Goal: Information Seeking & Learning: Compare options

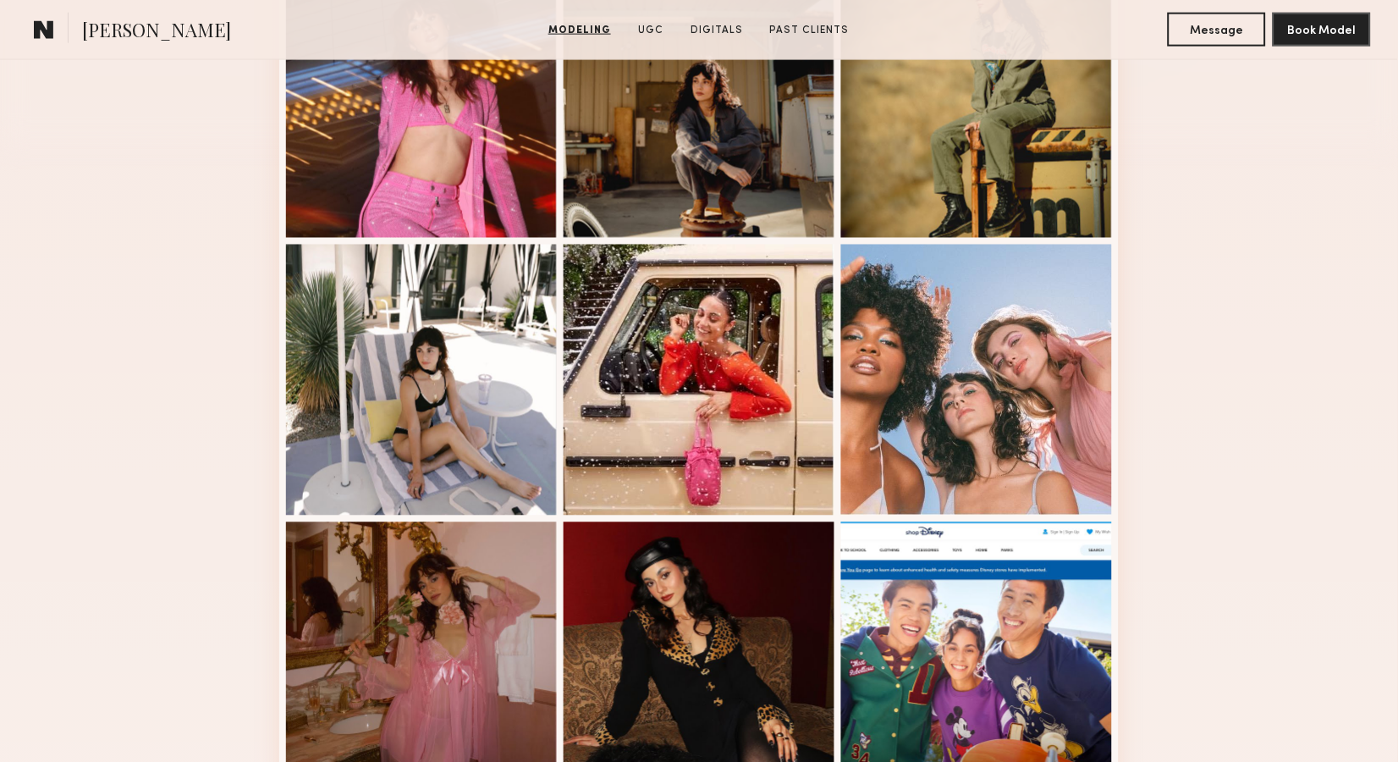
scroll to position [539, 0]
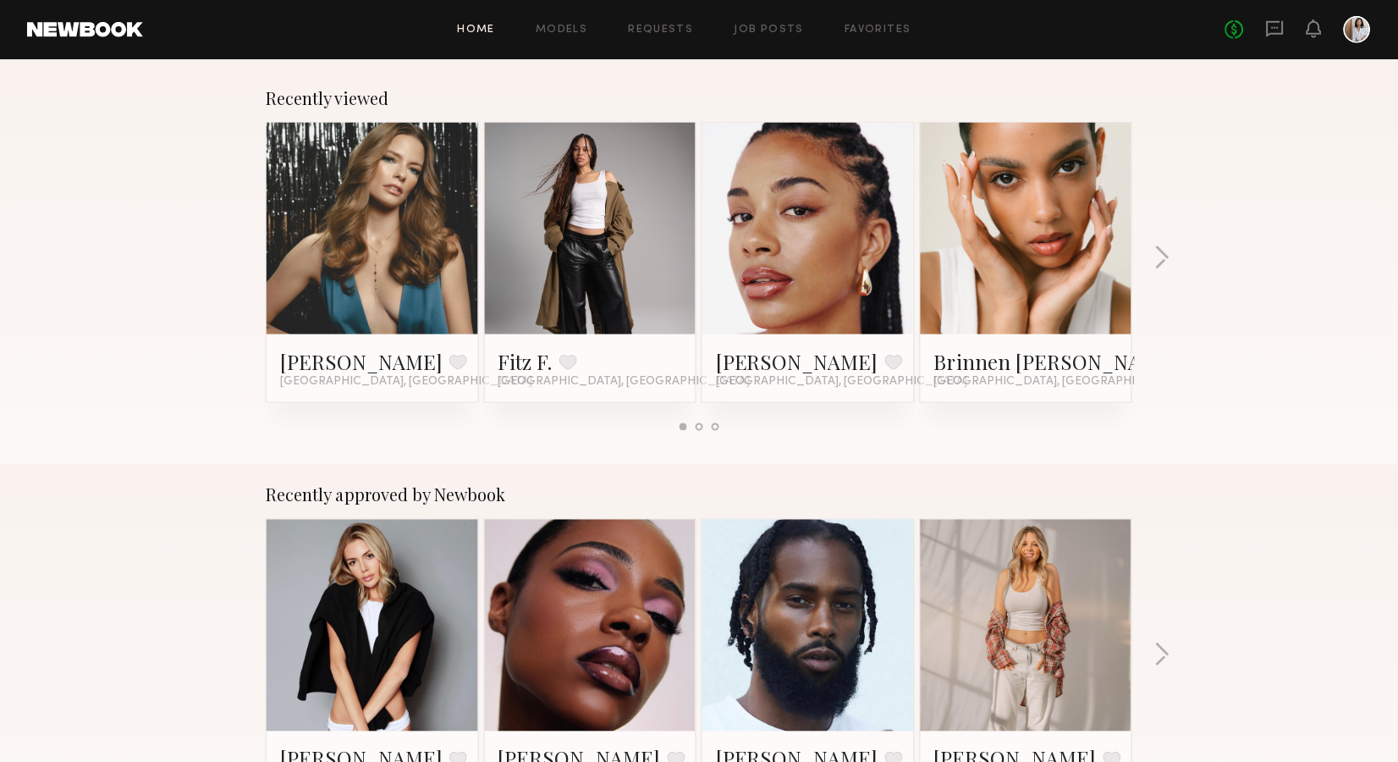
scroll to position [256, 0]
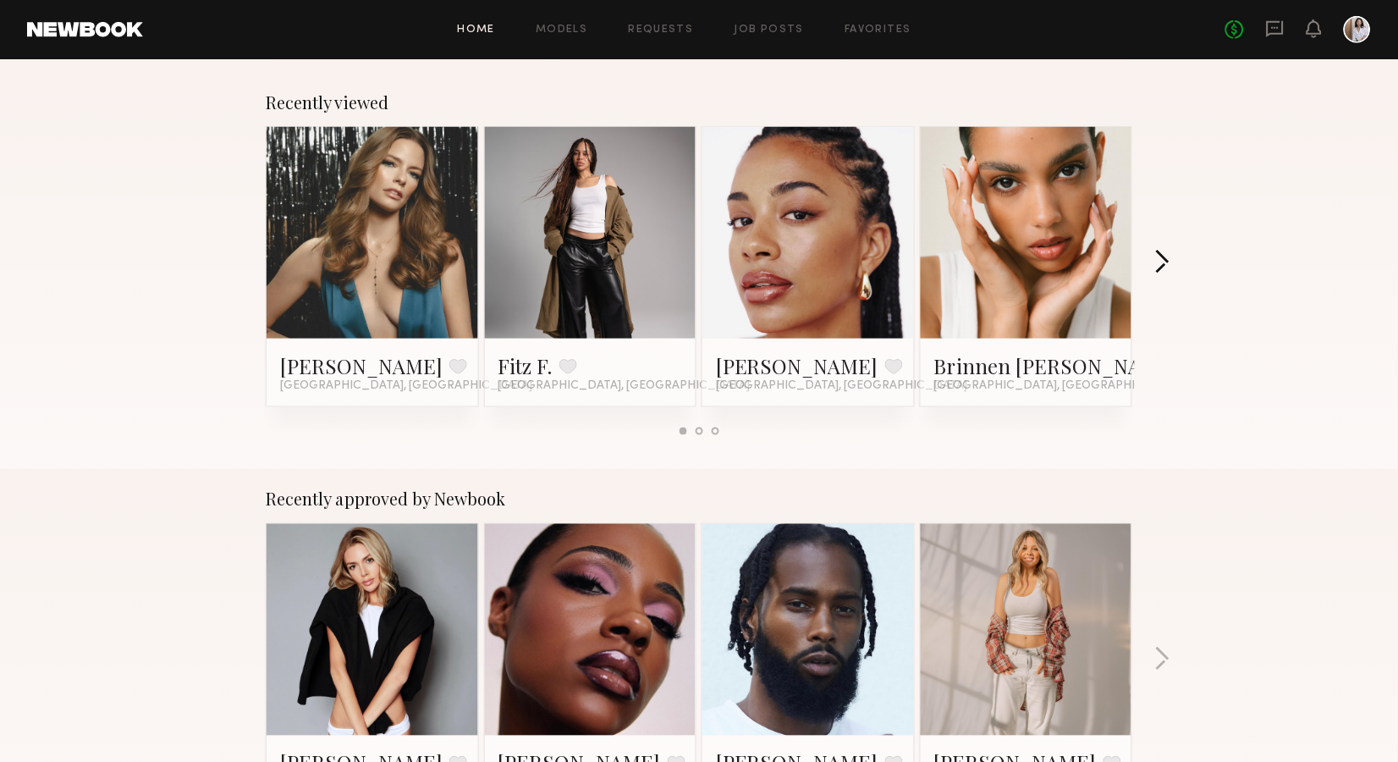
click at [1165, 262] on button "button" at bounding box center [1163, 264] width 16 height 28
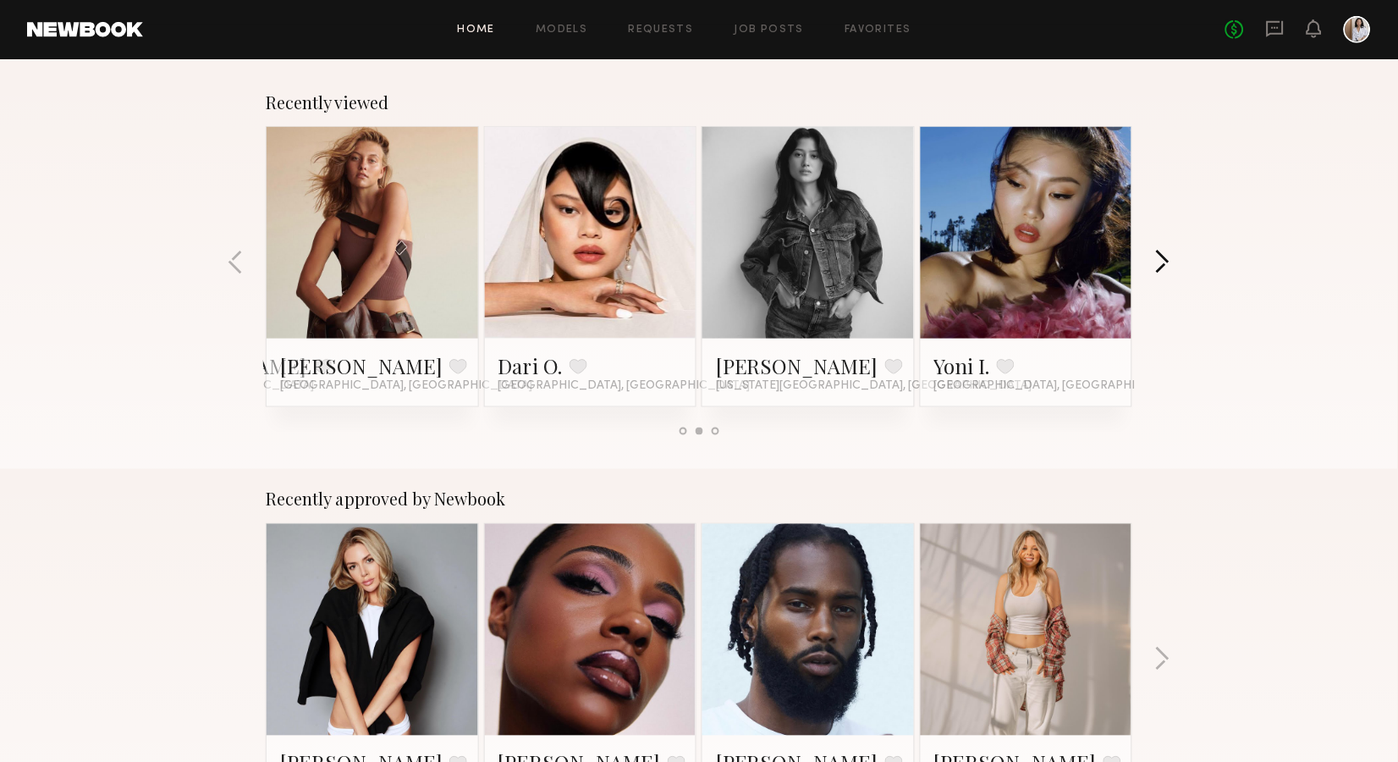
click at [1165, 262] on button "button" at bounding box center [1163, 264] width 16 height 28
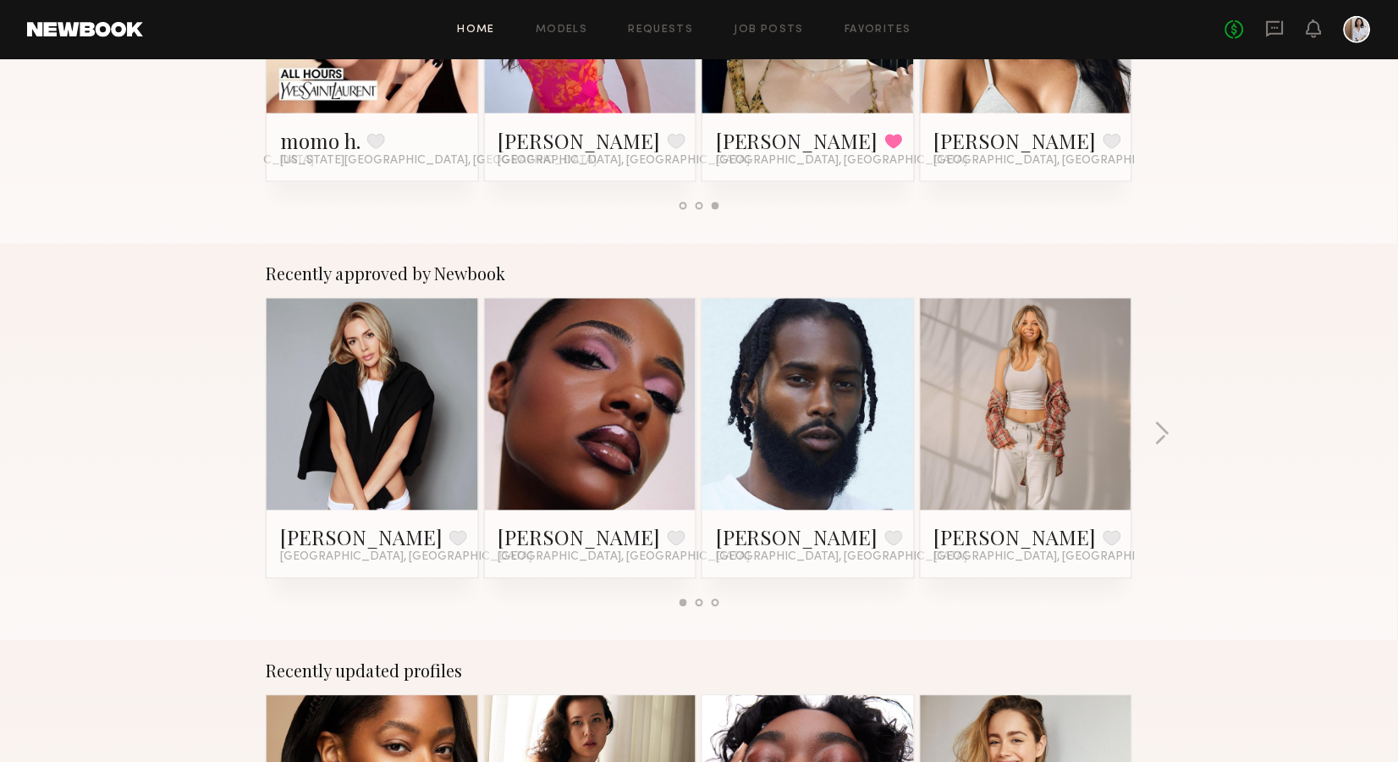
scroll to position [512, 0]
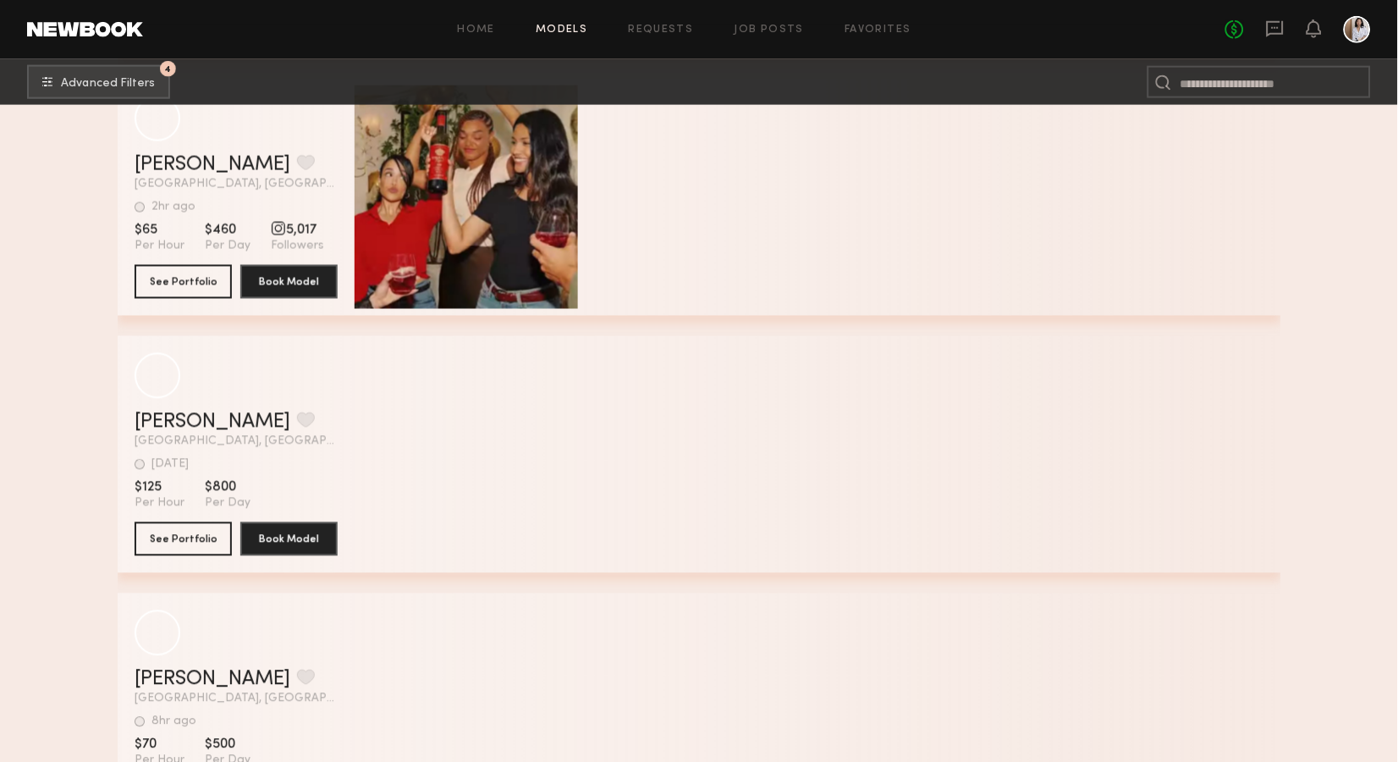
scroll to position [45024, 0]
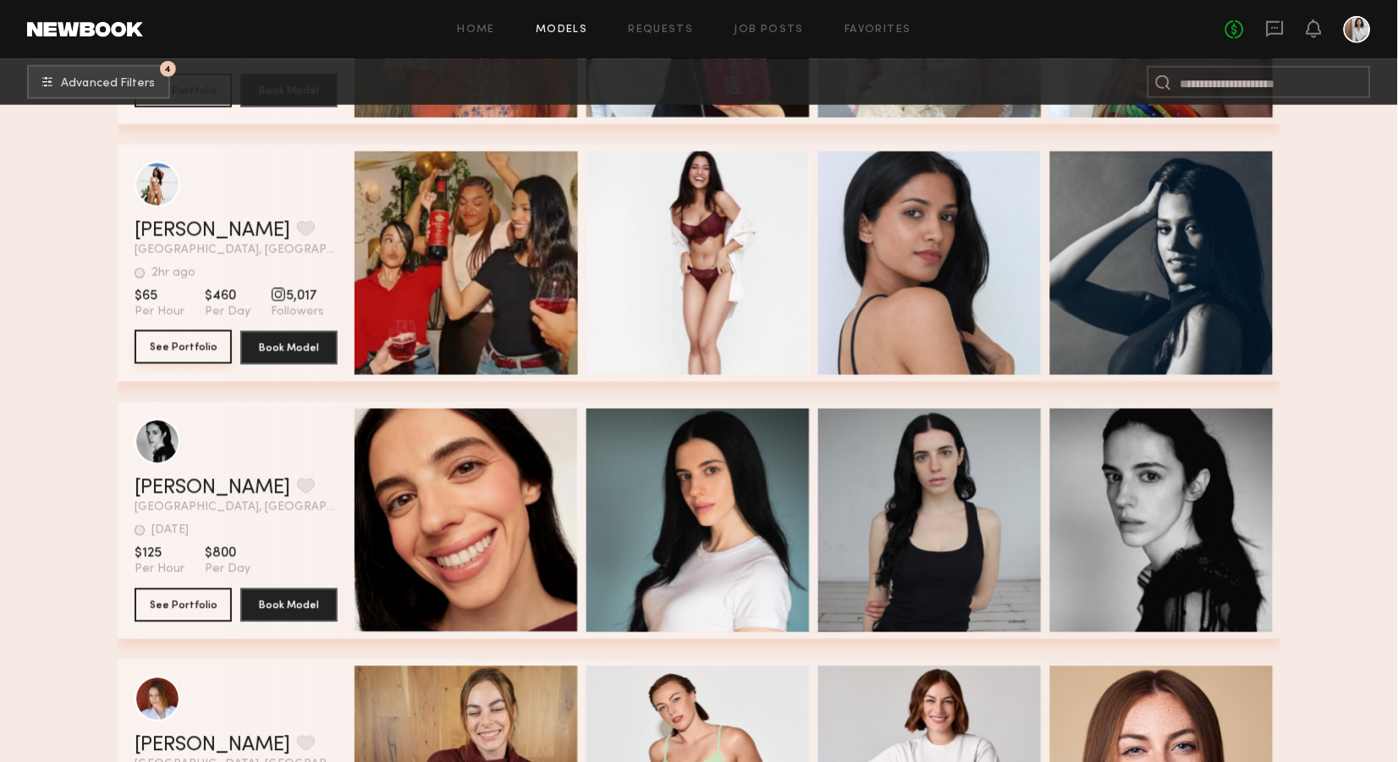
click at [198, 350] on button "See Portfolio" at bounding box center [183, 347] width 97 height 34
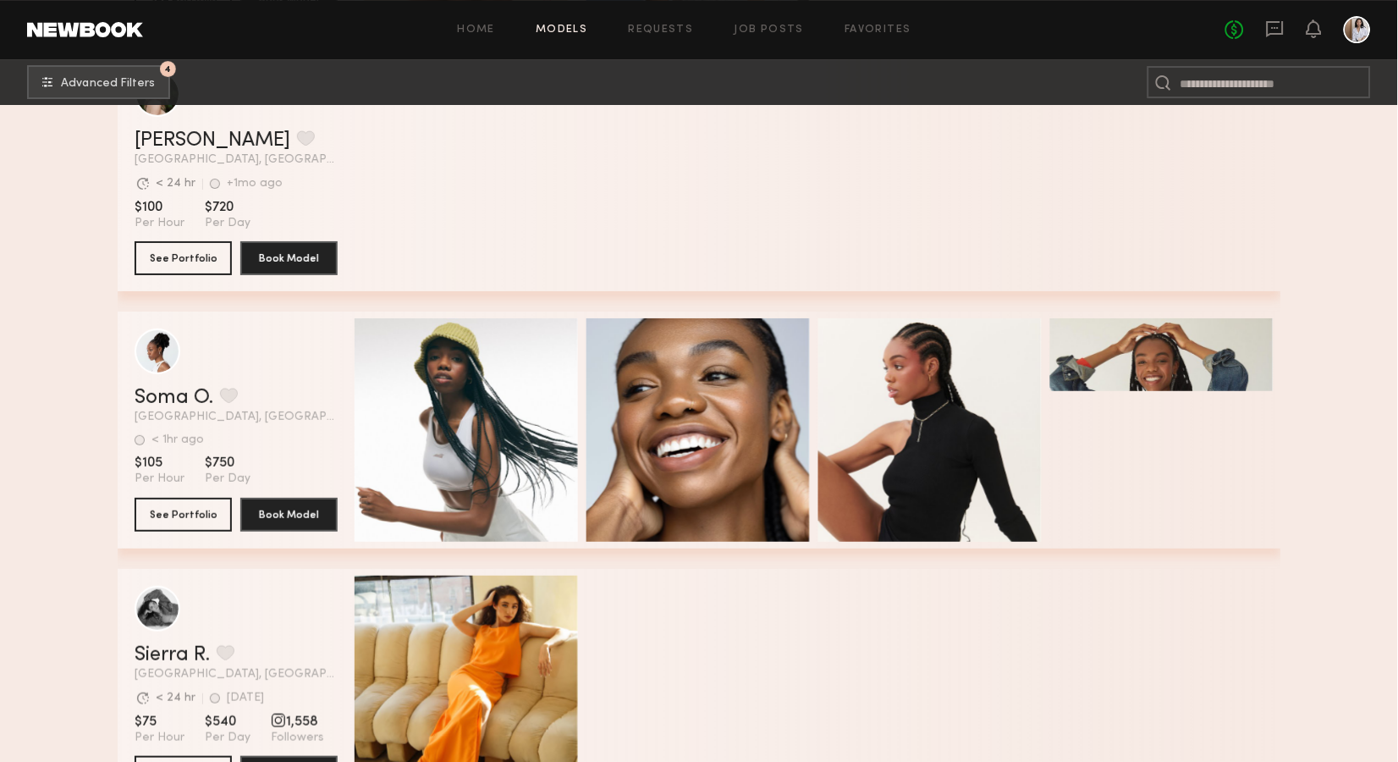
scroll to position [47455, 0]
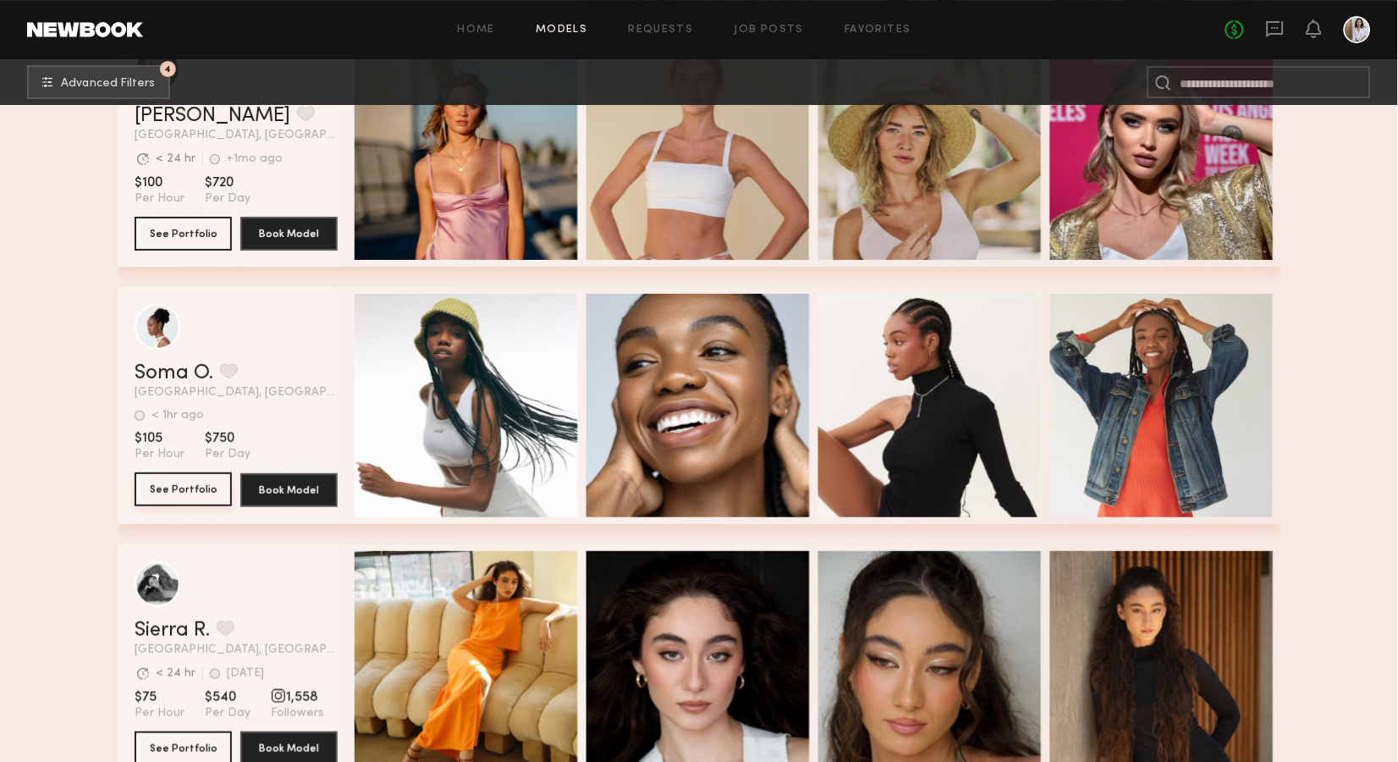
click at [198, 491] on button "See Portfolio" at bounding box center [183, 489] width 97 height 34
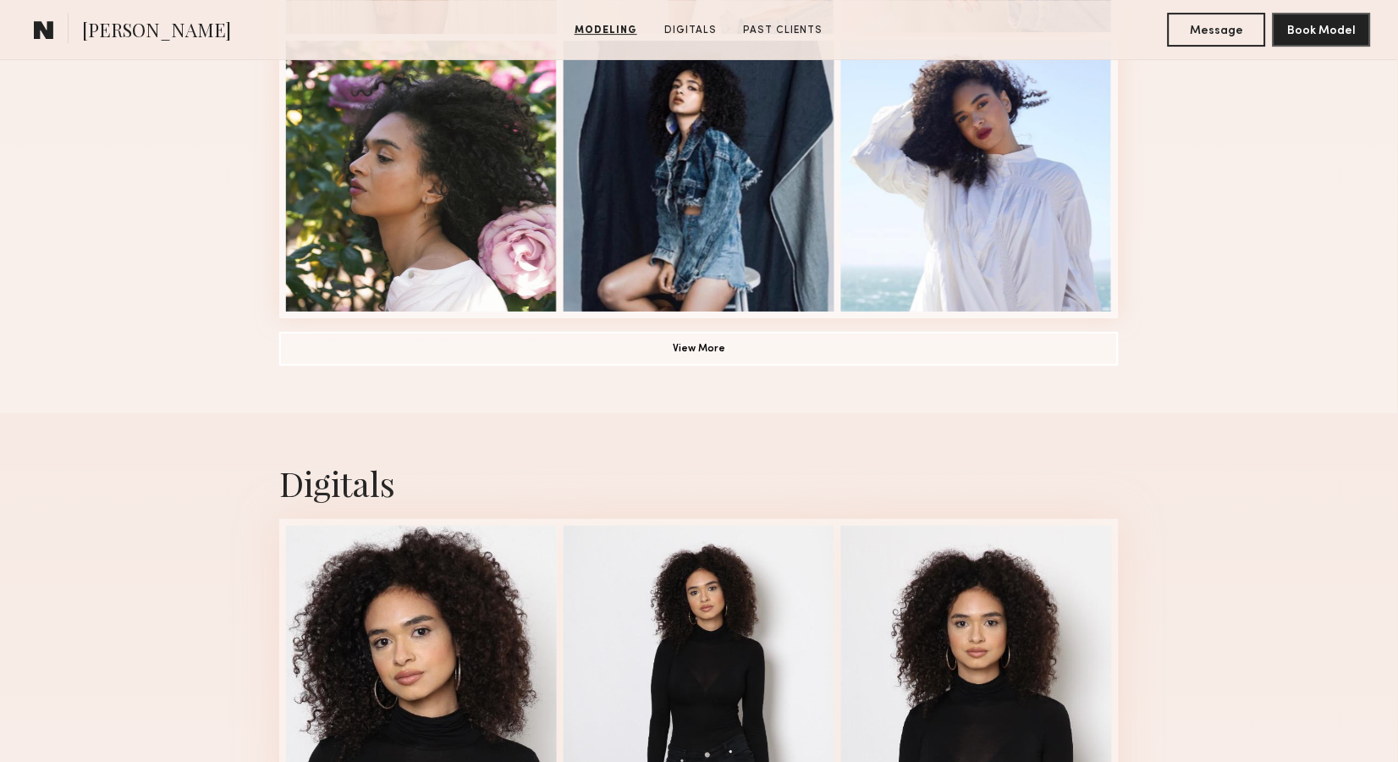
scroll to position [1304, 0]
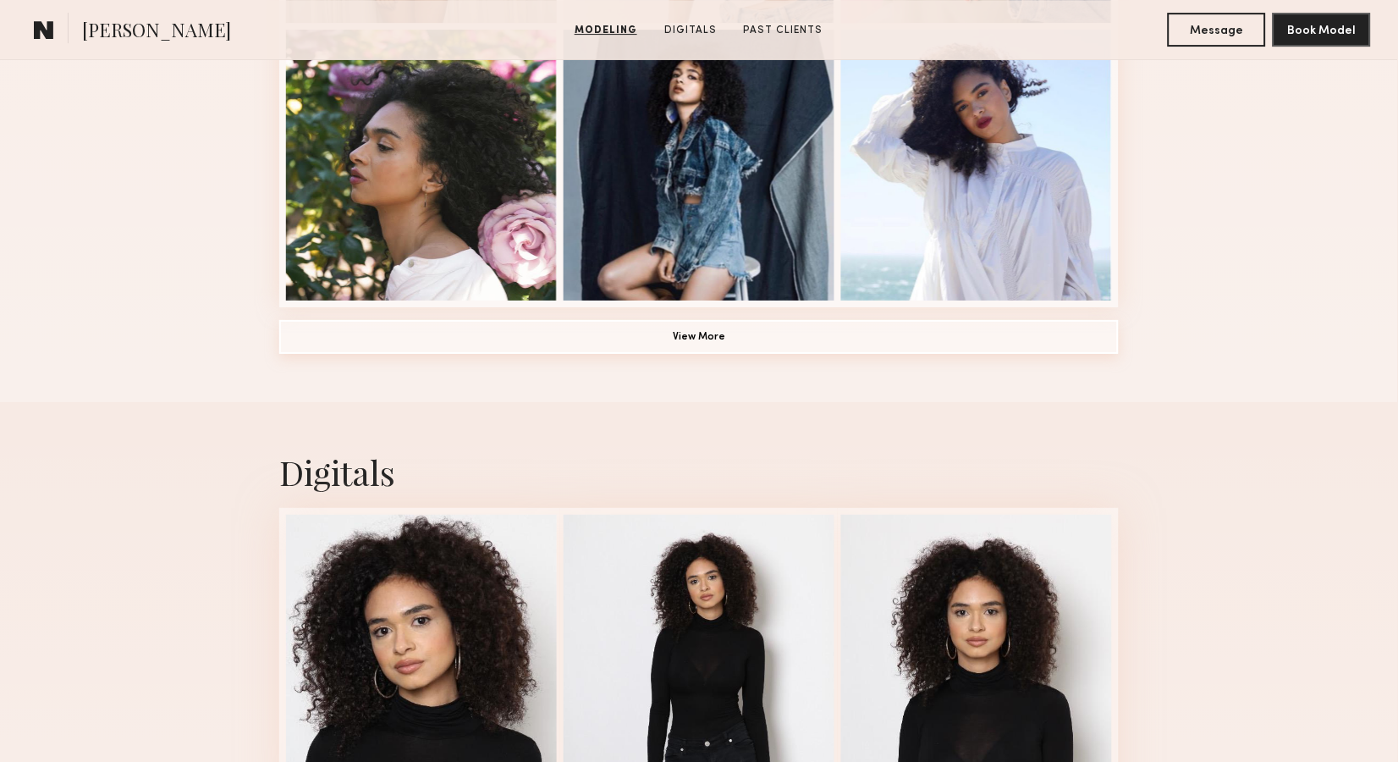
click at [735, 347] on button "View More" at bounding box center [699, 337] width 840 height 34
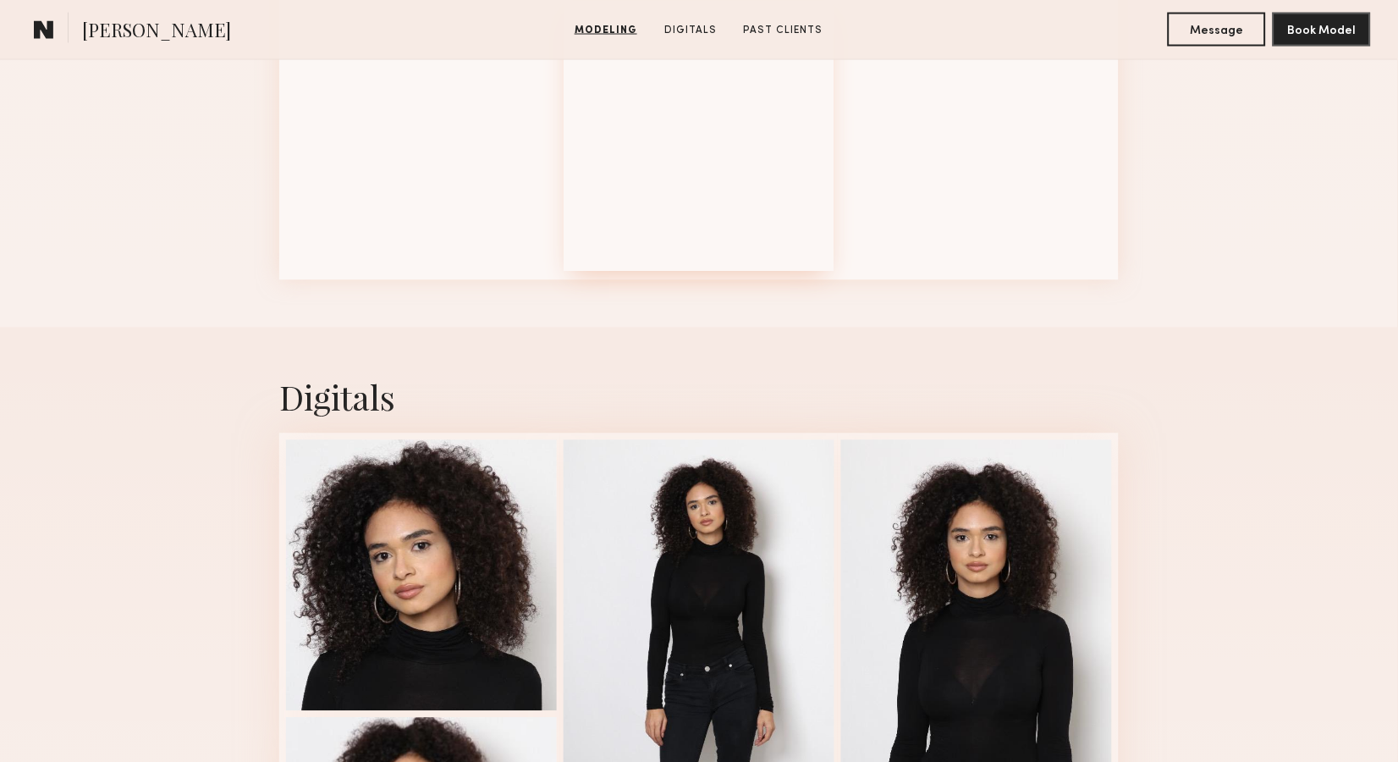
scroll to position [2421, 0]
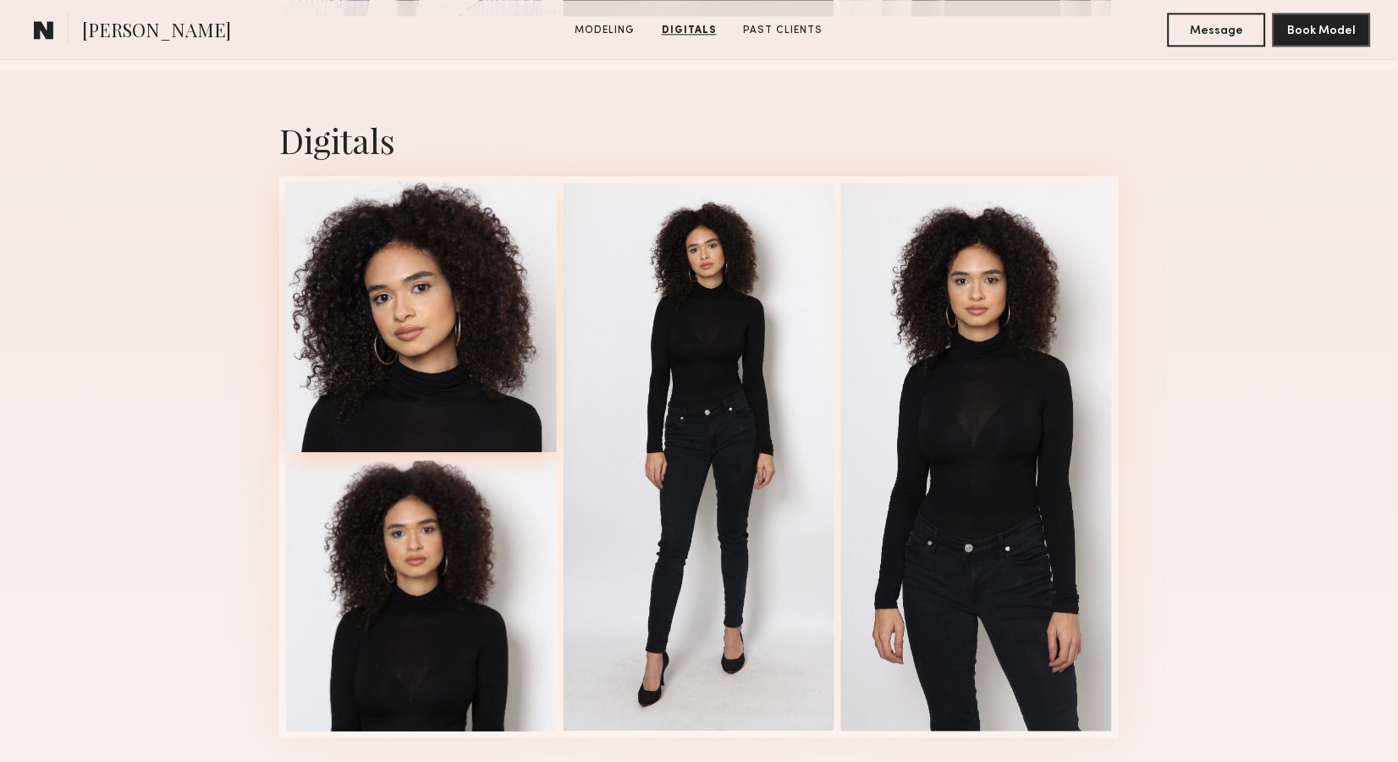
click at [486, 366] on div at bounding box center [421, 316] width 271 height 271
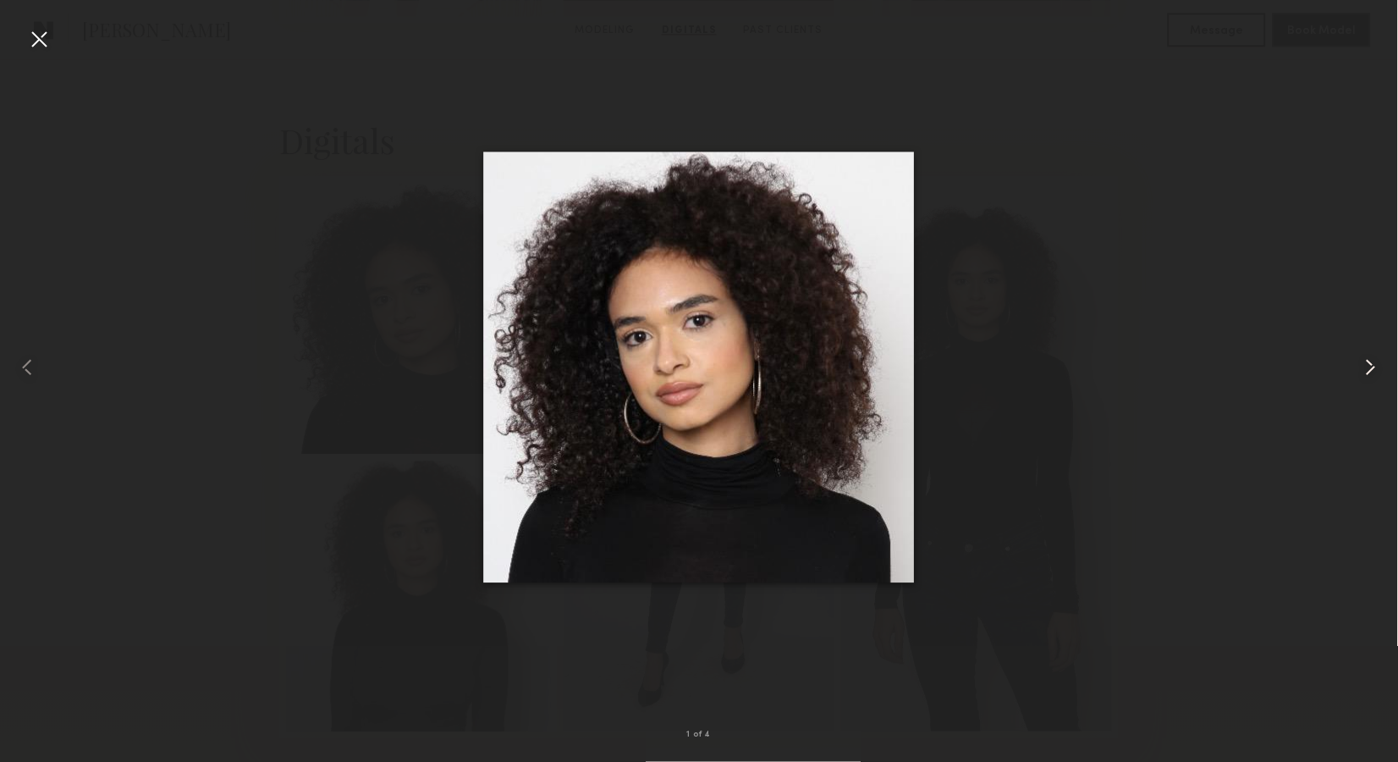
click at [1369, 366] on common-icon at bounding box center [1371, 367] width 27 height 27
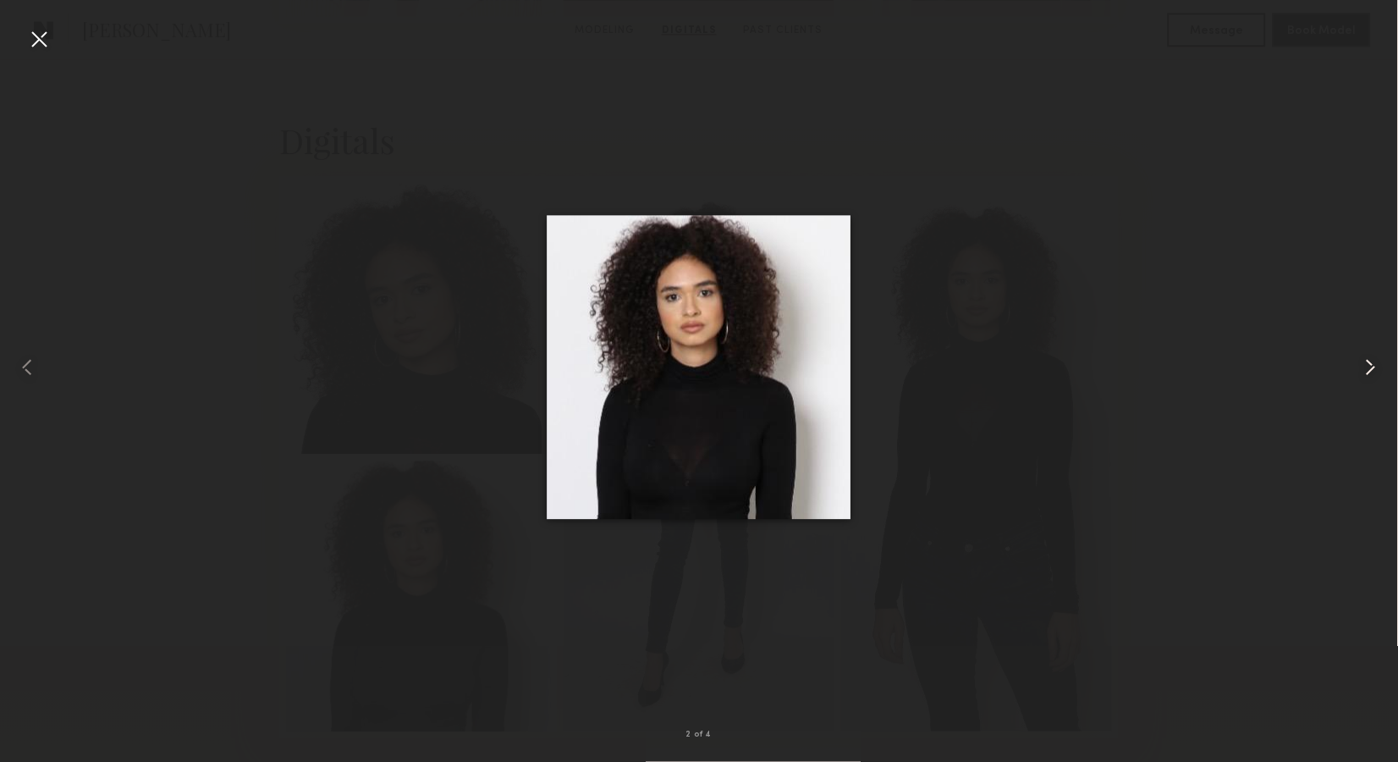
click at [1369, 366] on common-icon at bounding box center [1371, 367] width 27 height 27
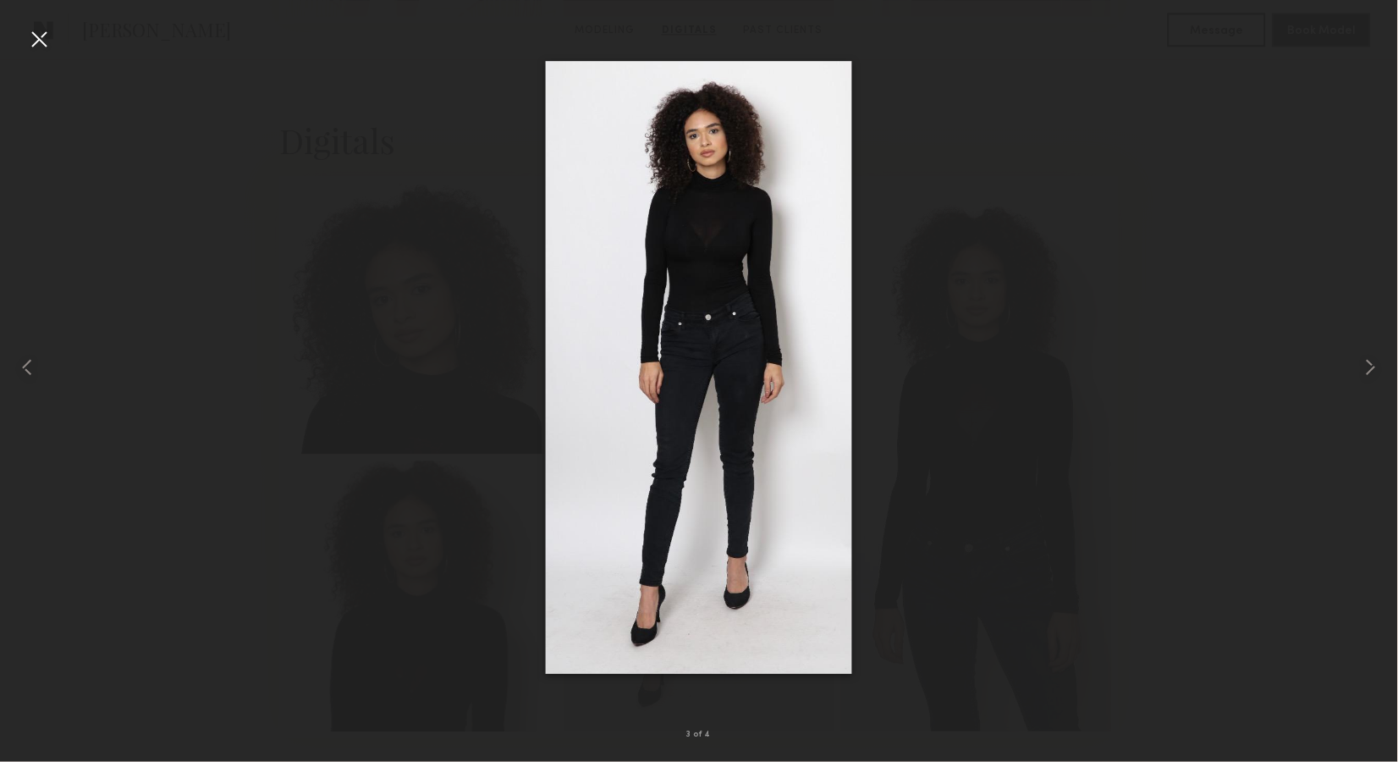
click at [1192, 323] on div at bounding box center [699, 367] width 1398 height 681
click at [1272, 162] on div at bounding box center [699, 367] width 1398 height 681
click at [52, 41] on div at bounding box center [38, 38] width 27 height 27
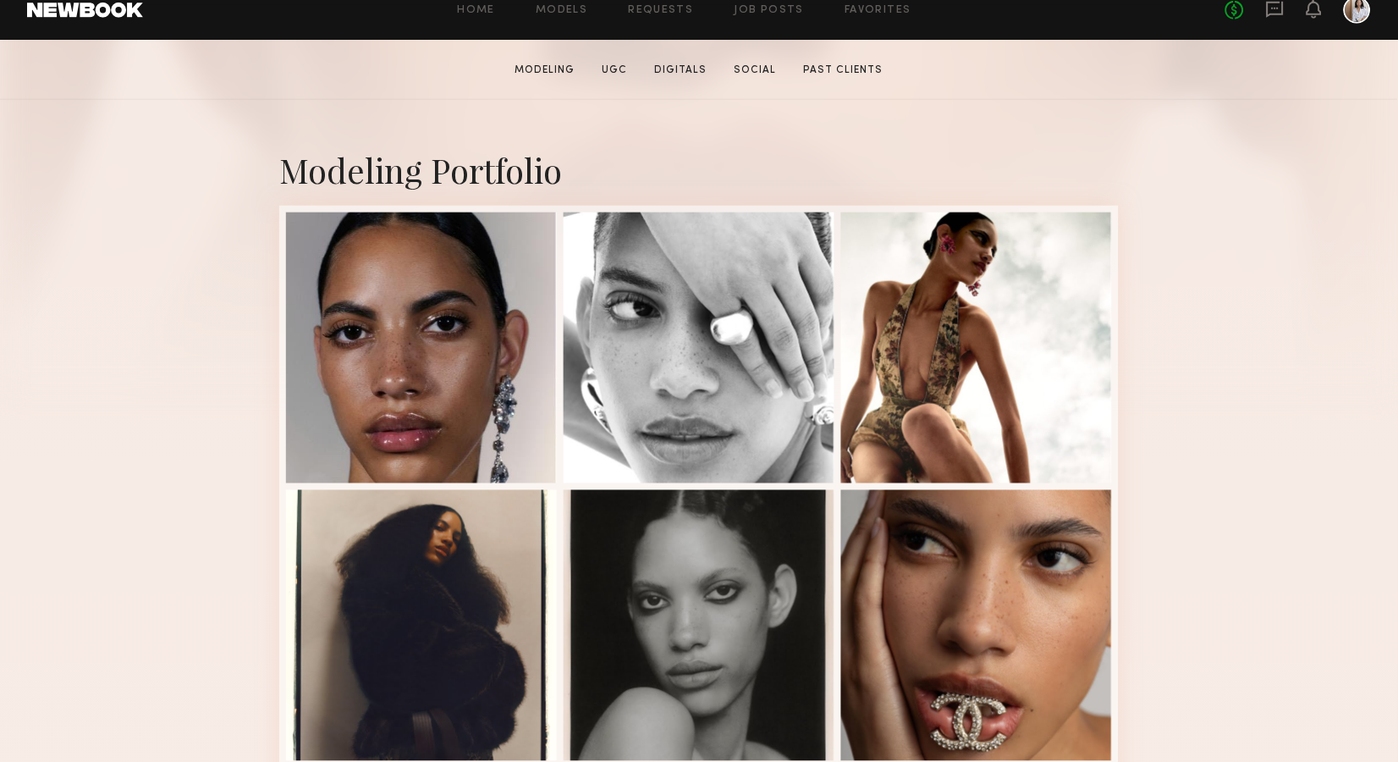
scroll to position [300, 0]
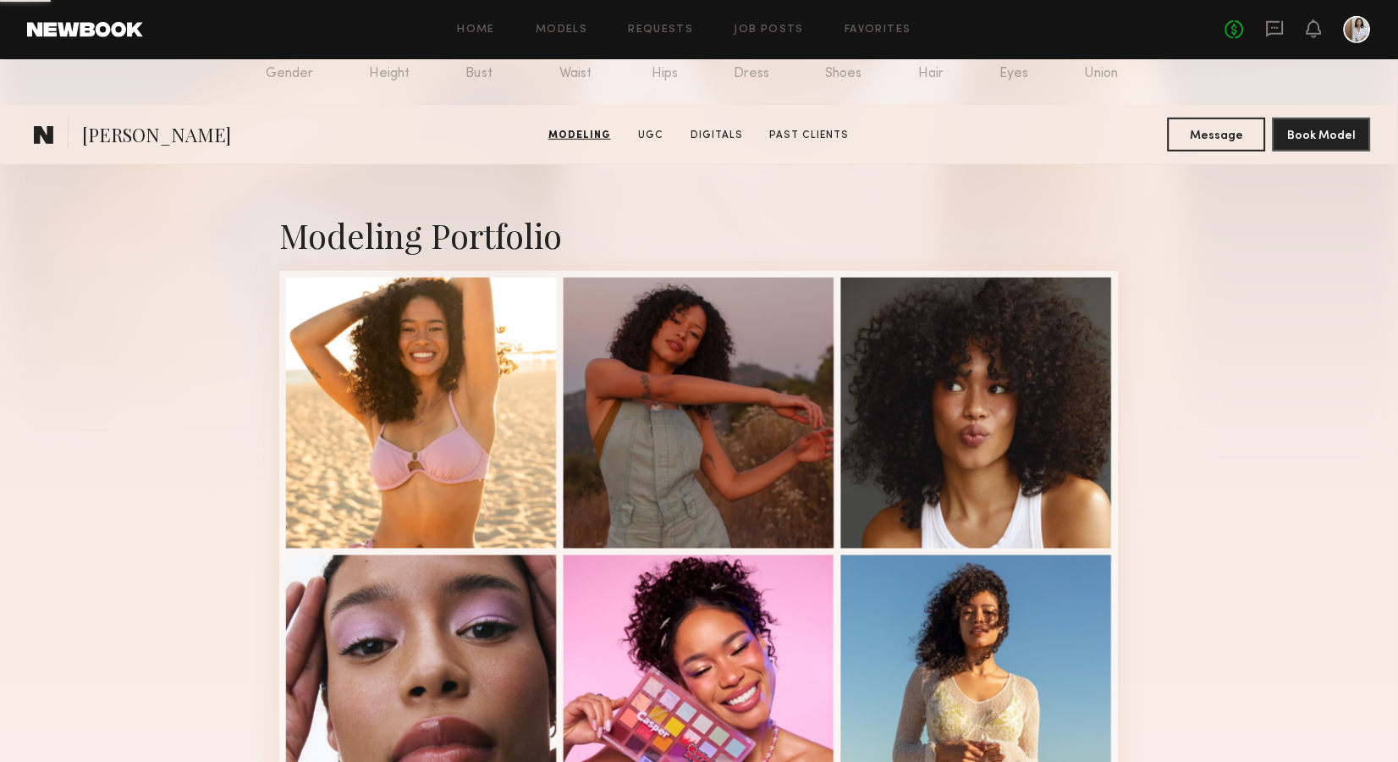
scroll to position [184, 0]
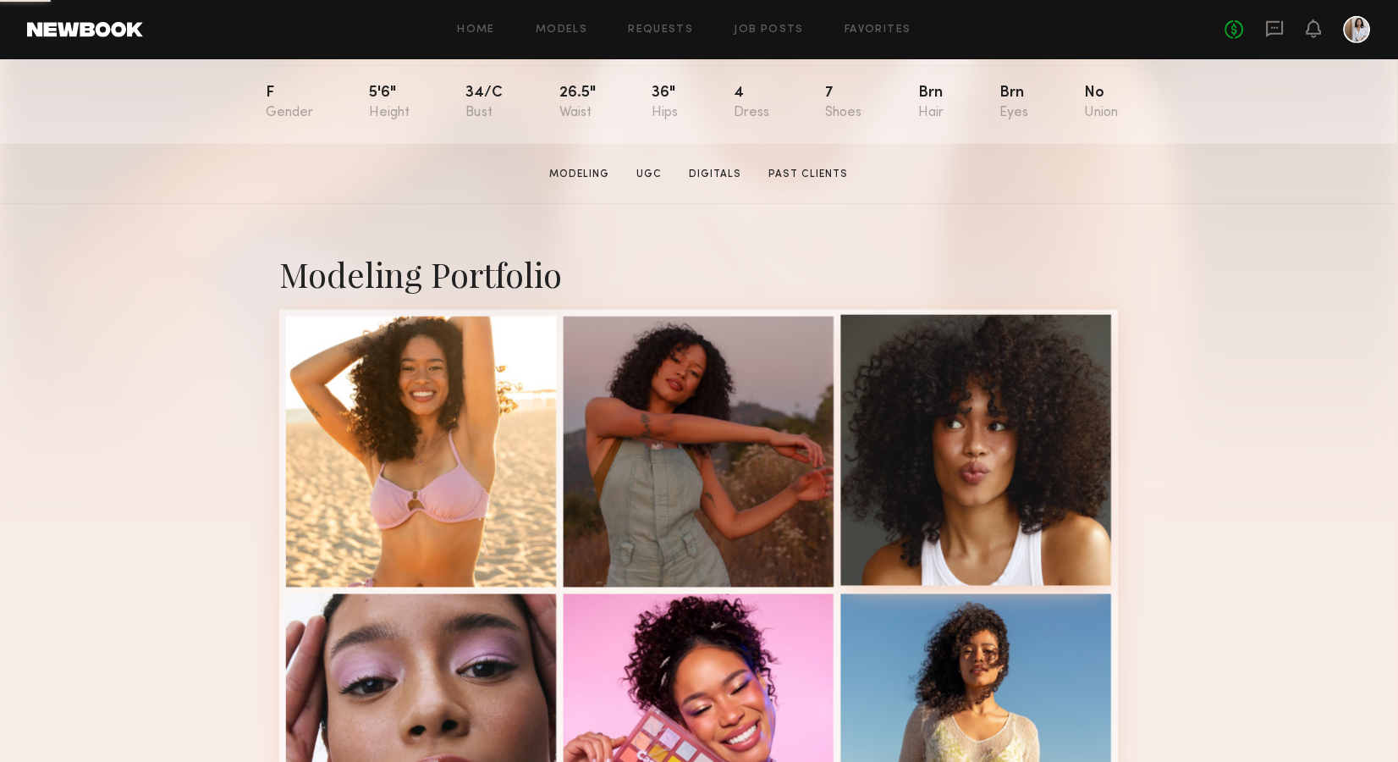
click at [944, 442] on div at bounding box center [976, 450] width 271 height 271
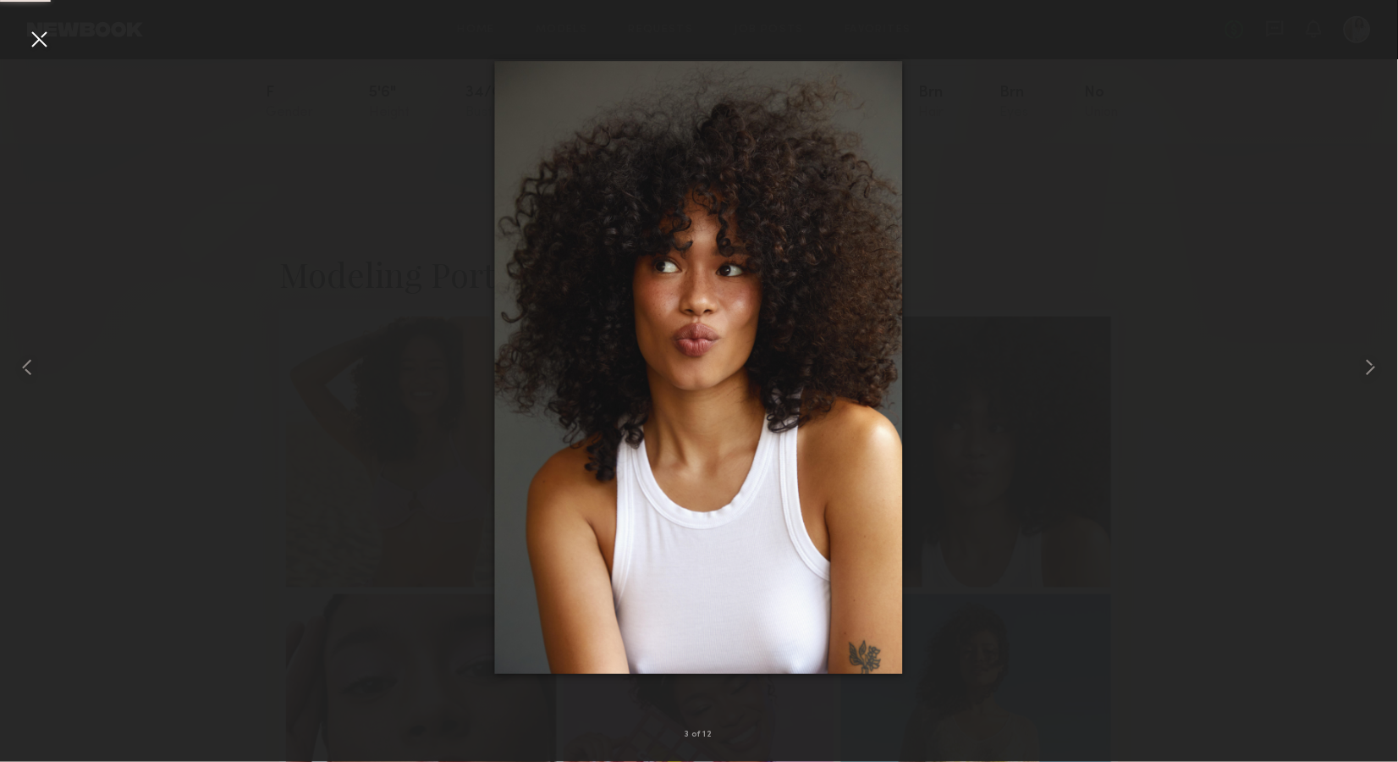
click at [359, 219] on div at bounding box center [699, 367] width 1398 height 681
click at [38, 47] on div at bounding box center [38, 38] width 27 height 27
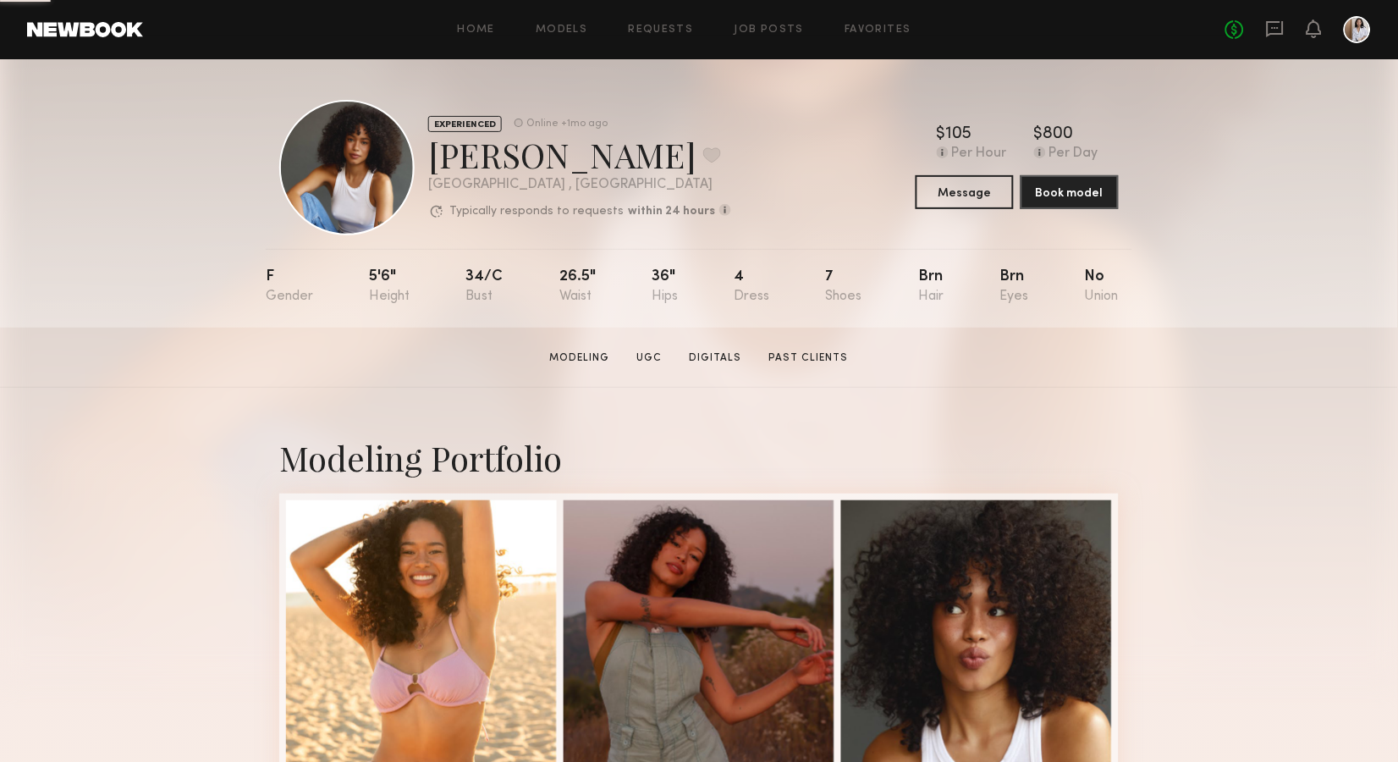
scroll to position [0, 0]
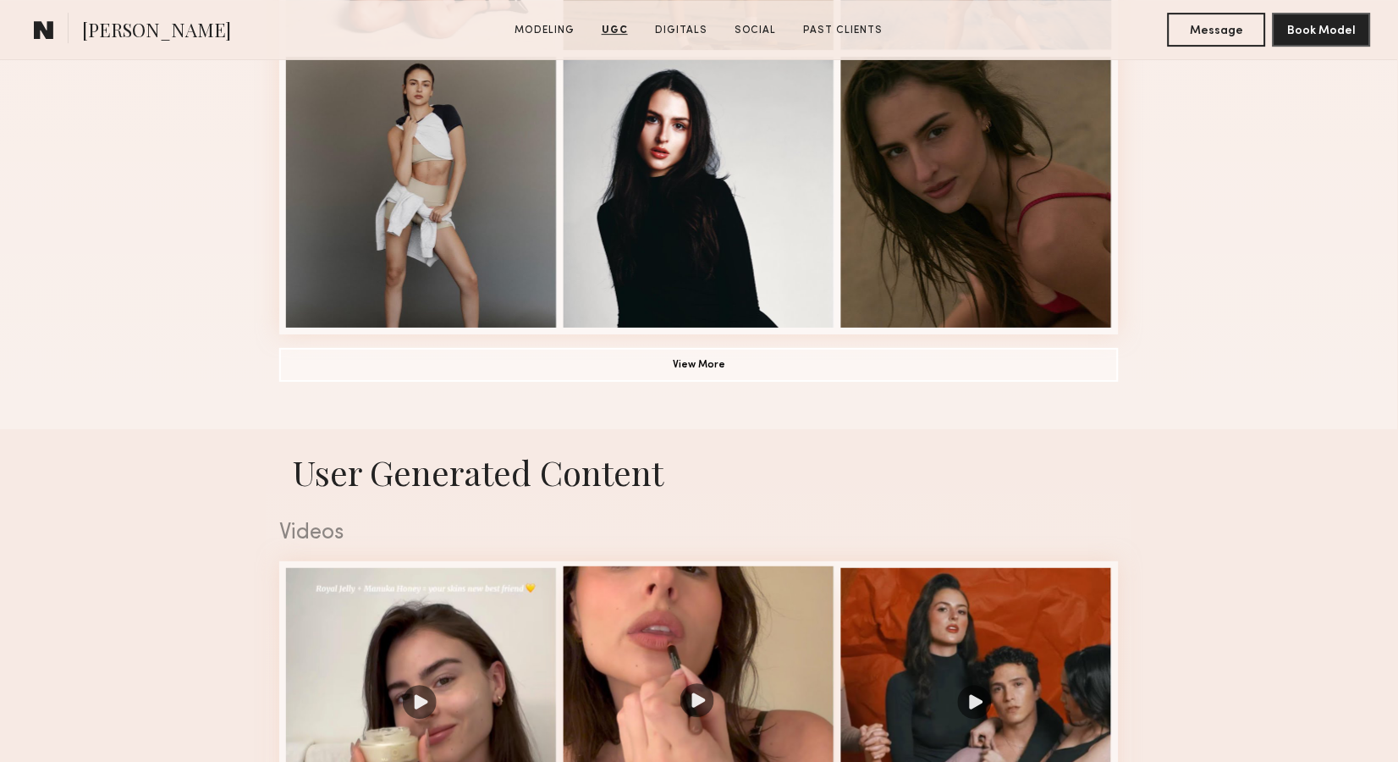
scroll to position [1124, 0]
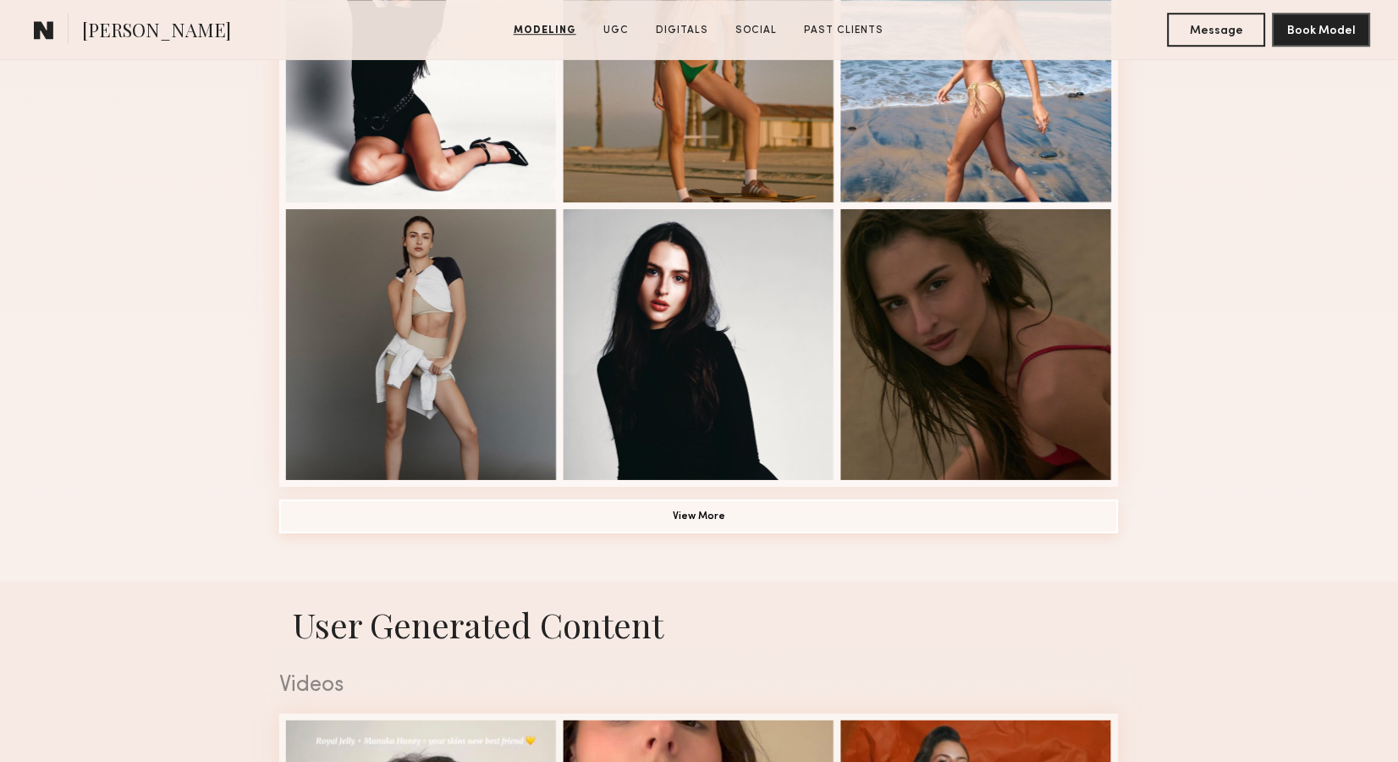
click at [708, 514] on button "View More" at bounding box center [699, 516] width 840 height 34
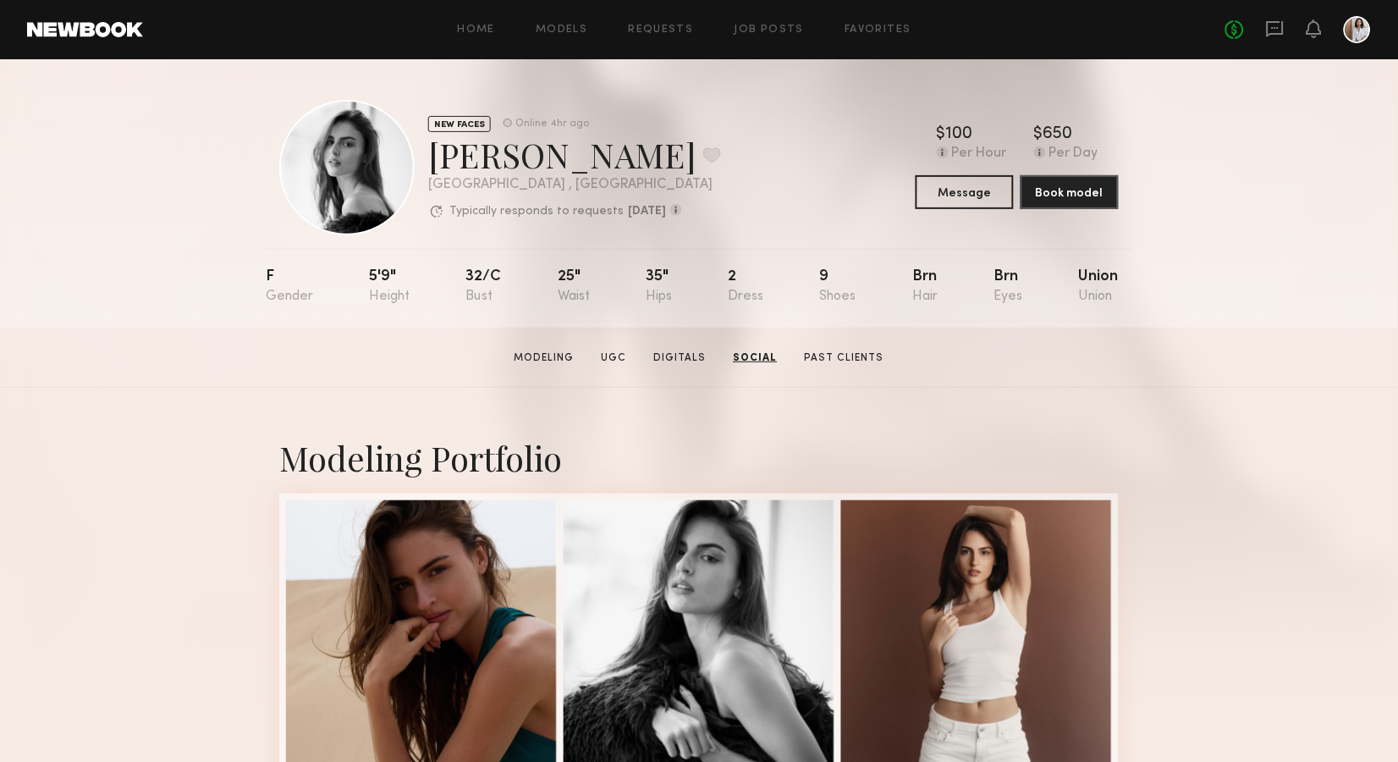
scroll to position [0, 0]
click at [549, 36] on div "Home Models Requests Job Posts Favorites Sign Out No fees up to $5,000" at bounding box center [757, 29] width 1228 height 27
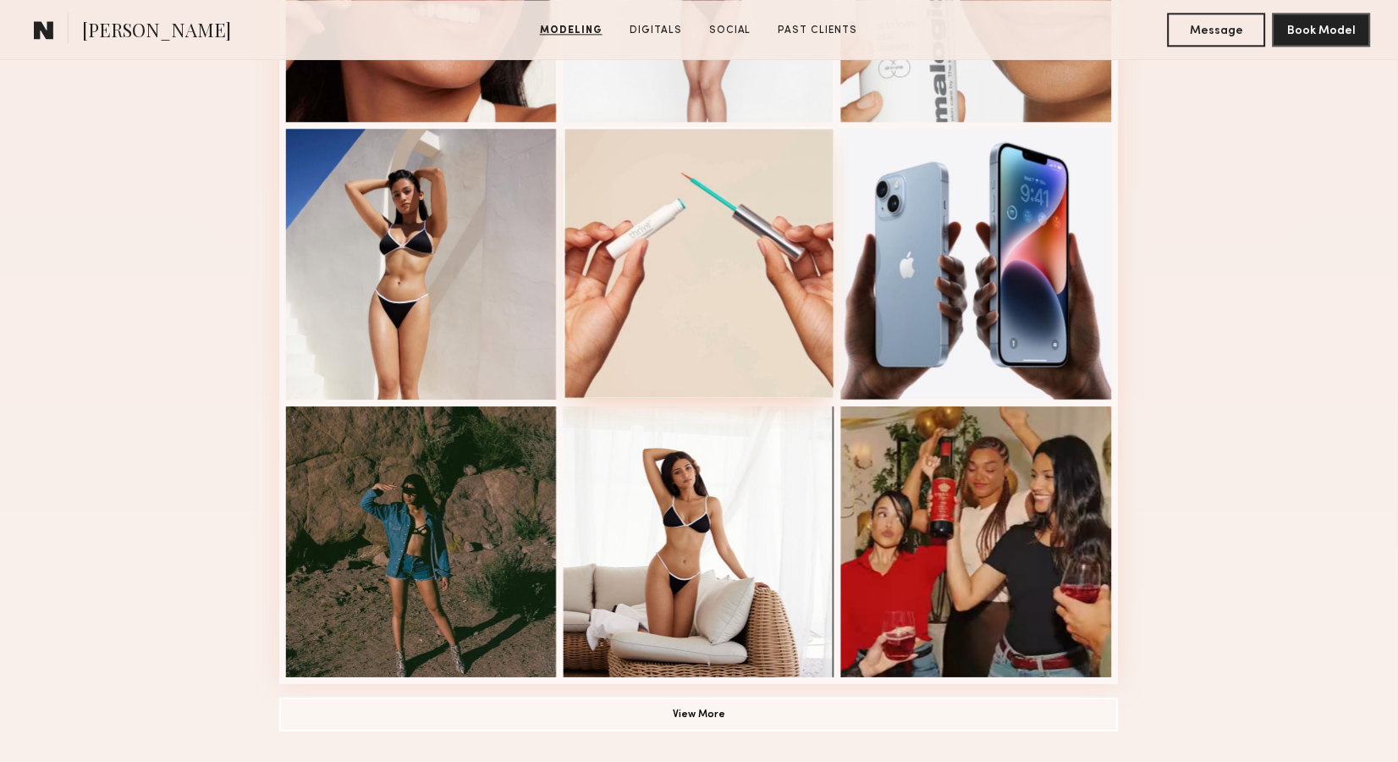
scroll to position [929, 0]
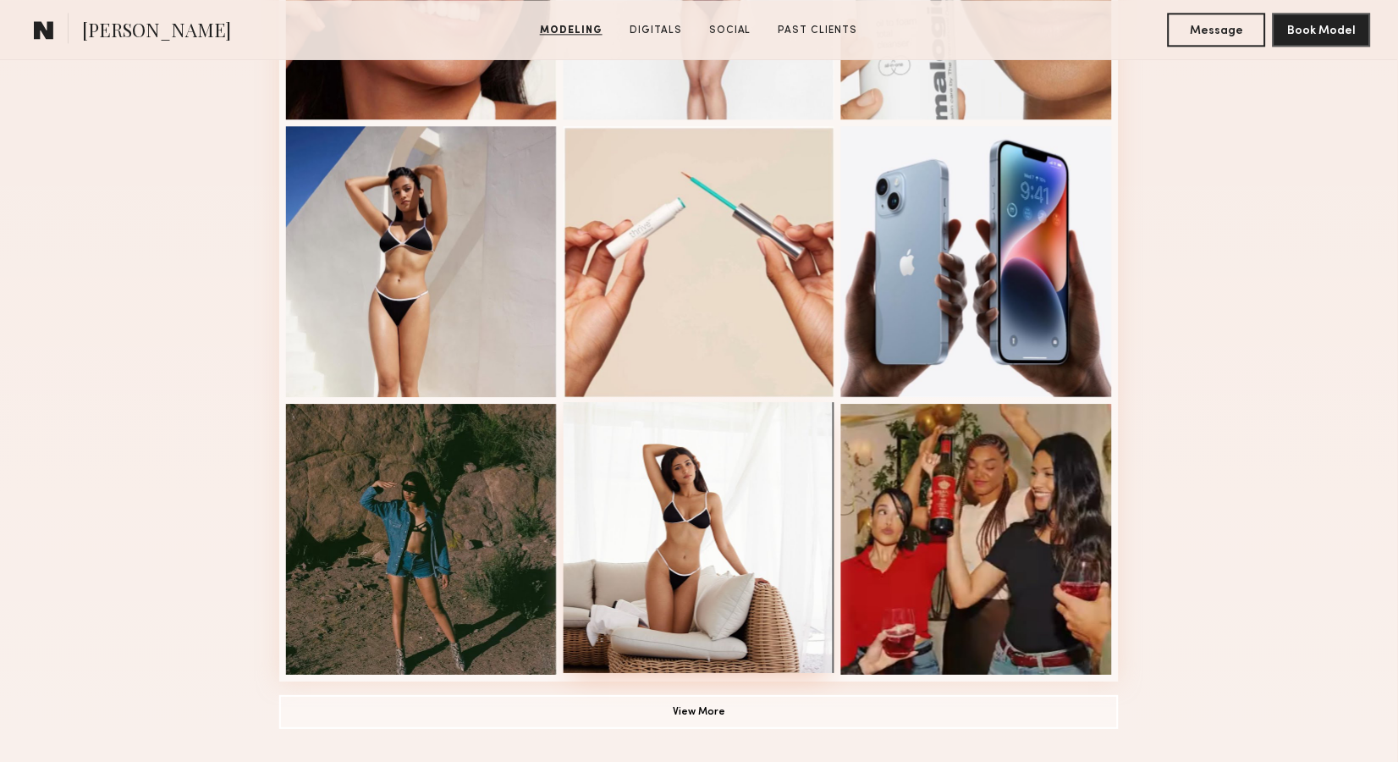
click at [706, 522] on div at bounding box center [699, 537] width 271 height 271
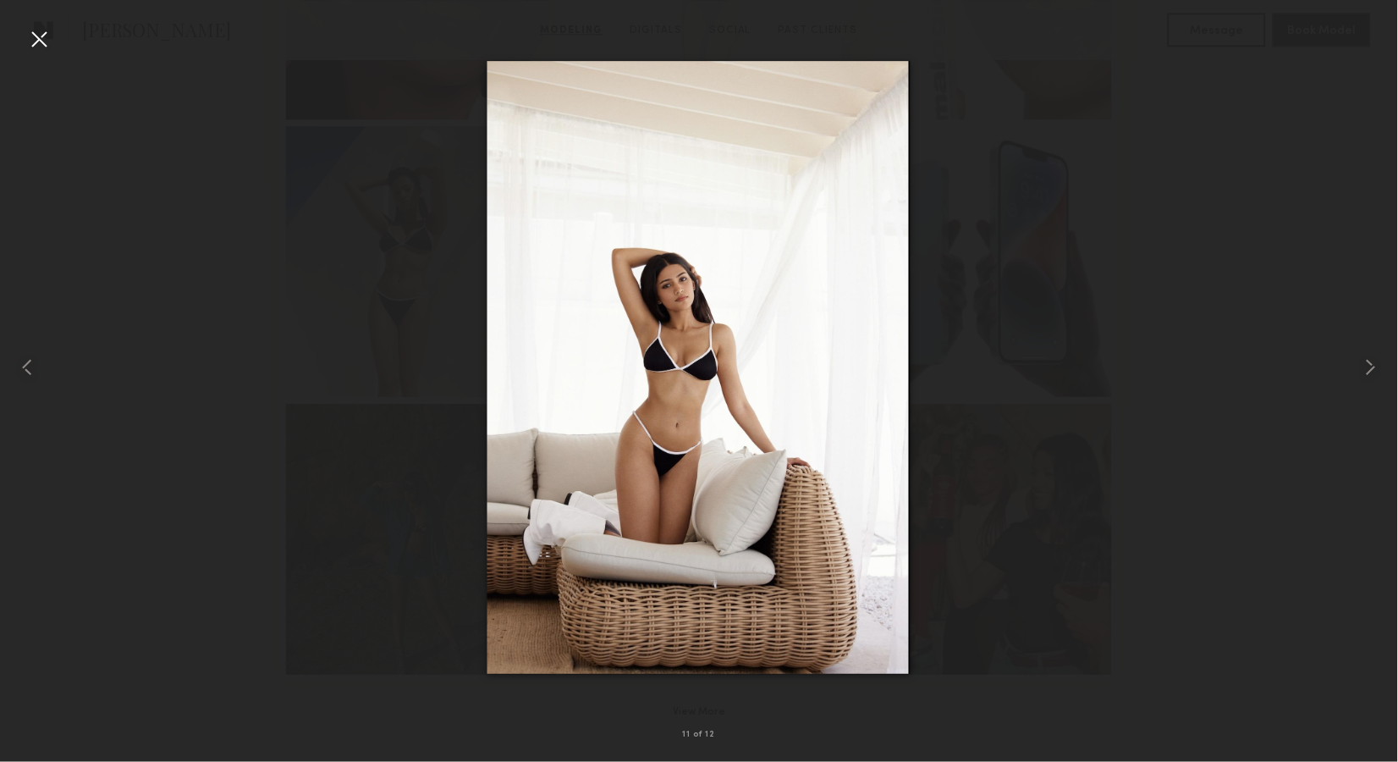
click at [1030, 301] on div at bounding box center [699, 367] width 1398 height 681
click at [40, 31] on div at bounding box center [38, 38] width 27 height 27
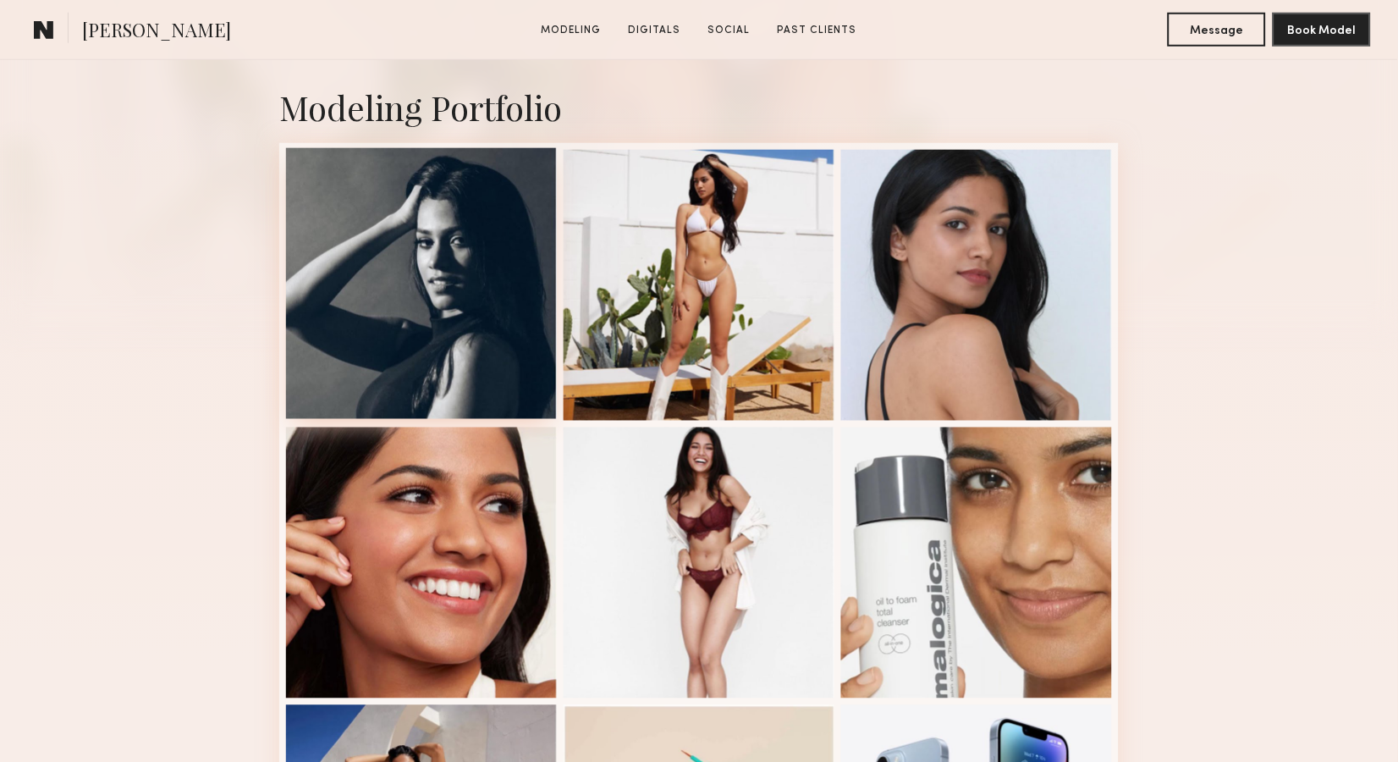
scroll to position [360, 0]
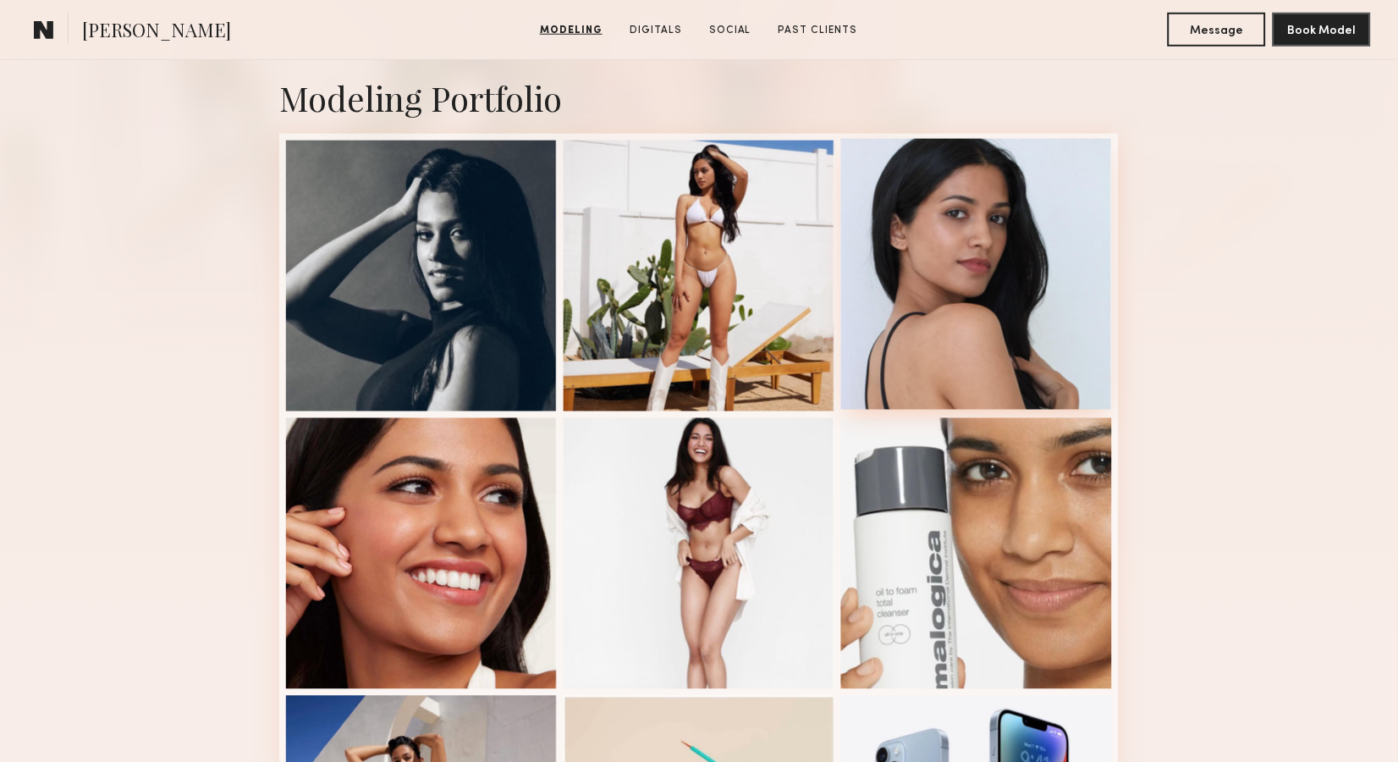
click at [969, 251] on div at bounding box center [976, 274] width 271 height 271
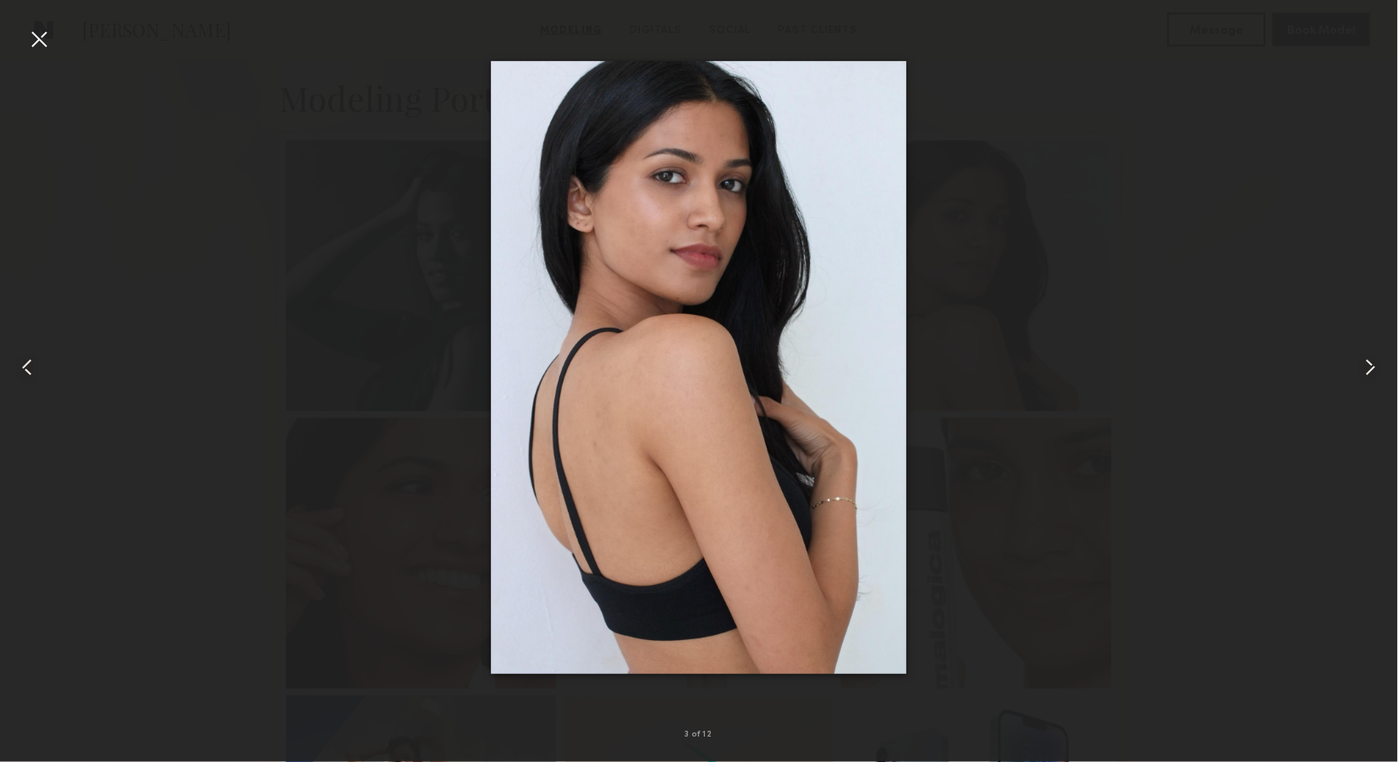
click at [300, 244] on div at bounding box center [699, 367] width 1398 height 681
click at [49, 31] on div at bounding box center [38, 38] width 27 height 27
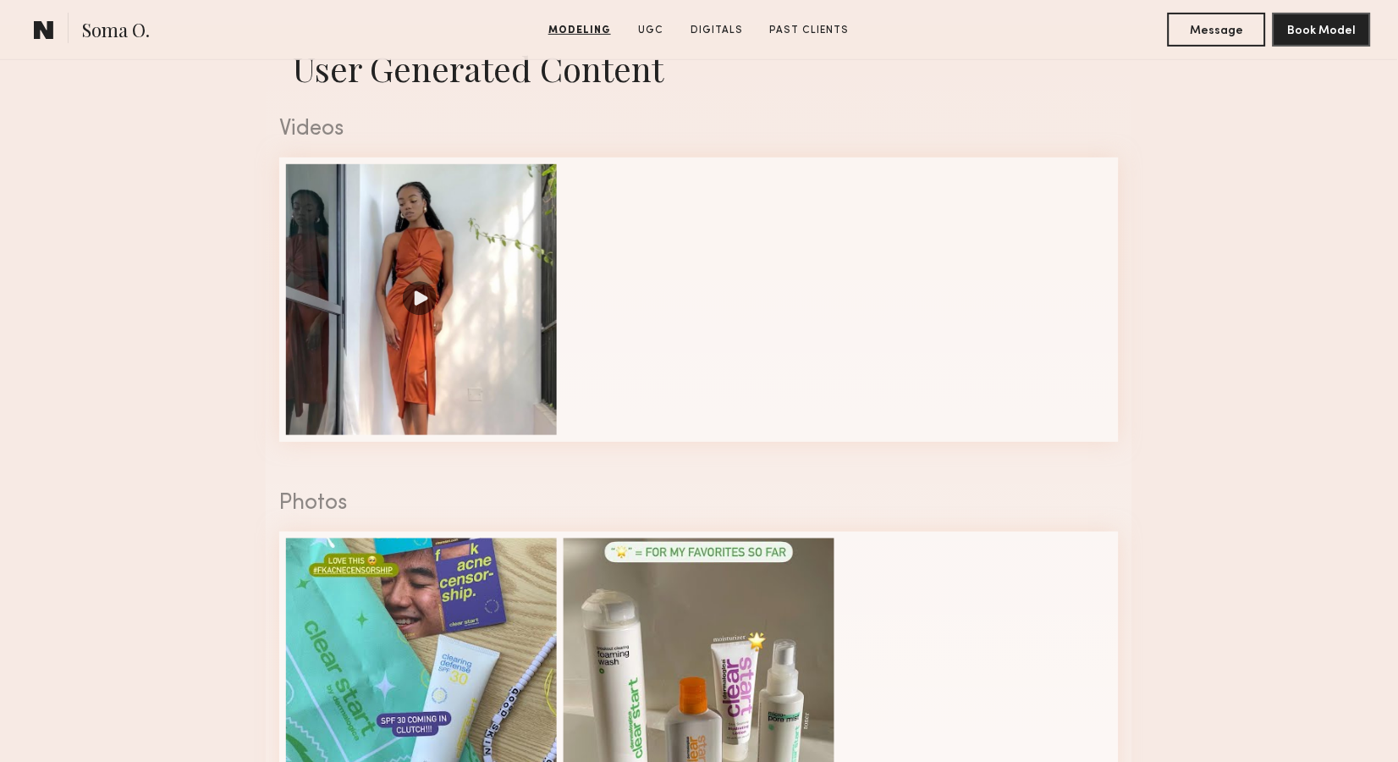
scroll to position [1640, 0]
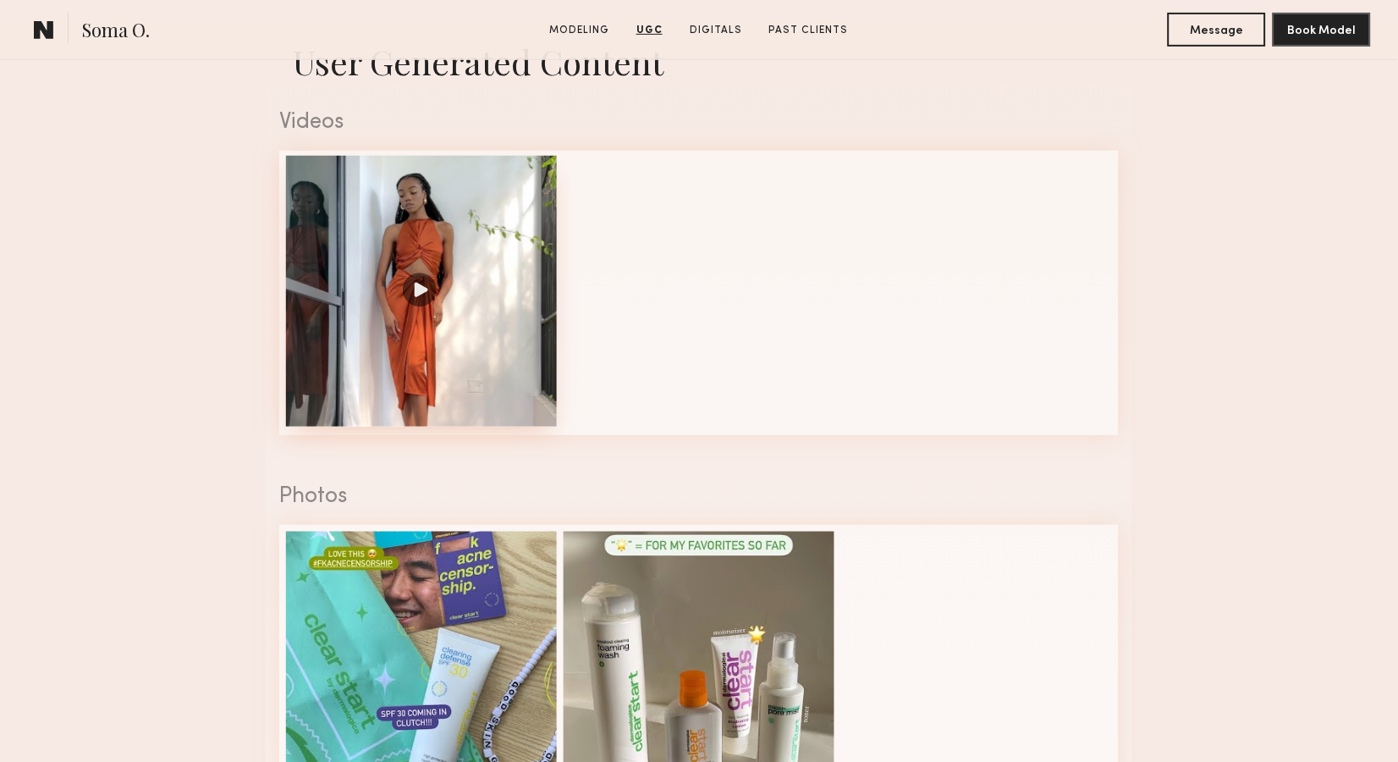
click at [444, 268] on div at bounding box center [421, 291] width 271 height 271
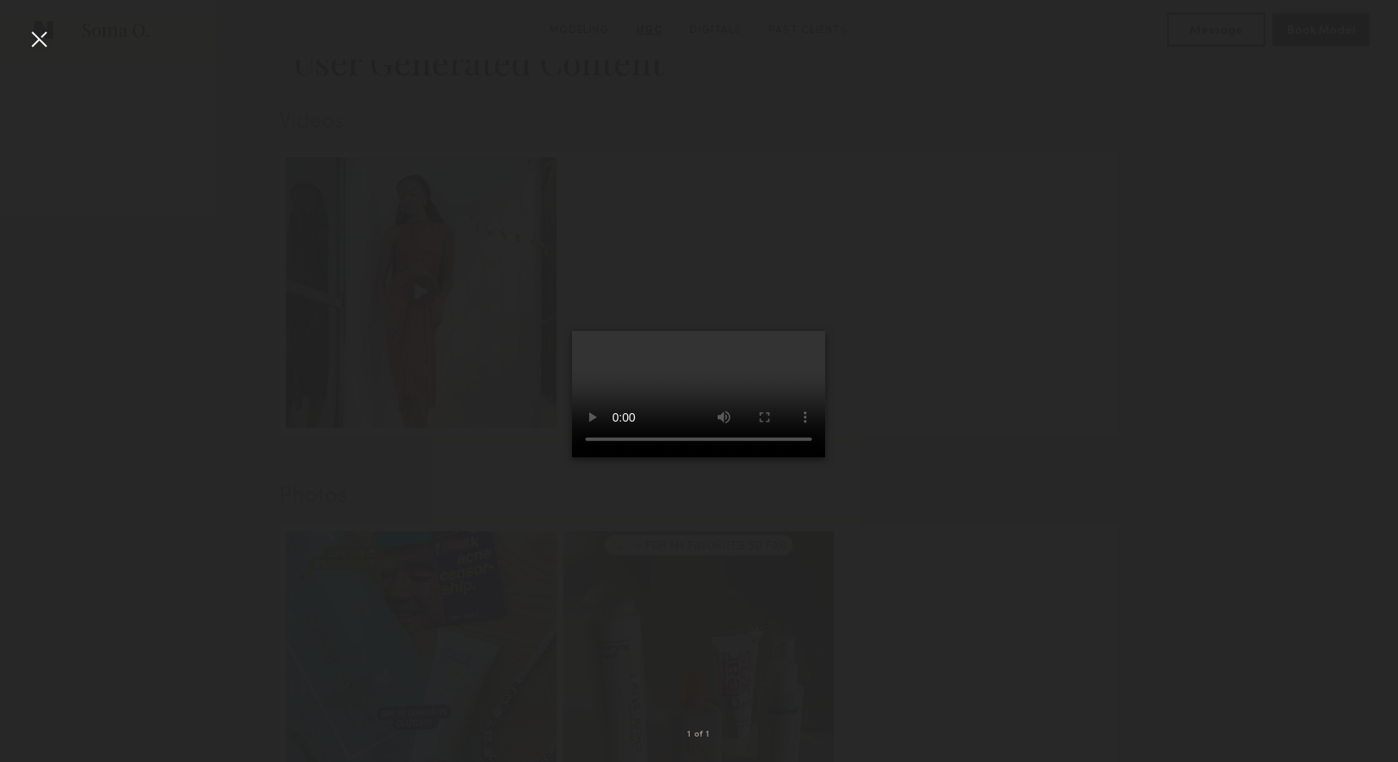
click at [42, 44] on div at bounding box center [38, 38] width 27 height 27
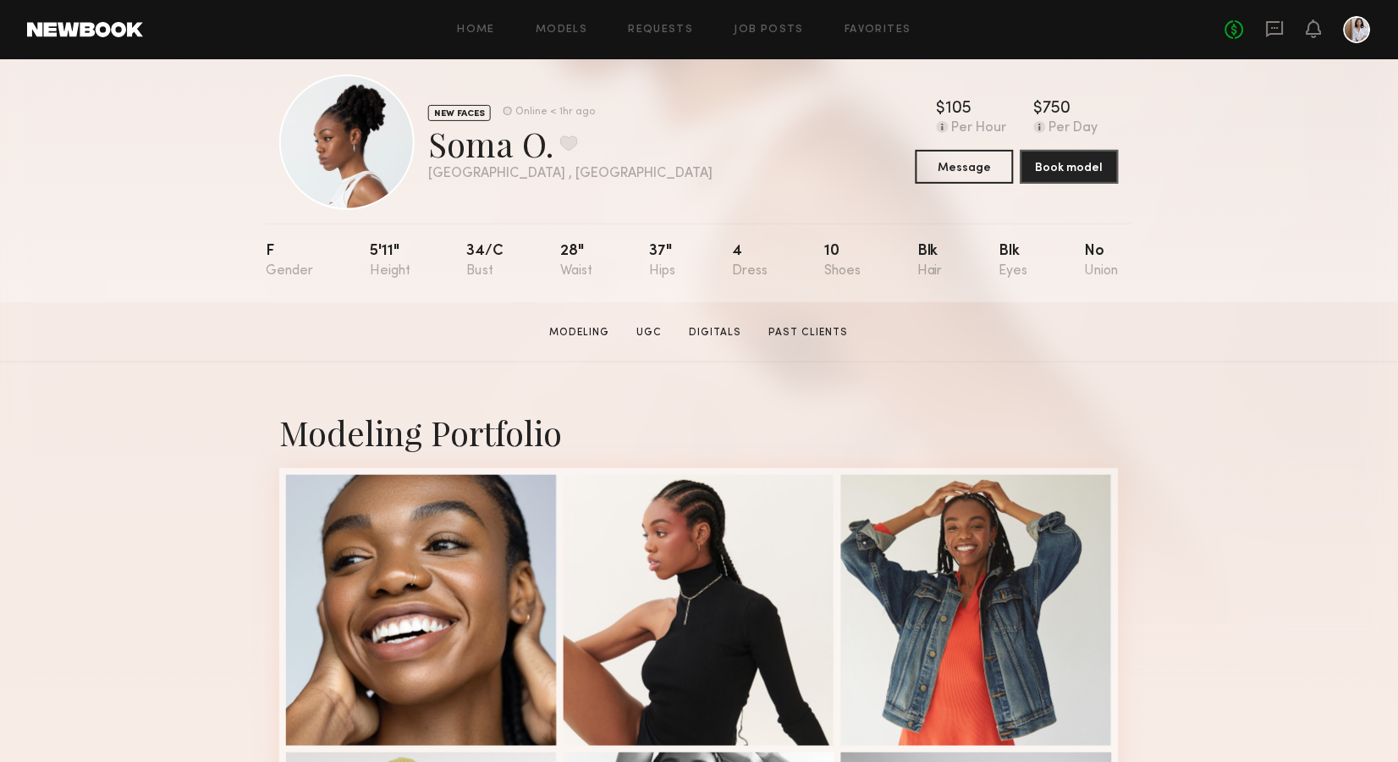
scroll to position [8, 0]
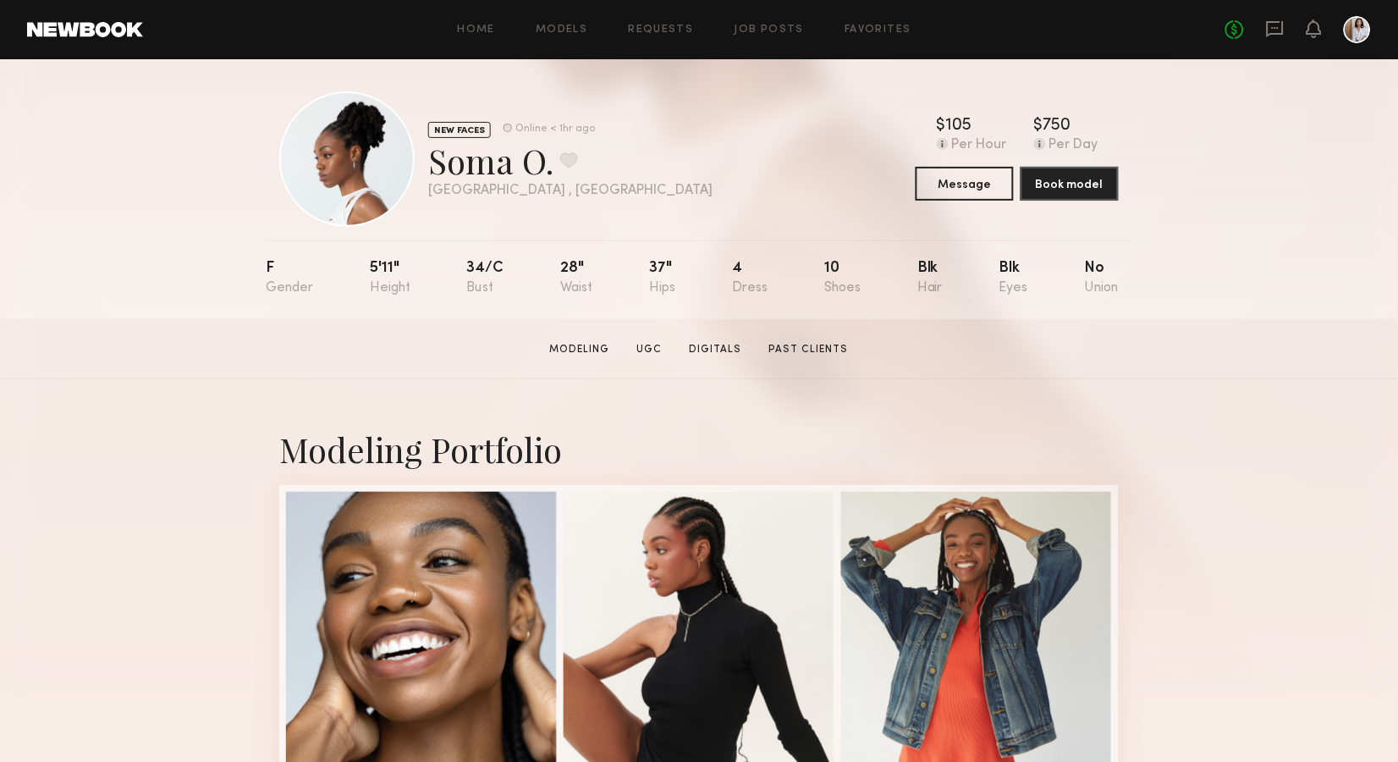
click at [539, 36] on div "Home Models Requests Job Posts Favorites Sign Out No fees up to $5,000" at bounding box center [757, 29] width 1228 height 27
click at [565, 27] on link "Models" at bounding box center [562, 30] width 52 height 11
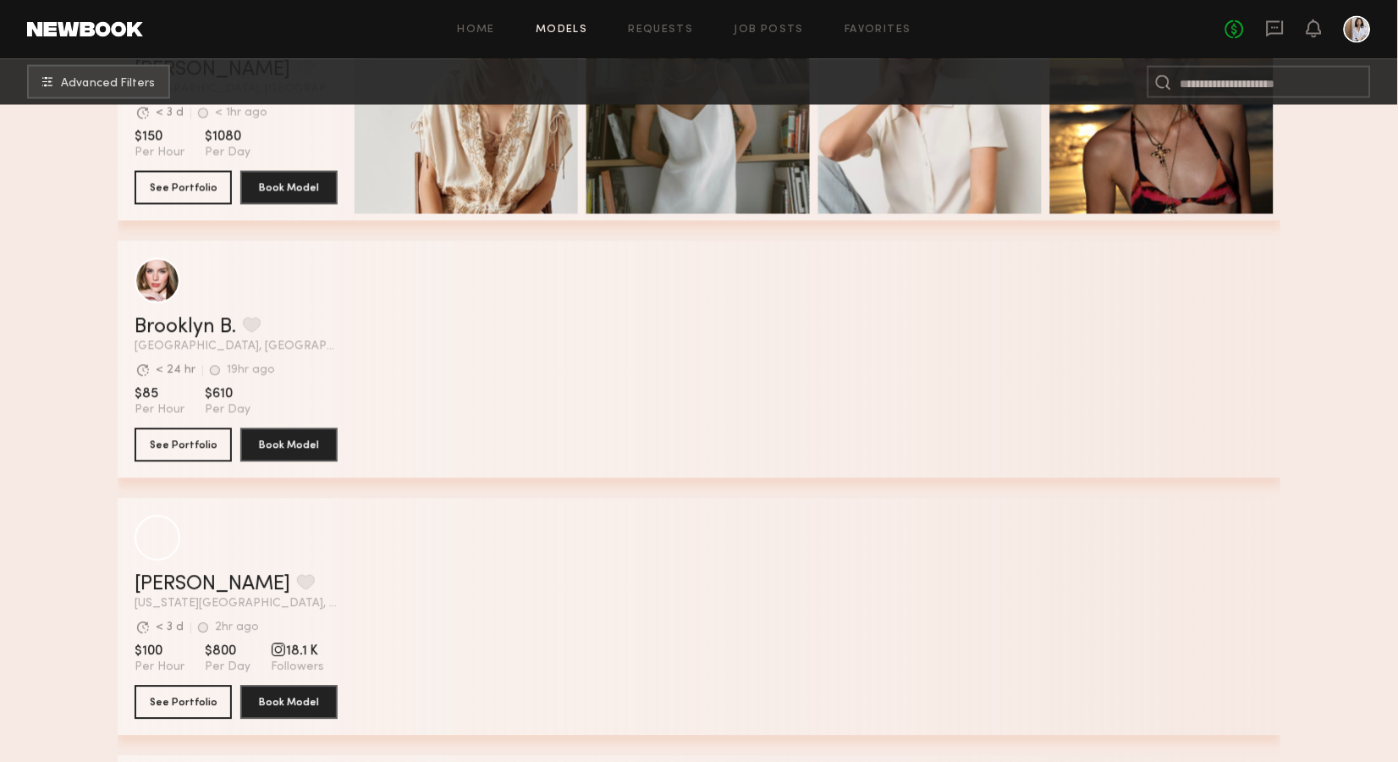
scroll to position [655, 0]
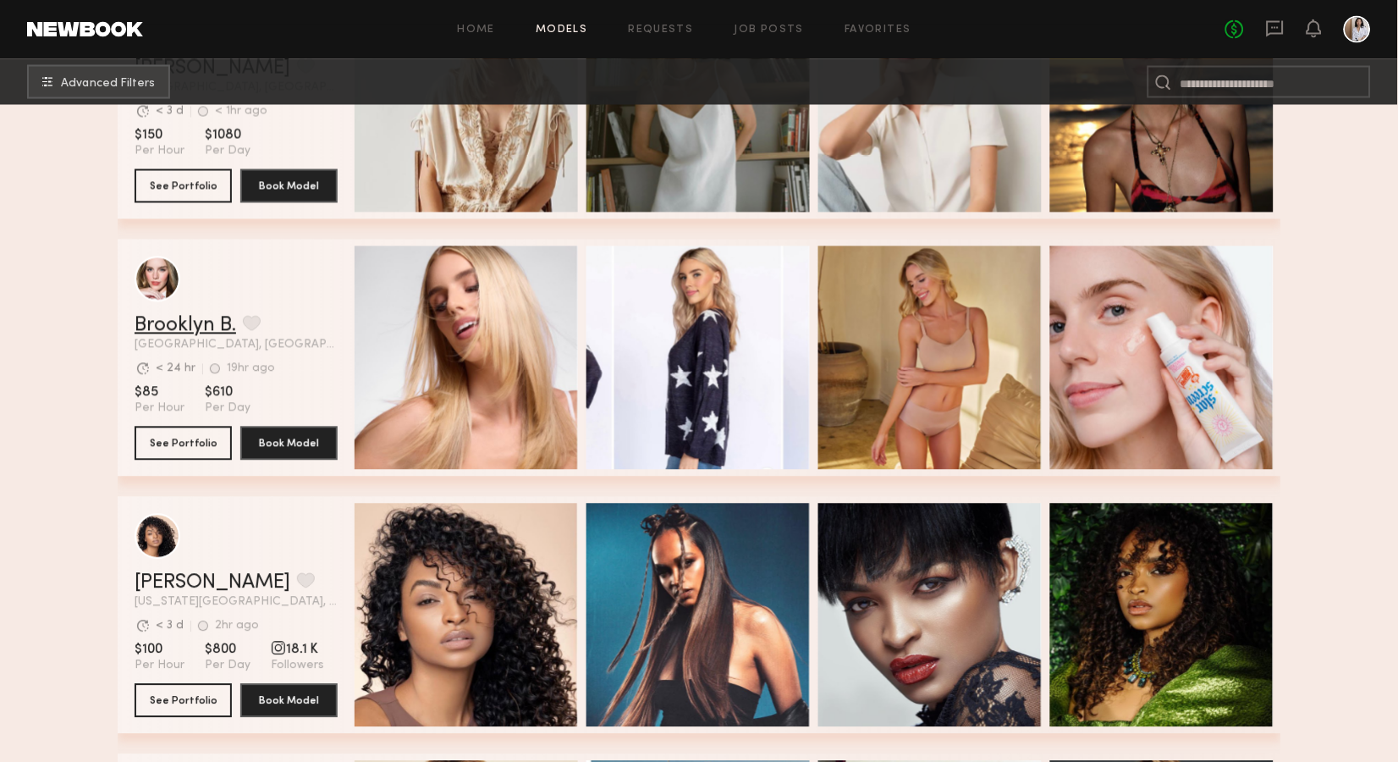
click at [173, 328] on link "Brooklyn B." at bounding box center [186, 326] width 102 height 20
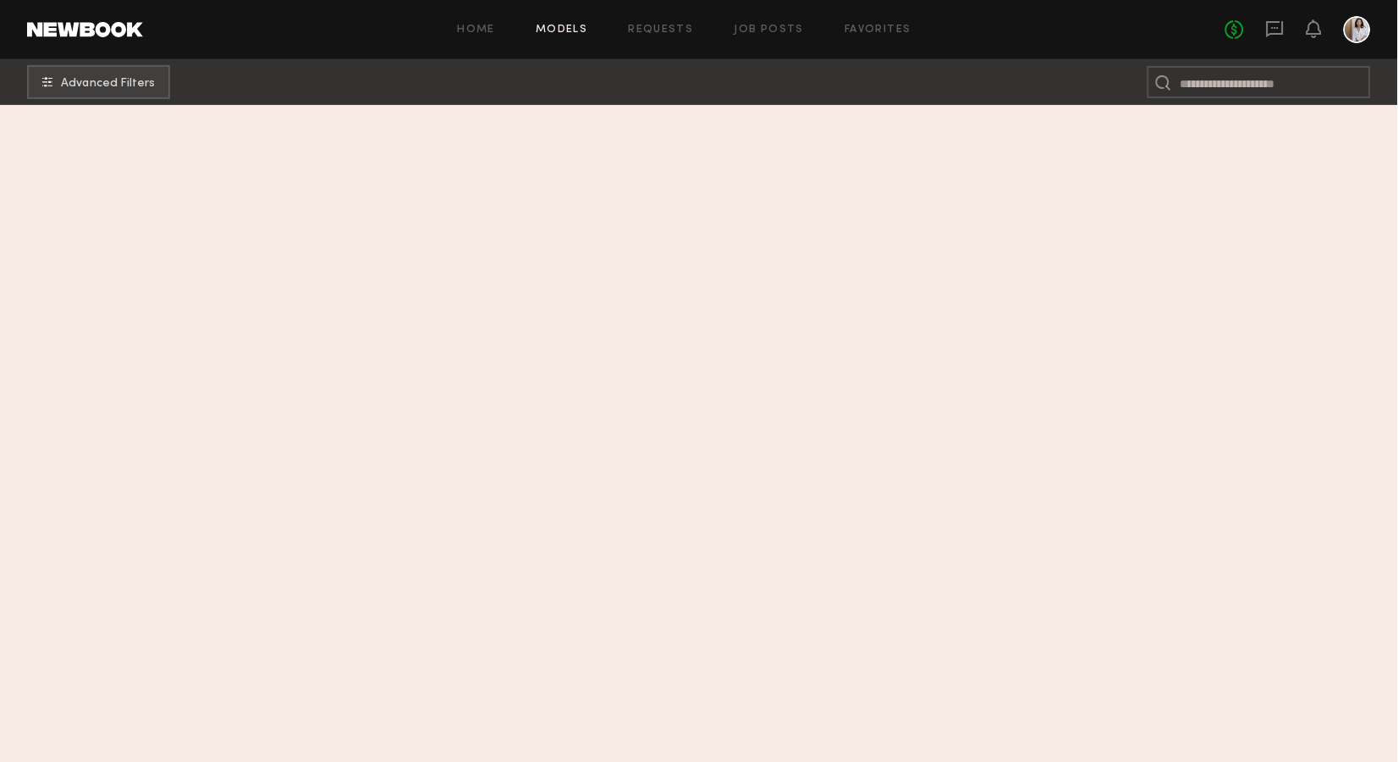
scroll to position [11271, 0]
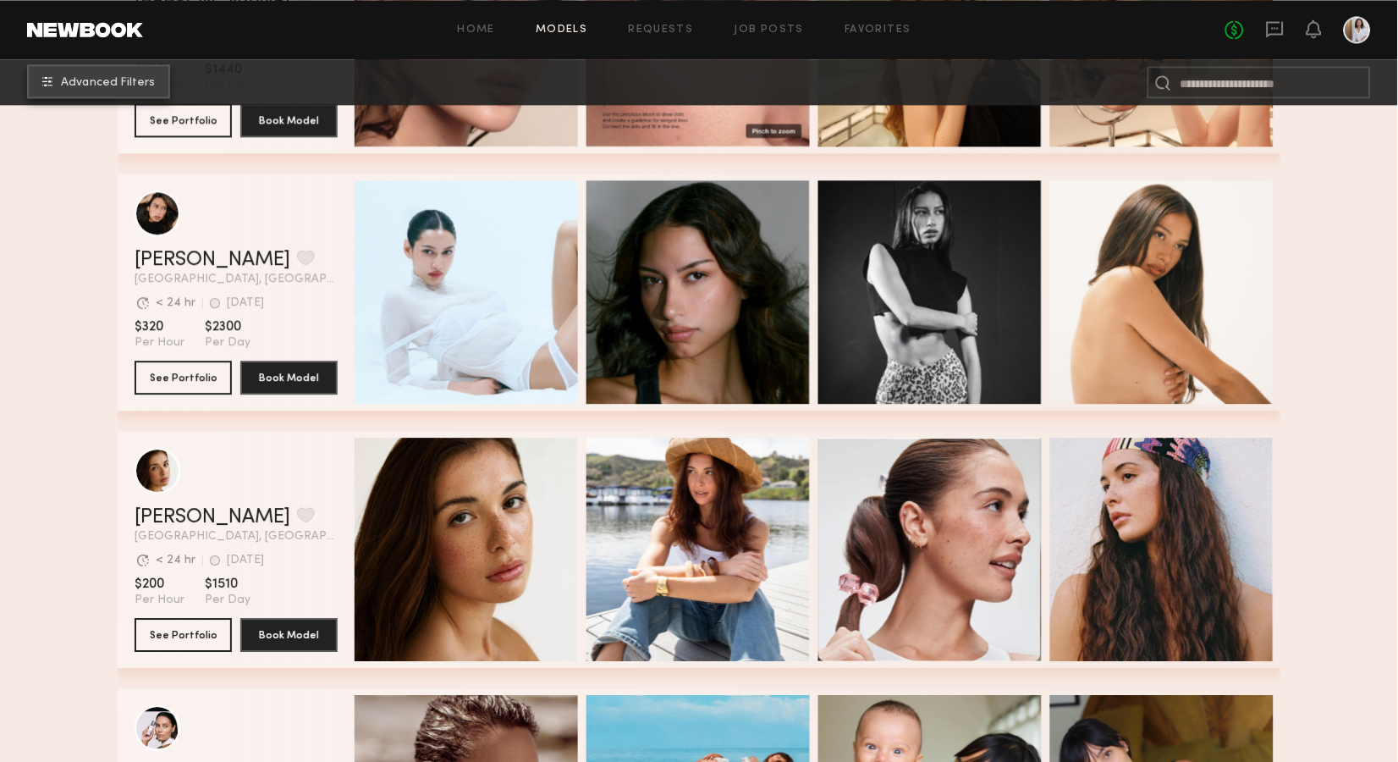
click at [139, 84] on span "Advanced Filters" at bounding box center [108, 83] width 94 height 12
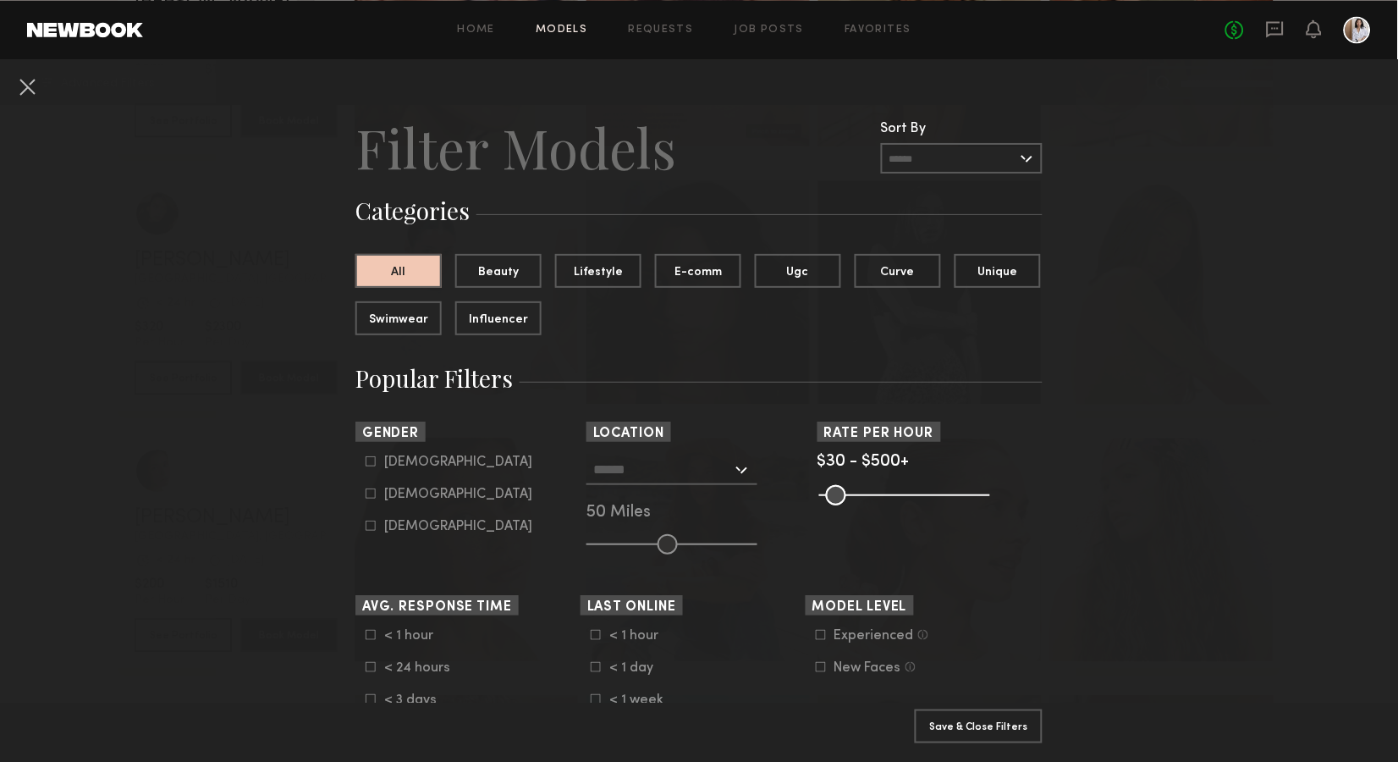
click at [367, 493] on icon at bounding box center [371, 493] width 9 height 9
type input "**"
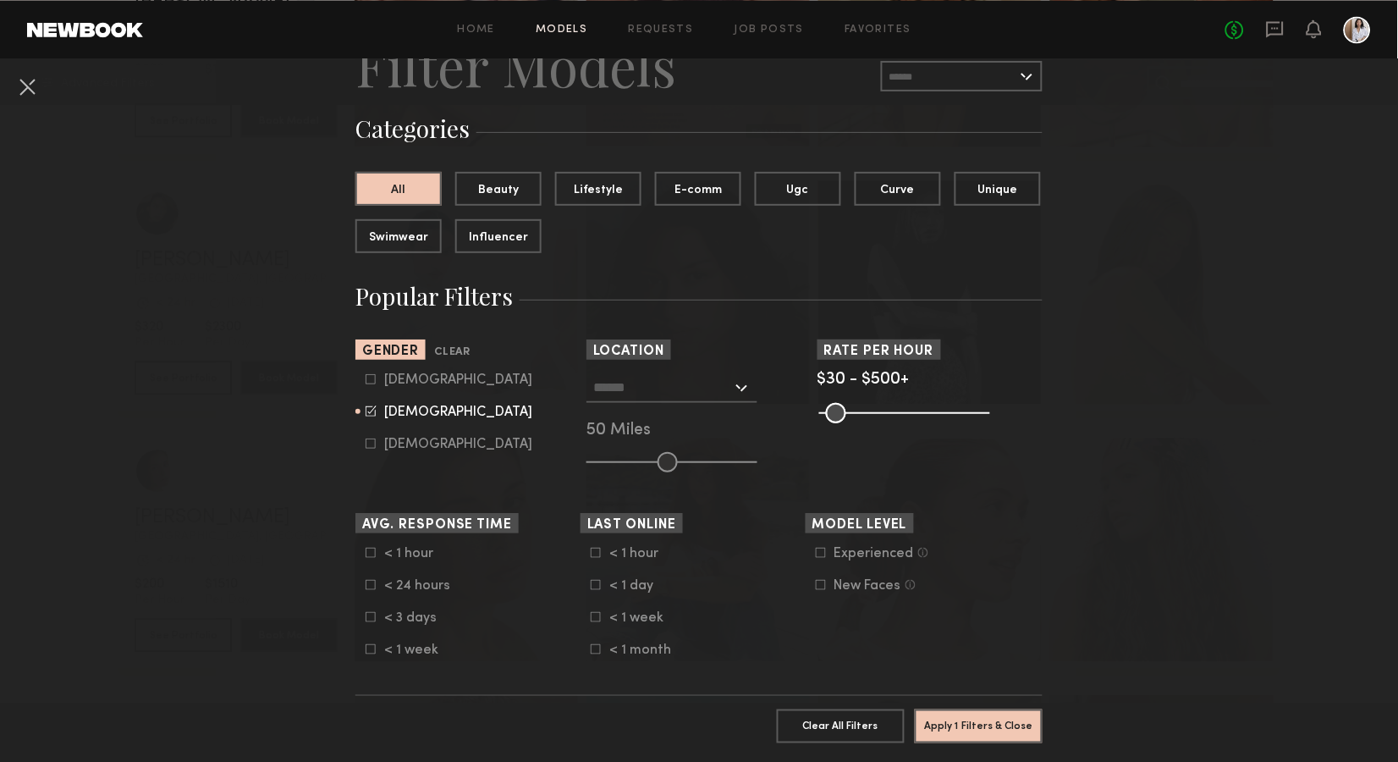
scroll to position [85, 0]
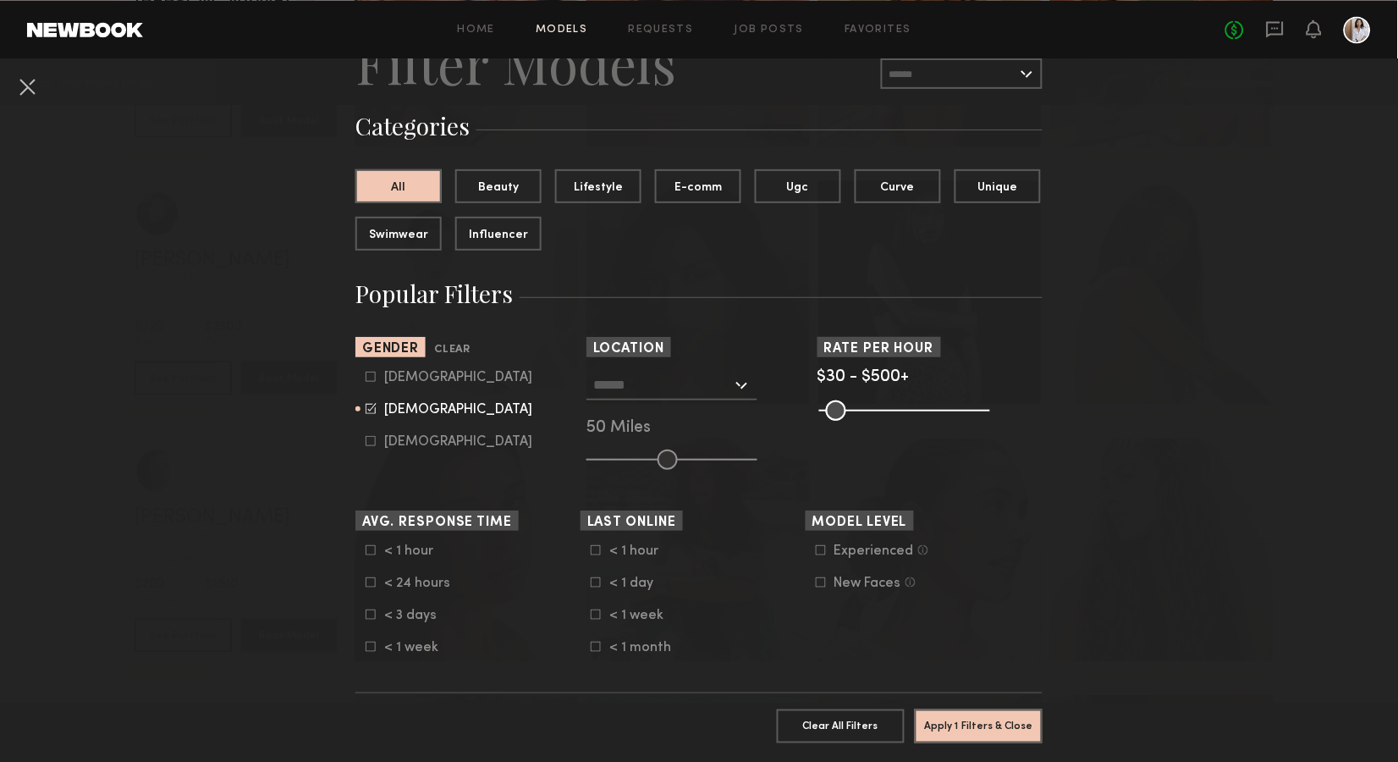
click at [730, 380] on input "text" at bounding box center [662, 384] width 139 height 29
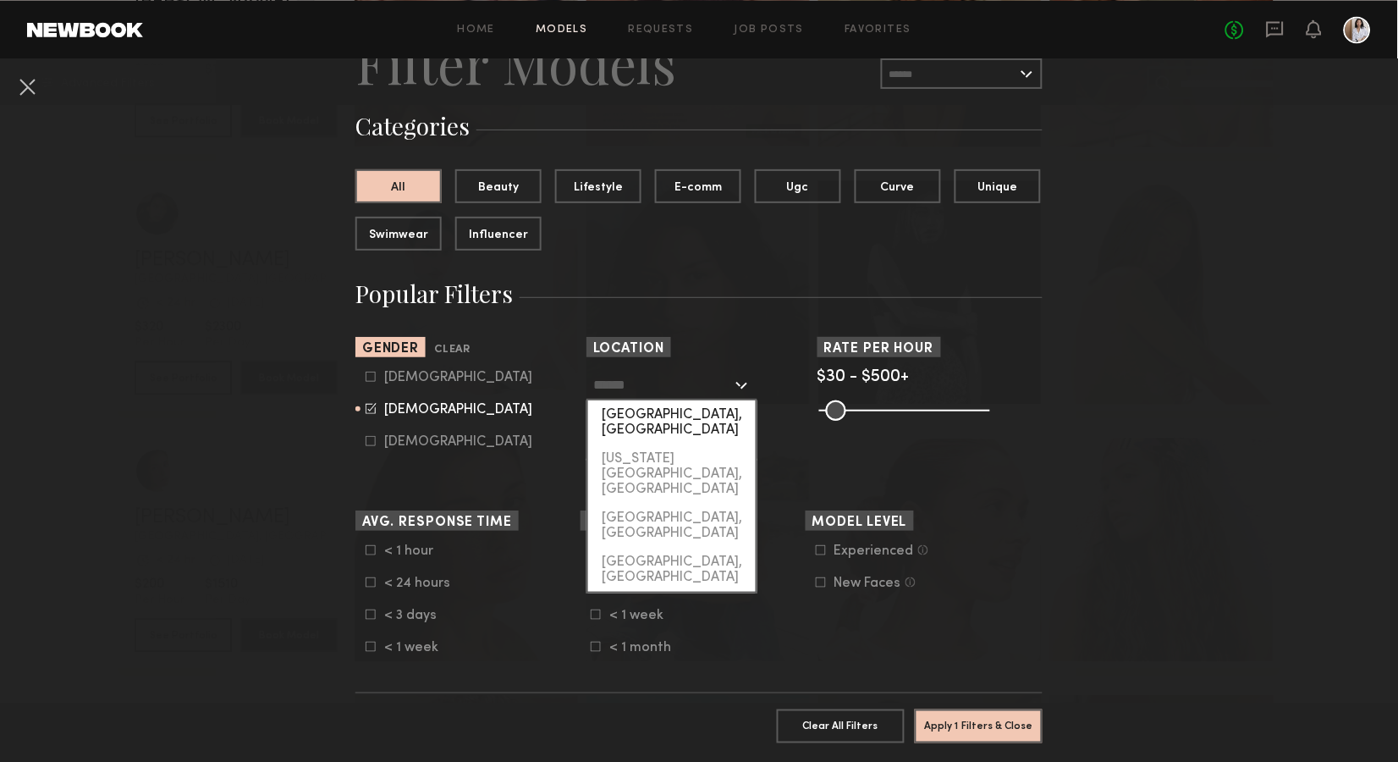
click at [667, 422] on div "[GEOGRAPHIC_DATA], [GEOGRAPHIC_DATA]" at bounding box center [672, 422] width 168 height 44
type input "**********"
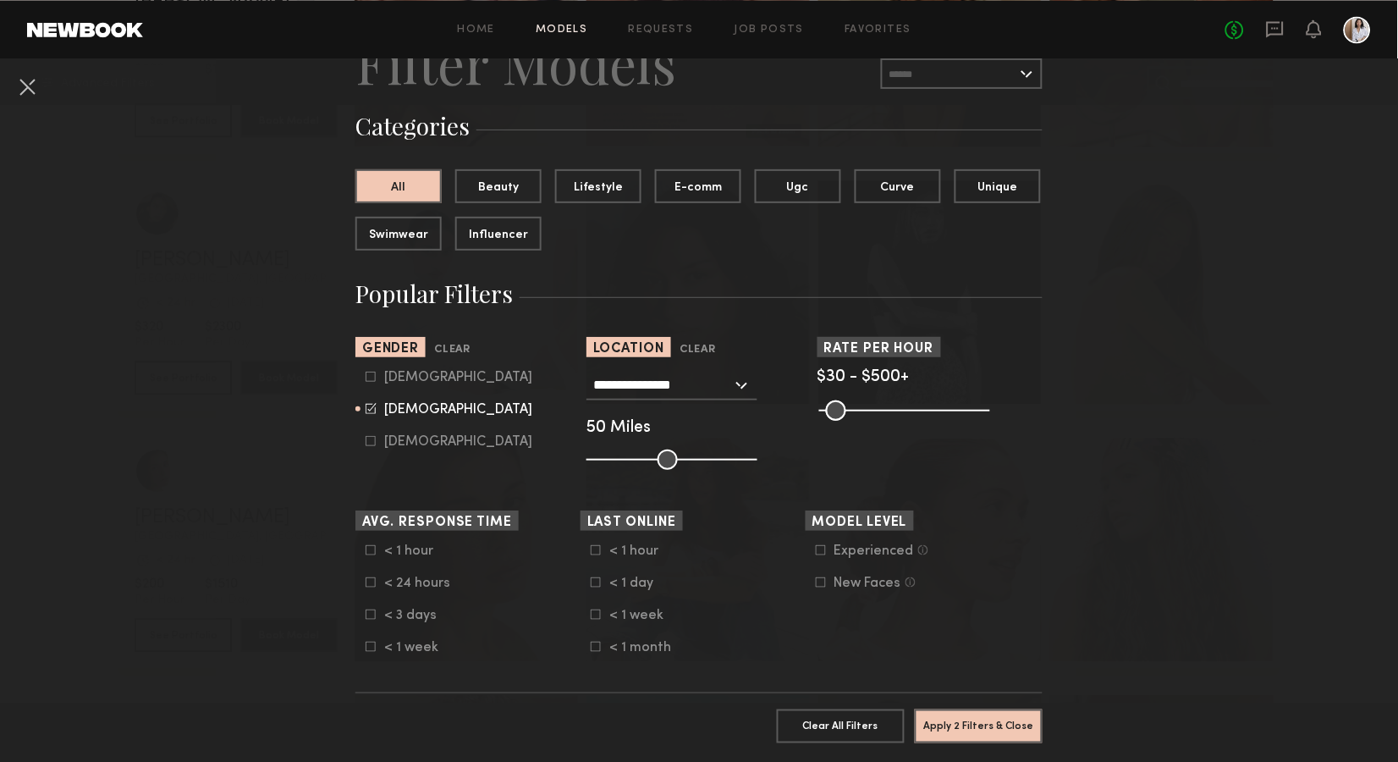
click at [986, 422] on section "Rate per Hour $30 - $500+ Pro Tip: Rates are often negotiable. We recommend inc…" at bounding box center [930, 403] width 225 height 133
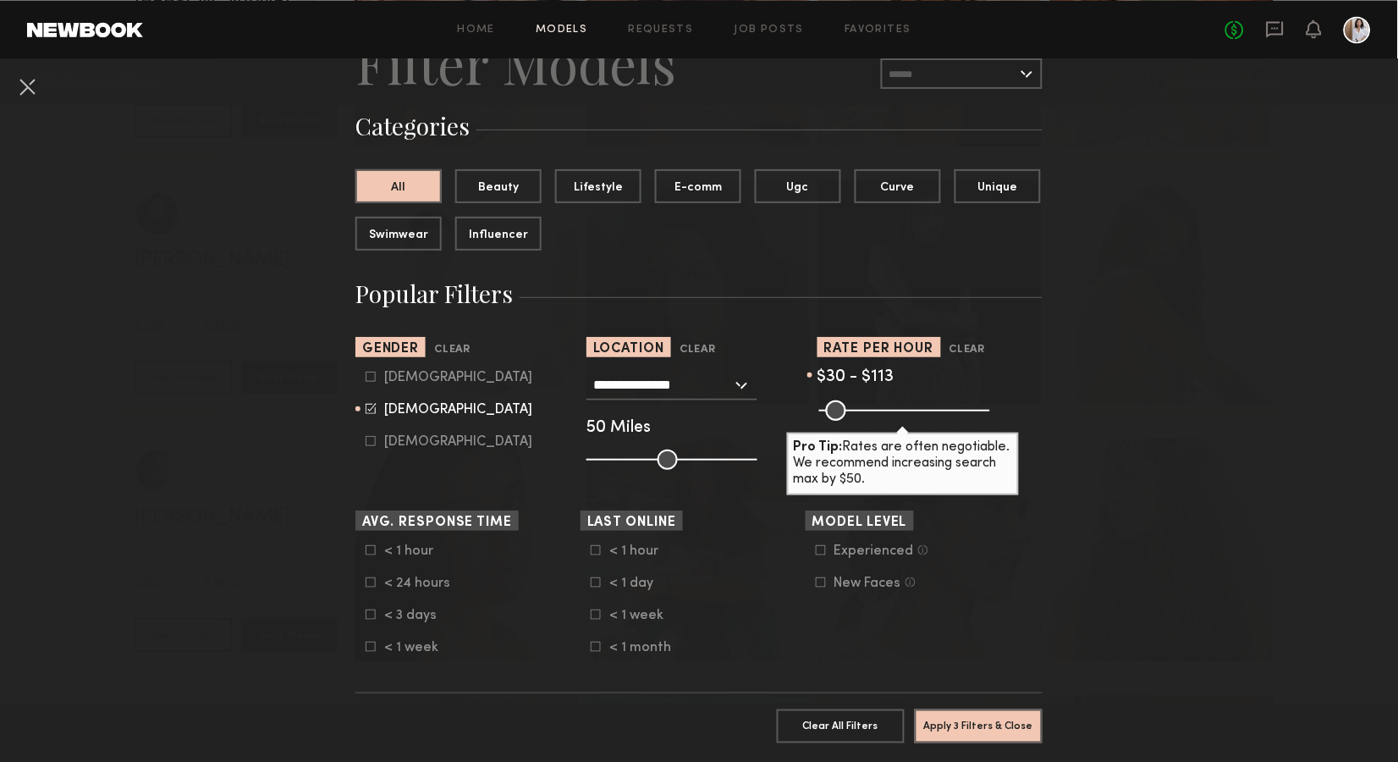
drag, startPoint x: 984, startPoint y: 408, endPoint x: 856, endPoint y: 399, distance: 129.0
type input "***"
click at [856, 400] on input "range" at bounding box center [904, 410] width 171 height 20
click at [974, 717] on button "Apply 3 Filters & Close" at bounding box center [979, 725] width 128 height 34
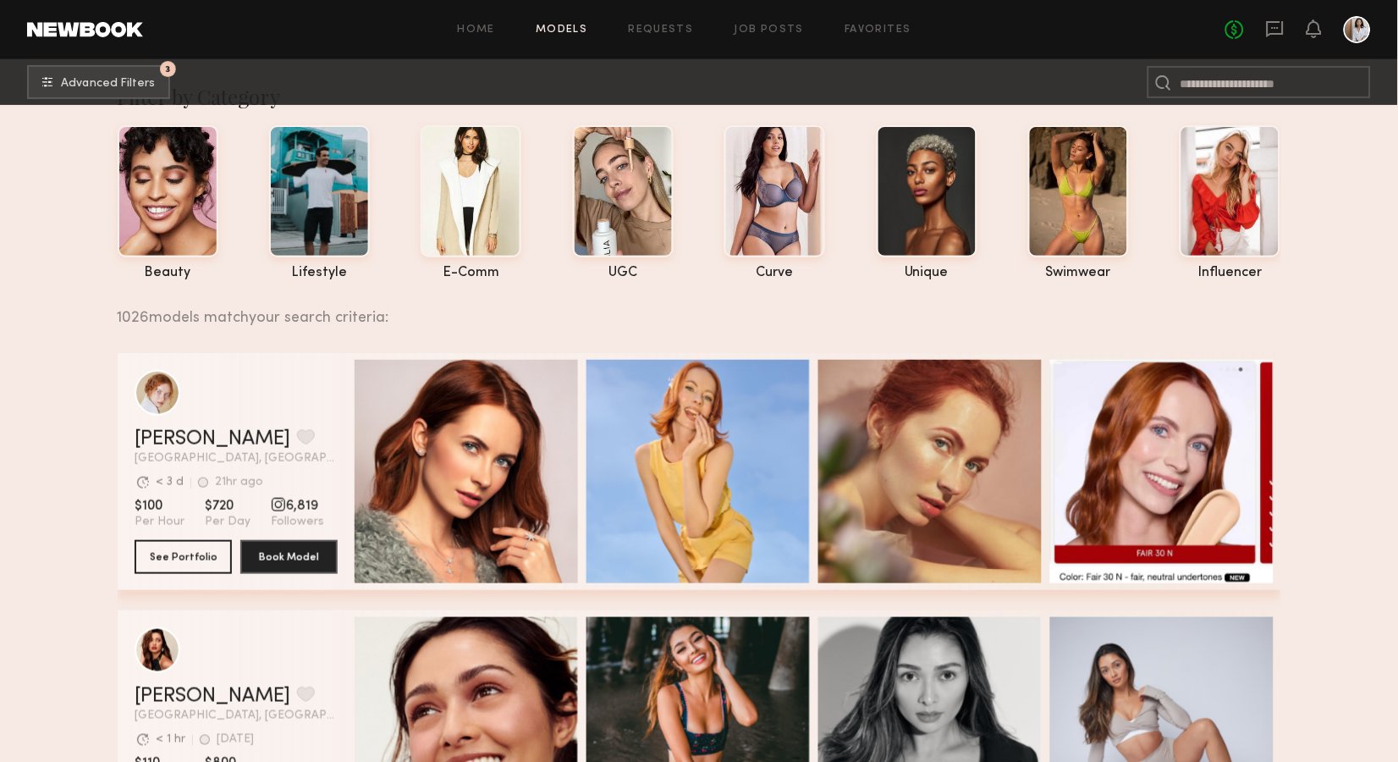
scroll to position [65, 0]
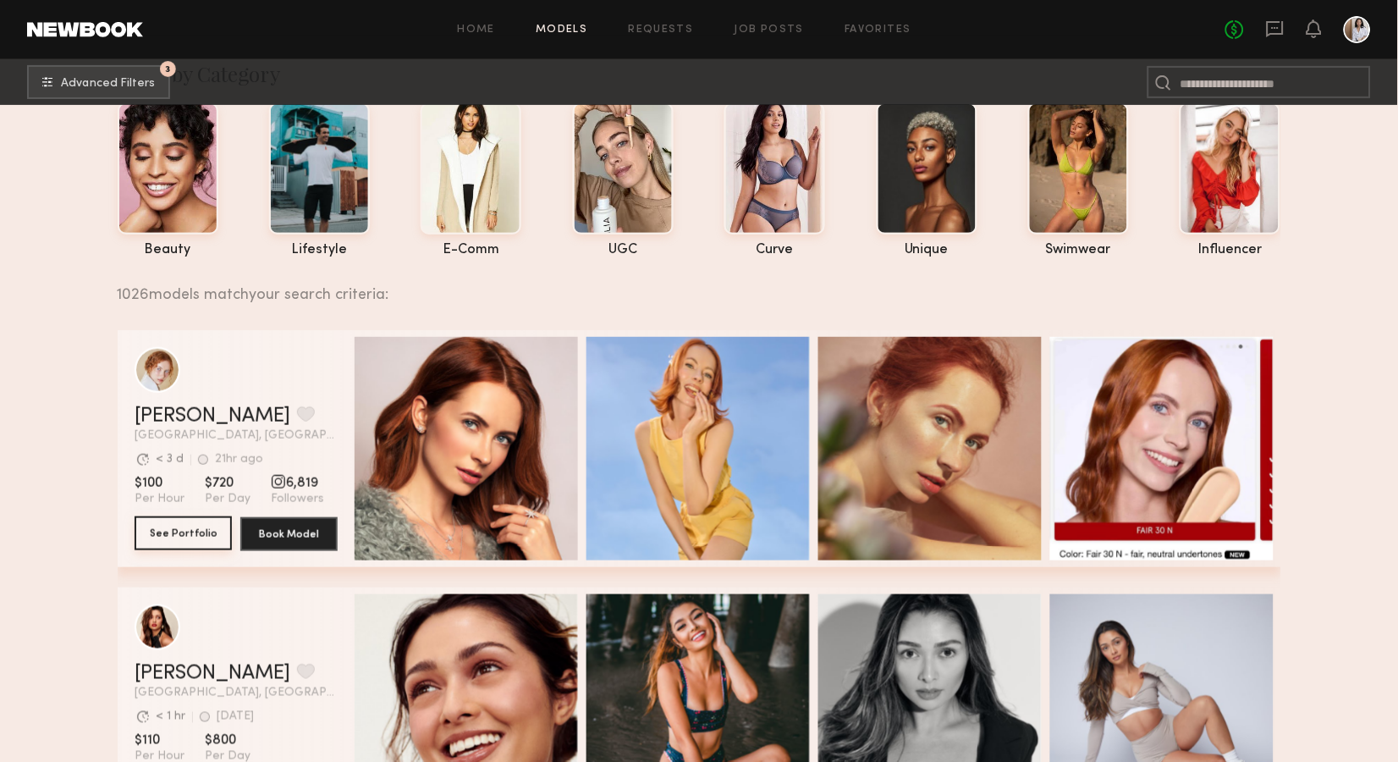
click at [187, 526] on button "See Portfolio" at bounding box center [183, 533] width 97 height 34
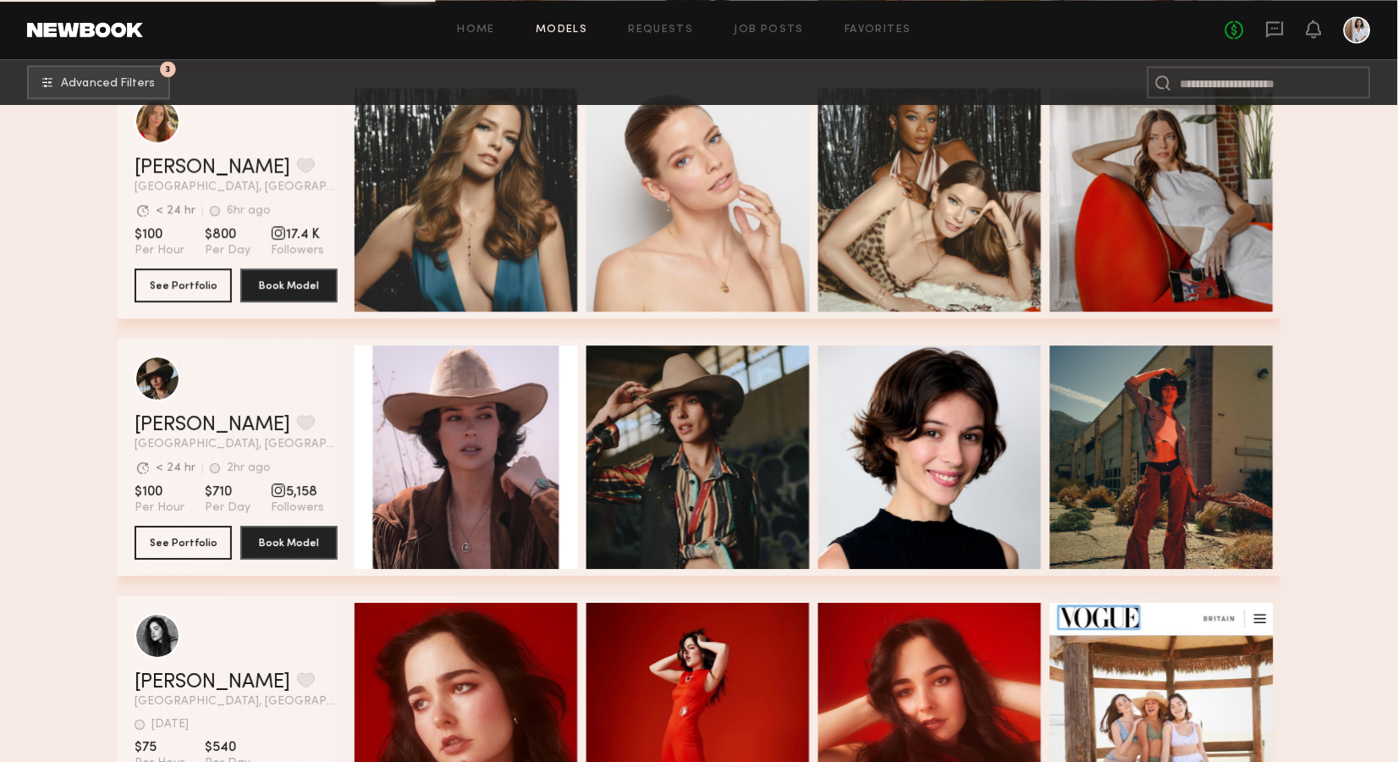
scroll to position [2296, 0]
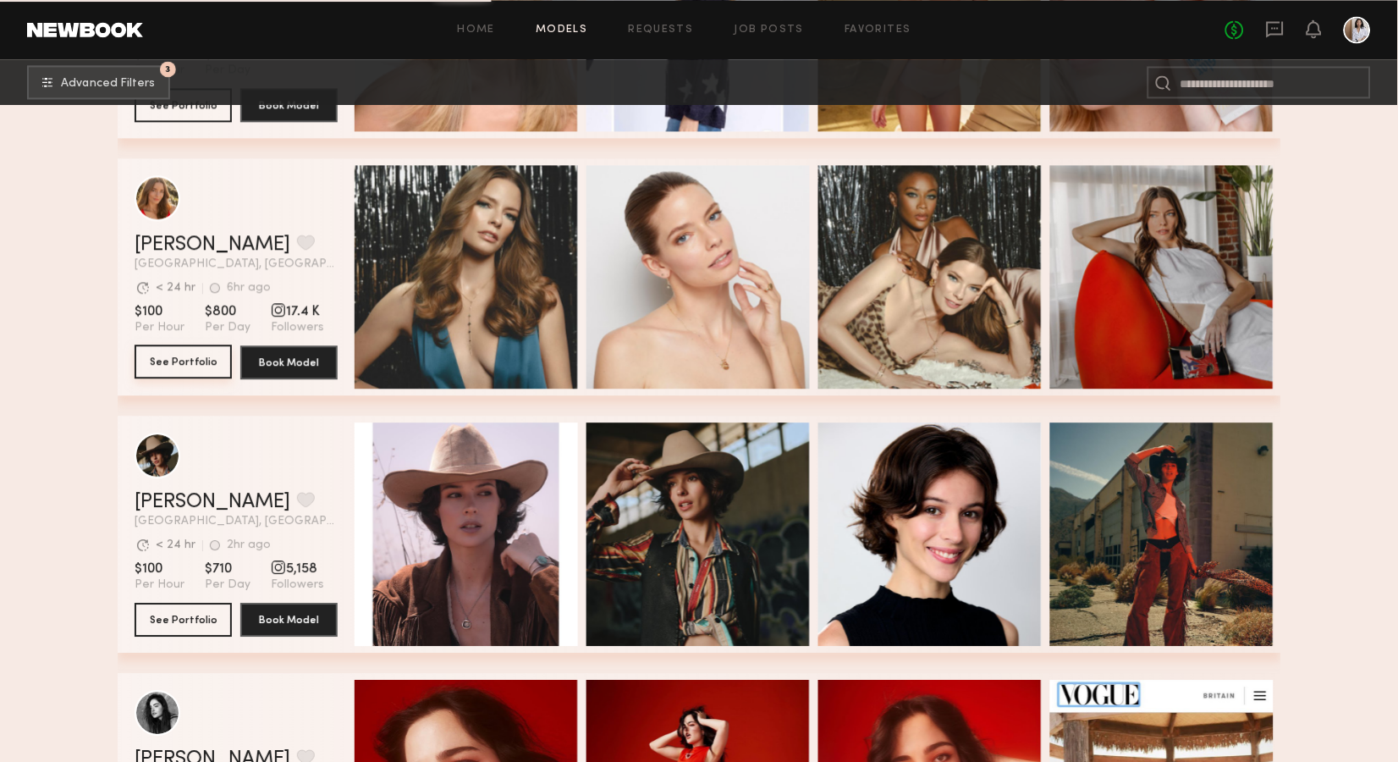
click at [205, 360] on button "See Portfolio" at bounding box center [183, 362] width 97 height 34
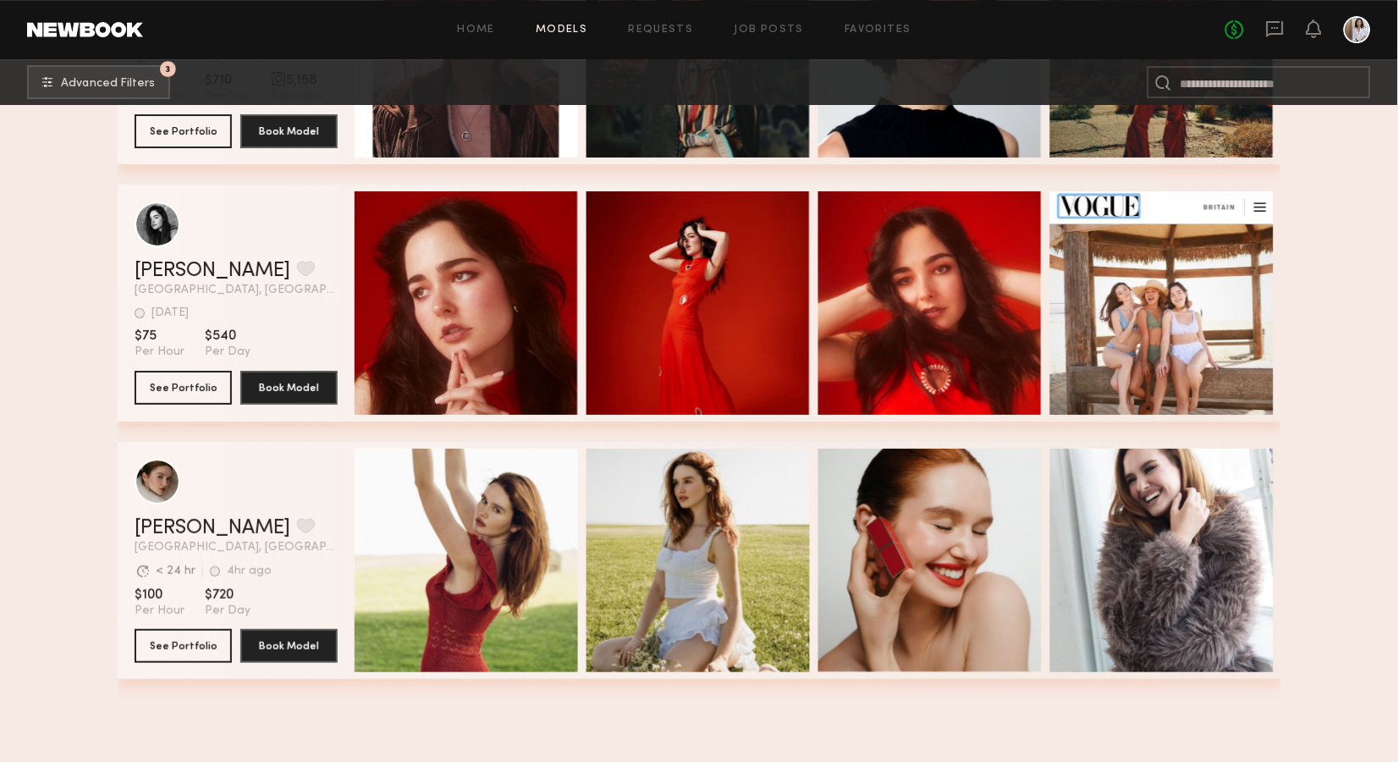
scroll to position [2374, 0]
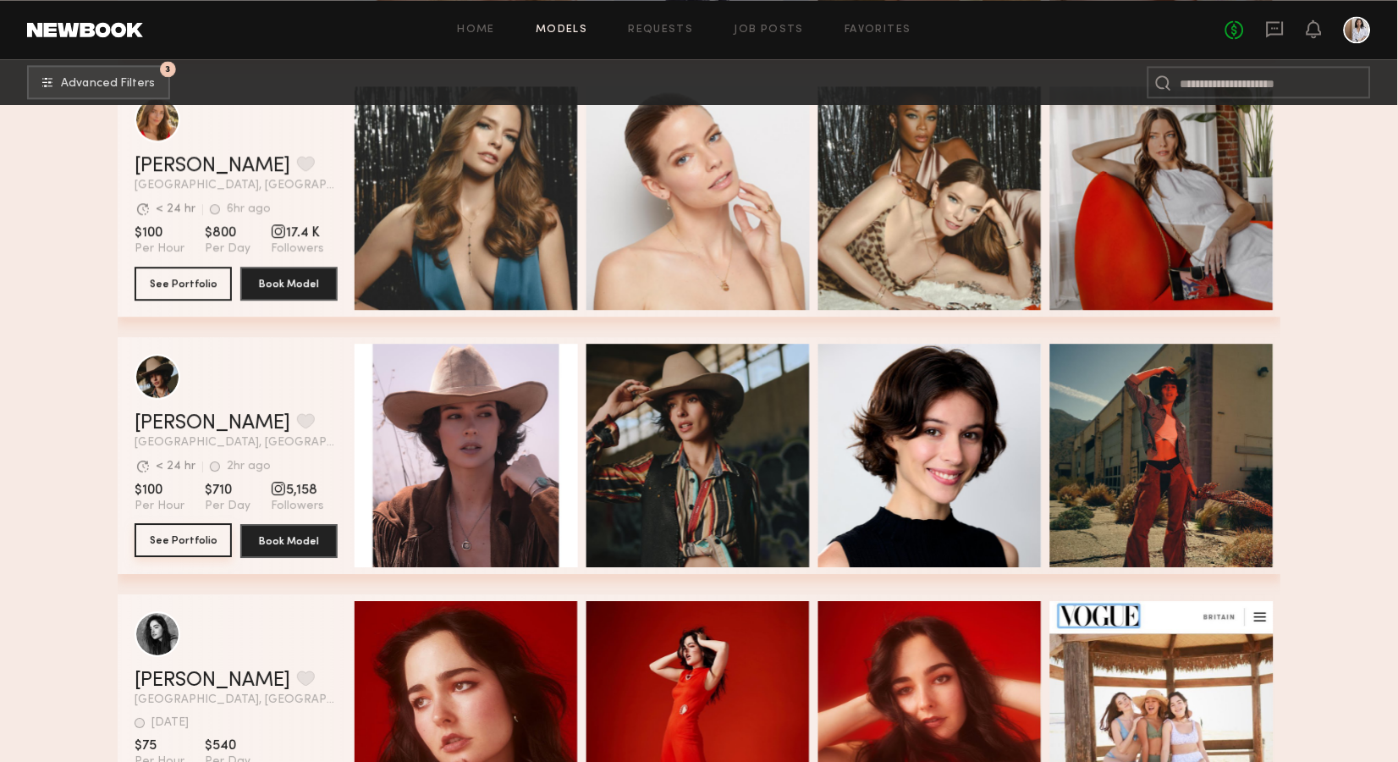
click at [190, 541] on button "See Portfolio" at bounding box center [183, 540] width 97 height 34
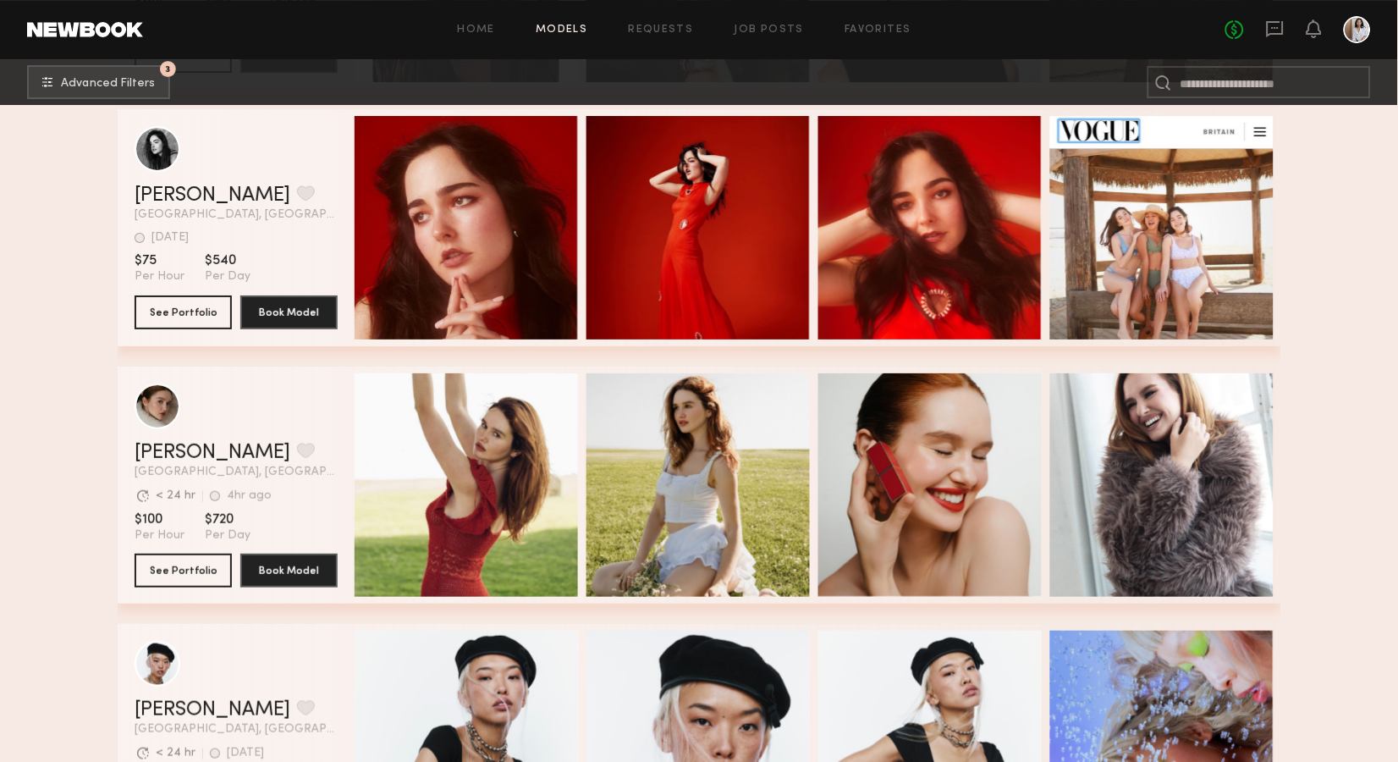
scroll to position [2864, 0]
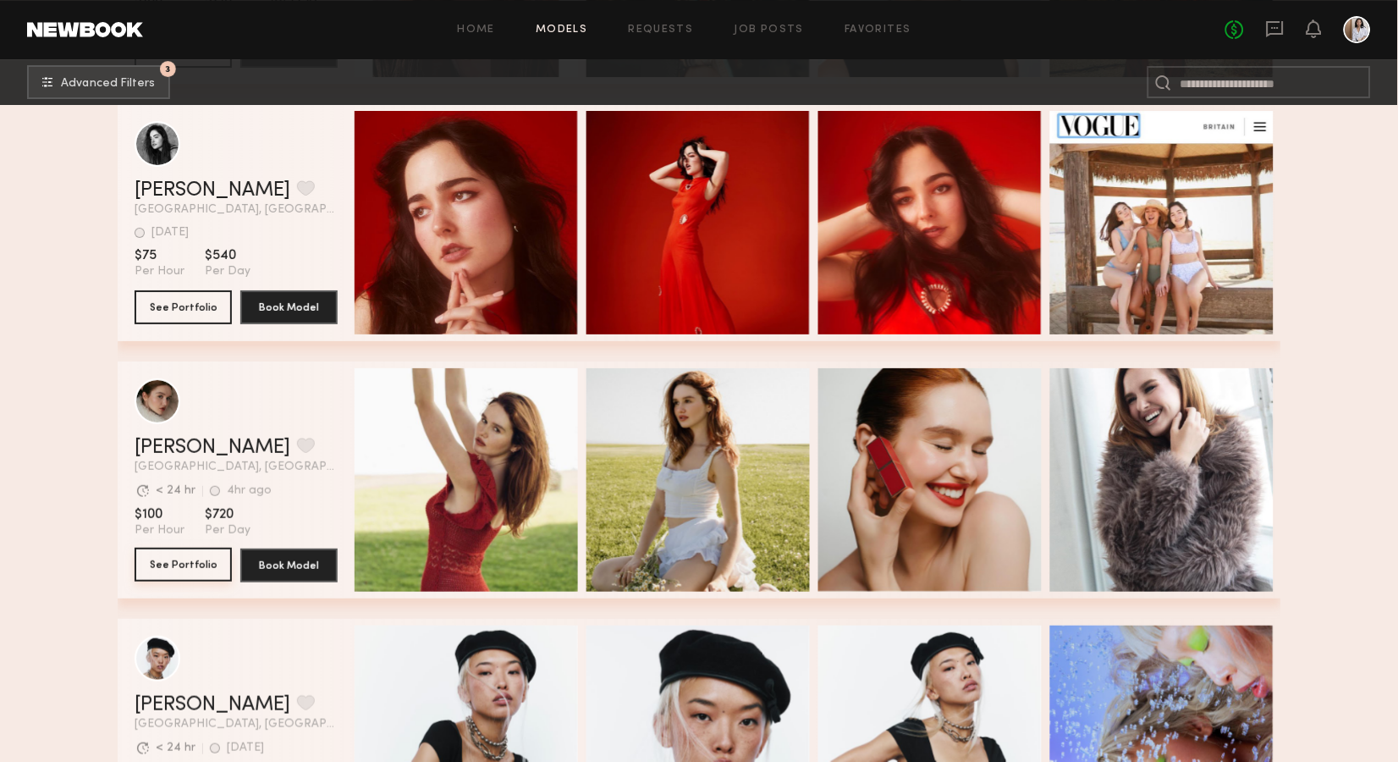
click at [183, 554] on button "See Portfolio" at bounding box center [183, 565] width 97 height 34
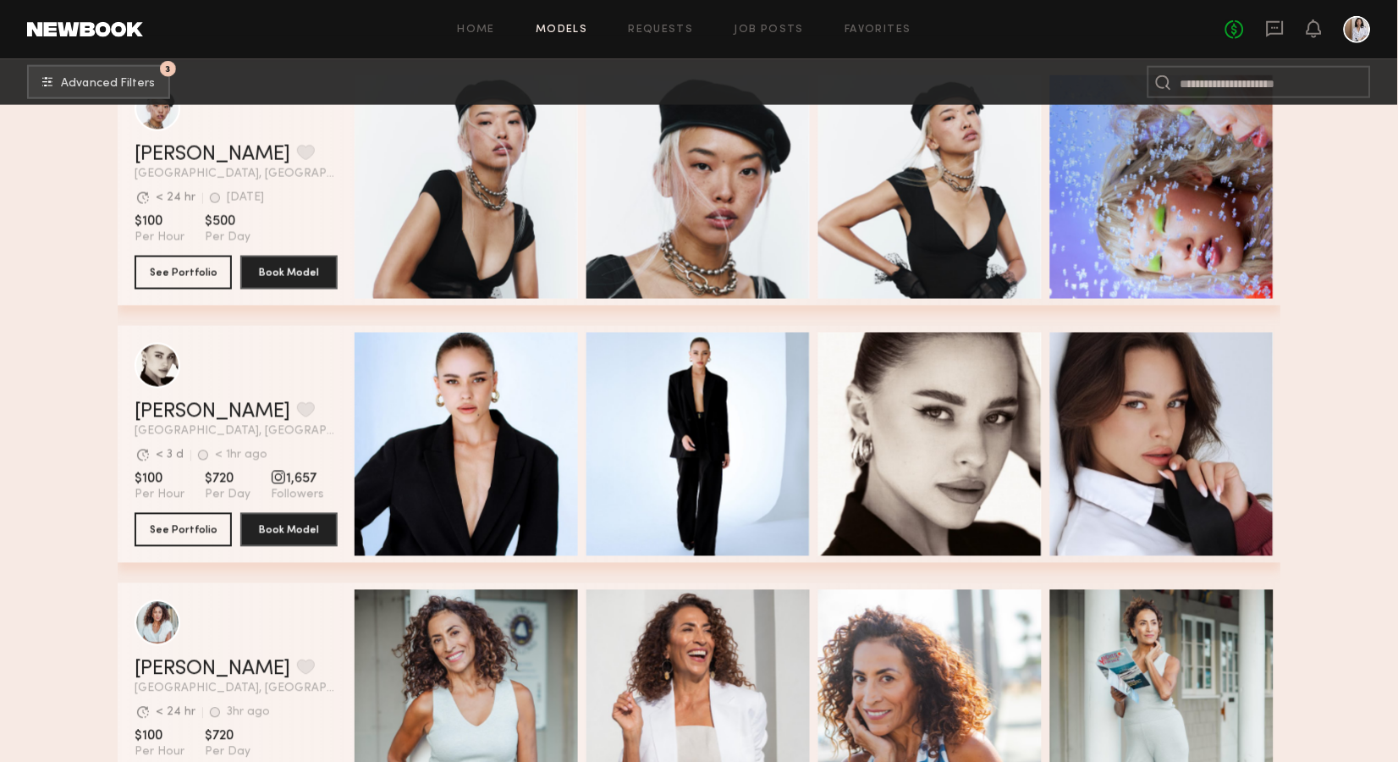
scroll to position [3462, 0]
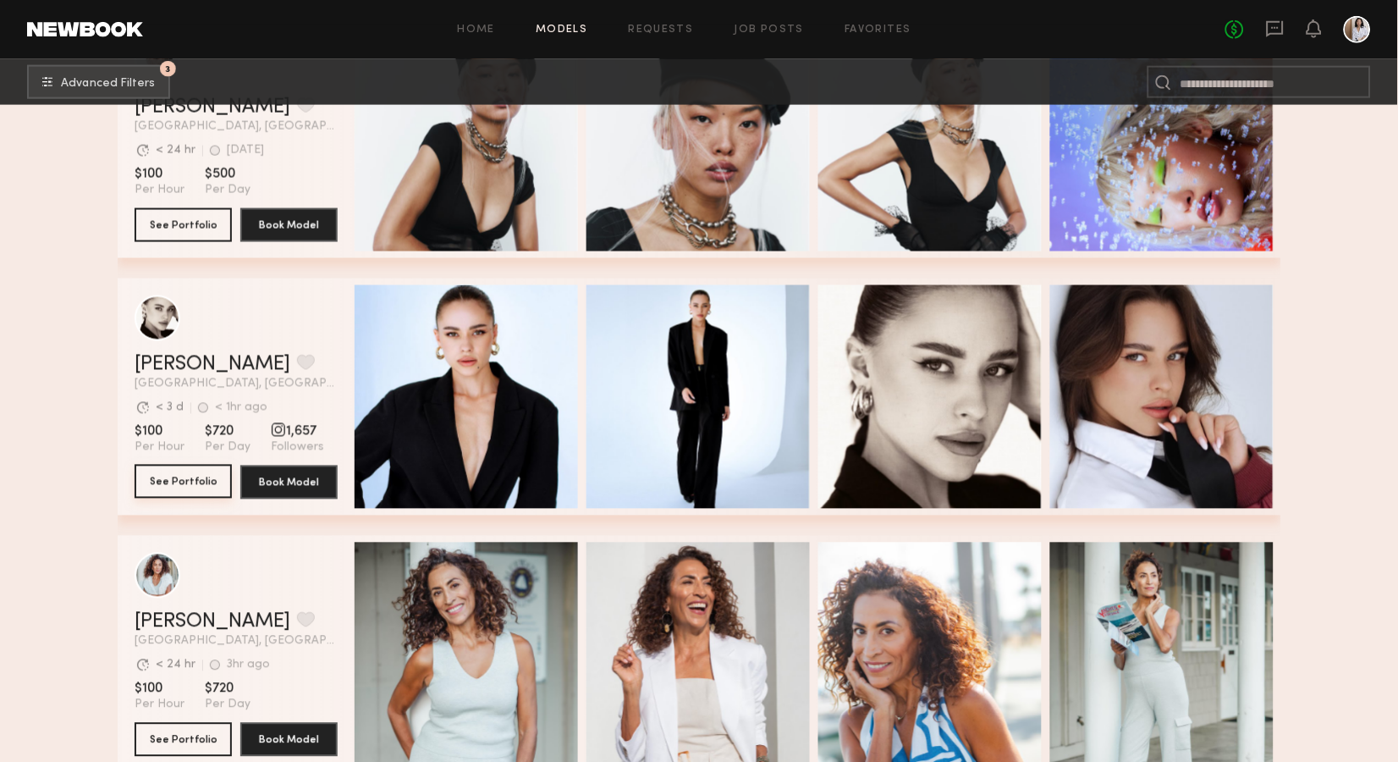
click at [194, 476] on button "See Portfolio" at bounding box center [183, 482] width 97 height 34
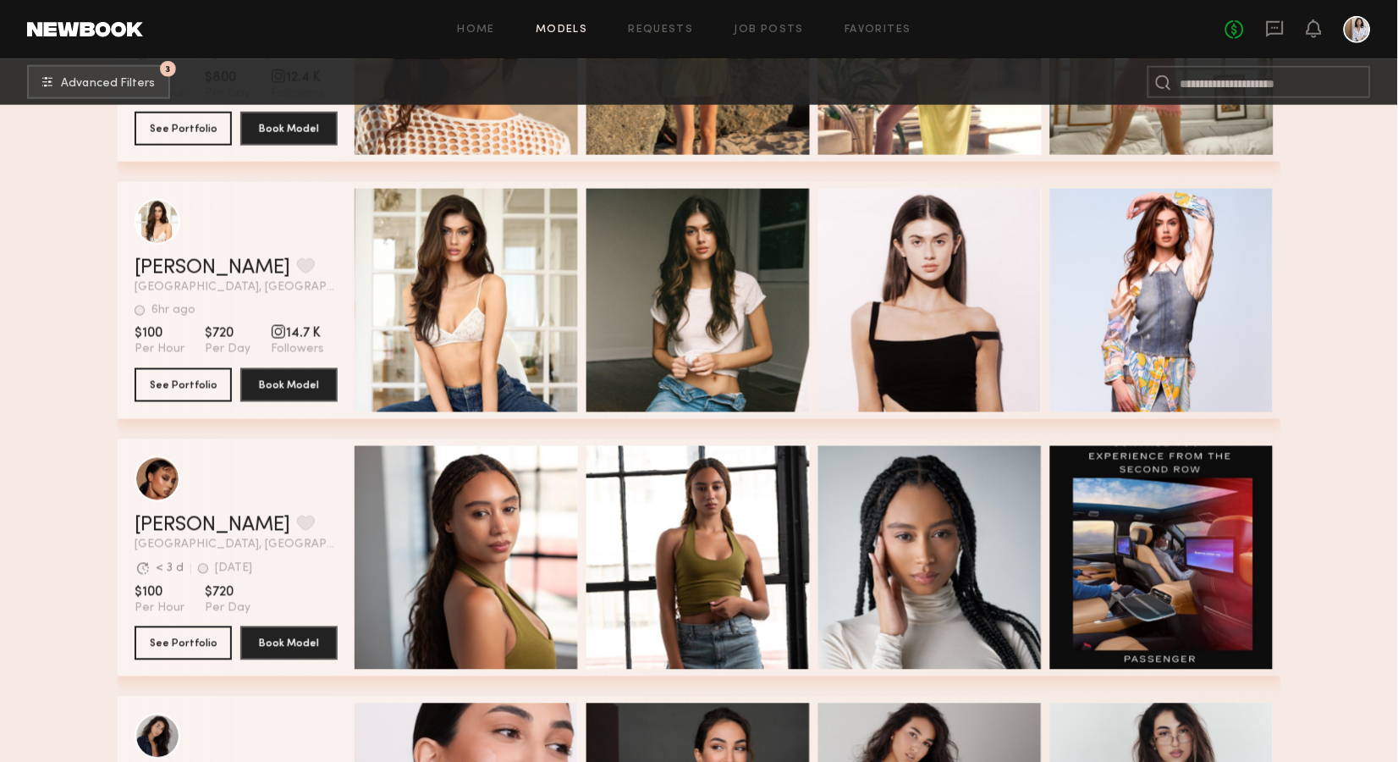
scroll to position [4865, 0]
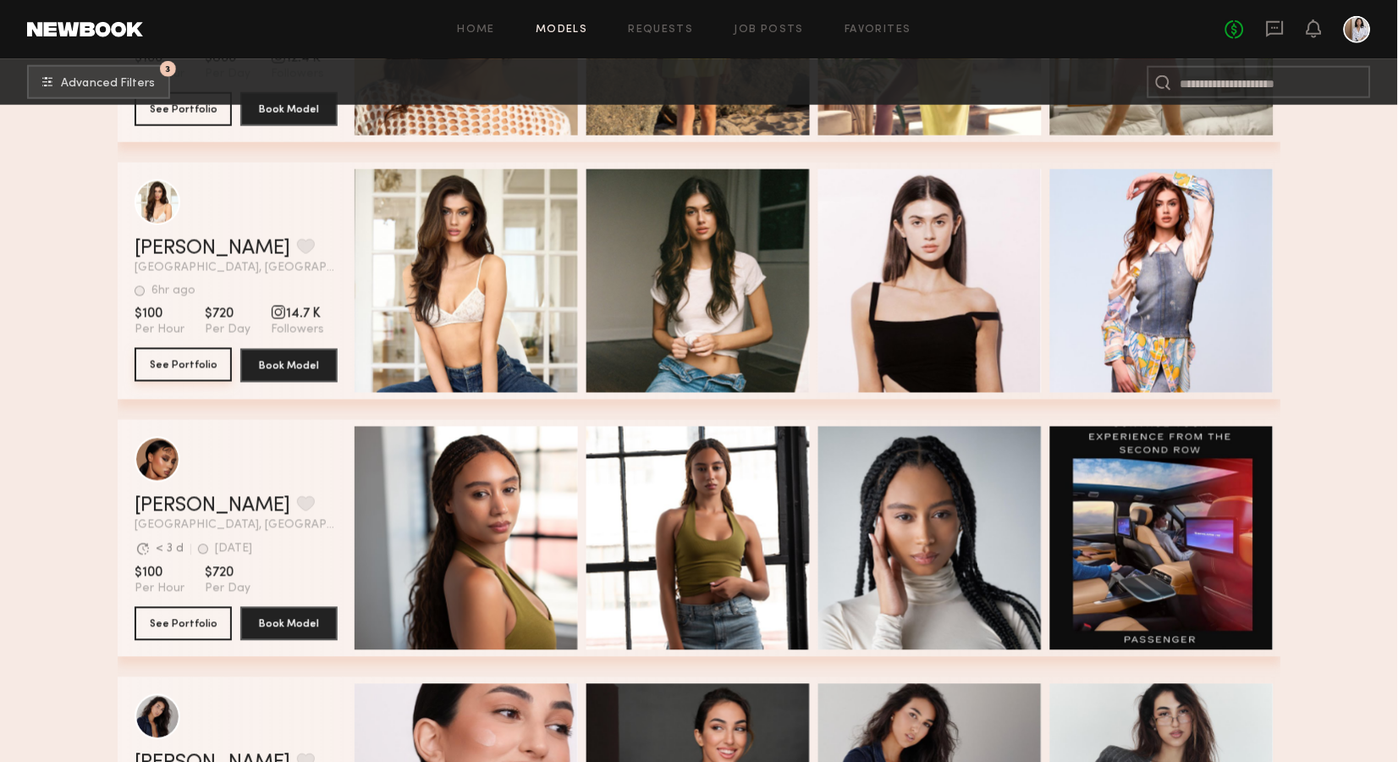
click at [190, 369] on button "See Portfolio" at bounding box center [183, 365] width 97 height 34
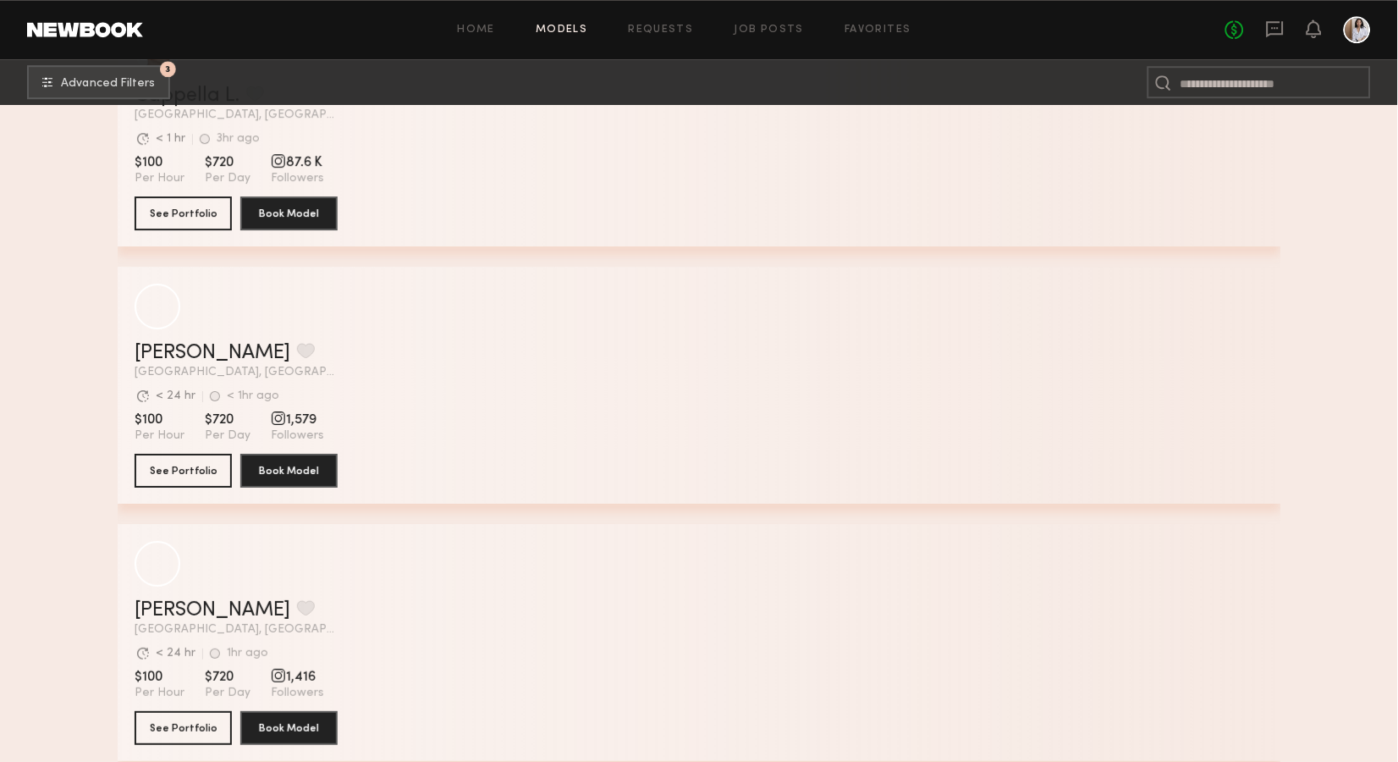
scroll to position [7084, 0]
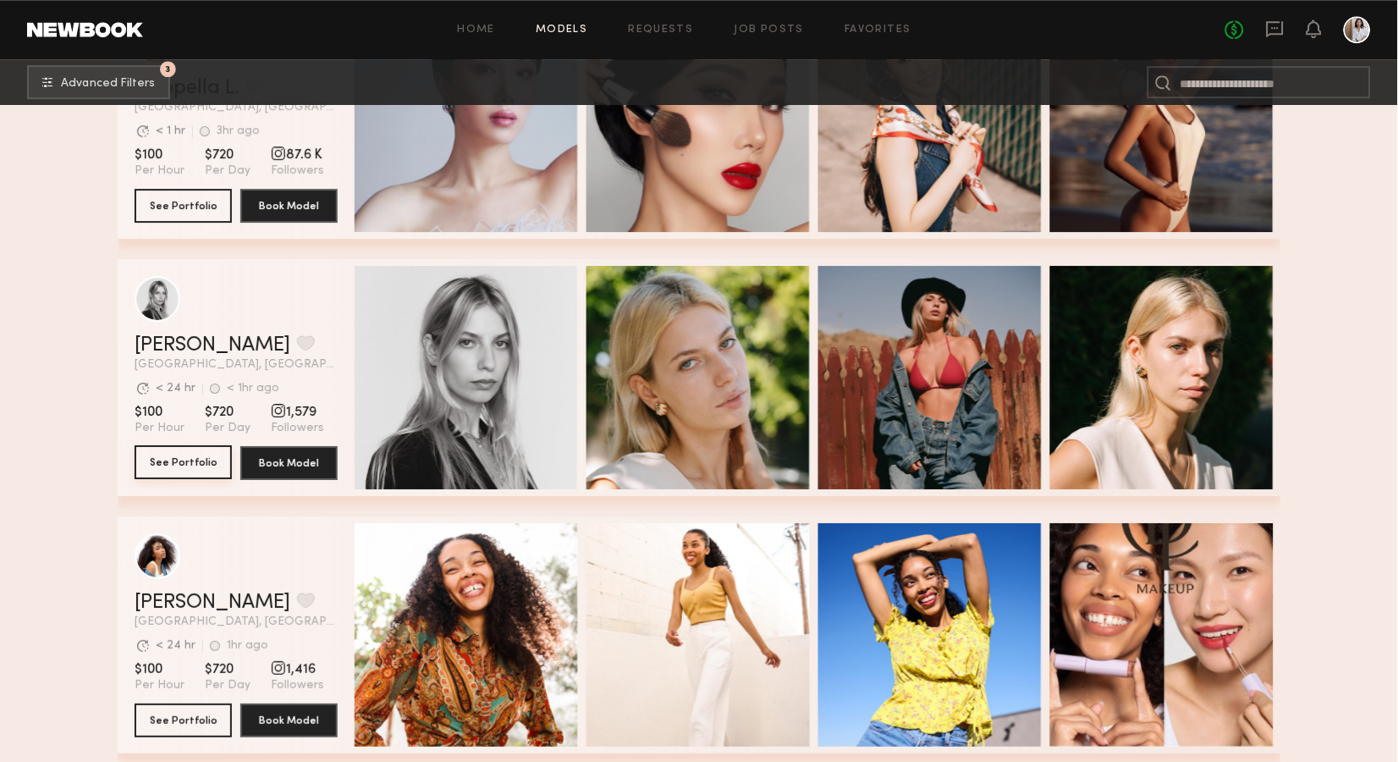
click at [187, 455] on button "See Portfolio" at bounding box center [183, 462] width 97 height 34
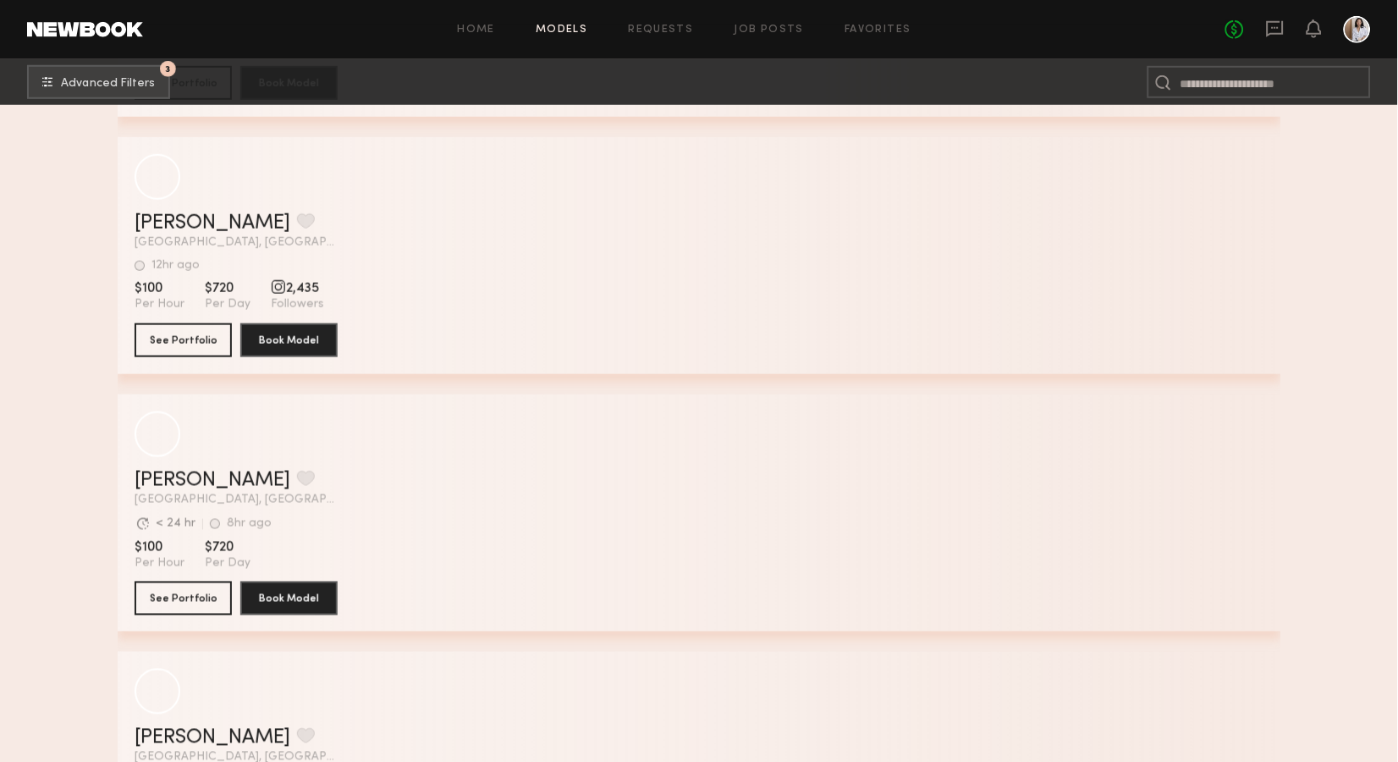
scroll to position [27022, 0]
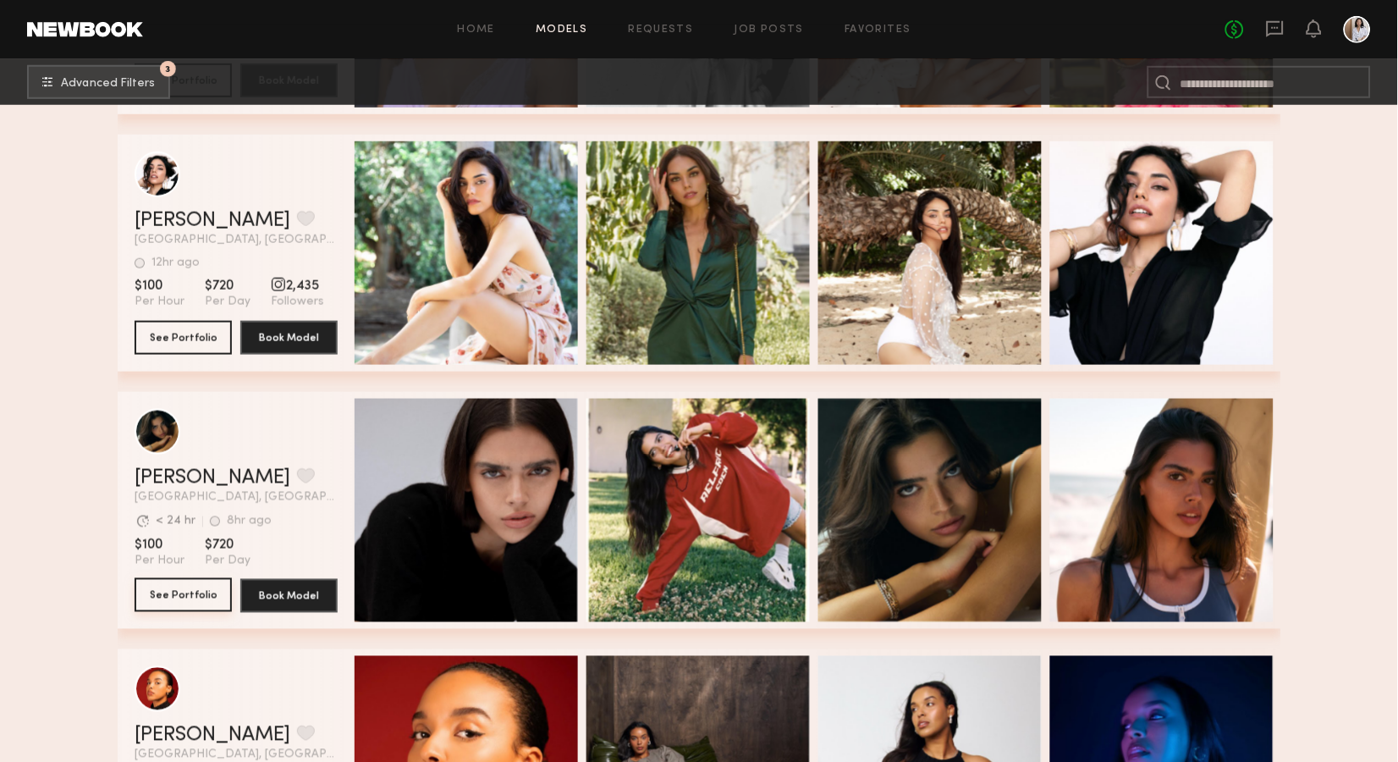
click at [181, 589] on button "See Portfolio" at bounding box center [183, 595] width 97 height 34
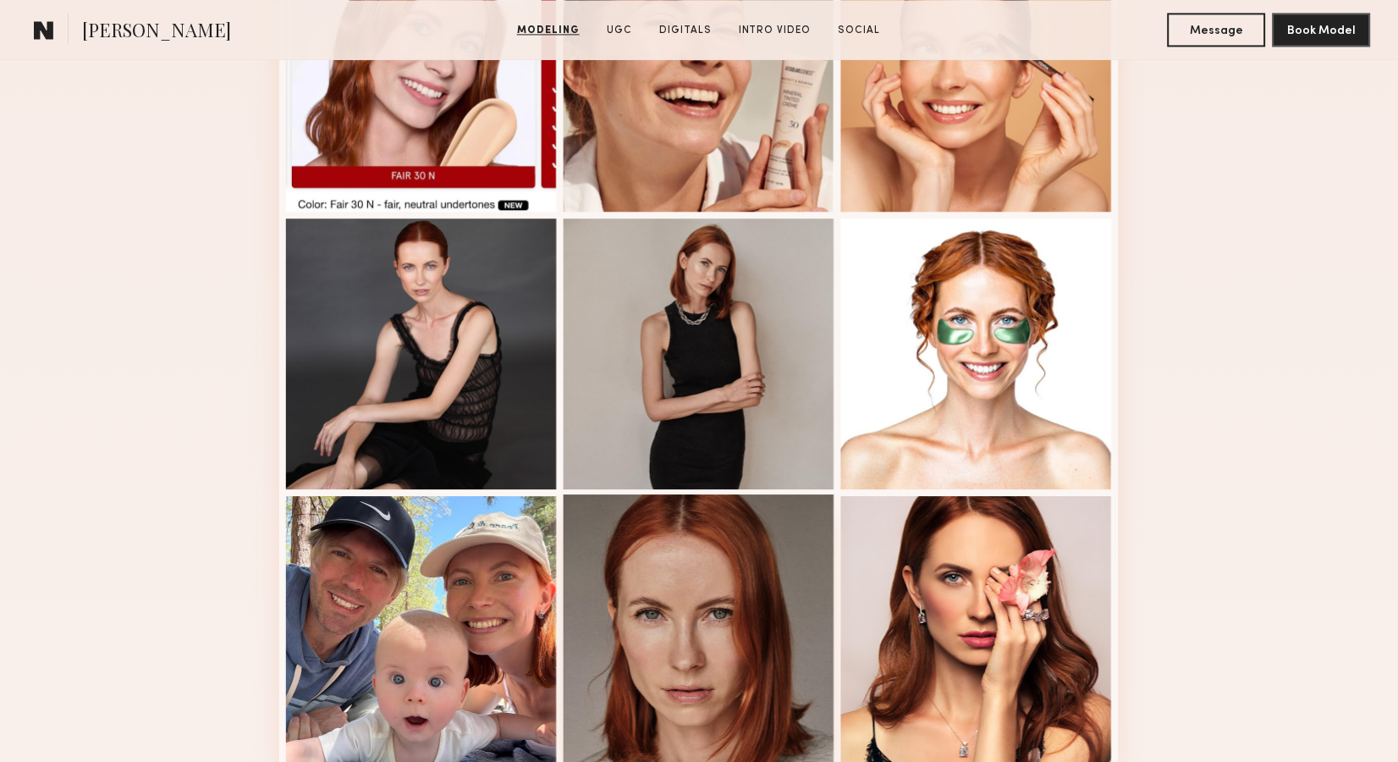
scroll to position [1313, 0]
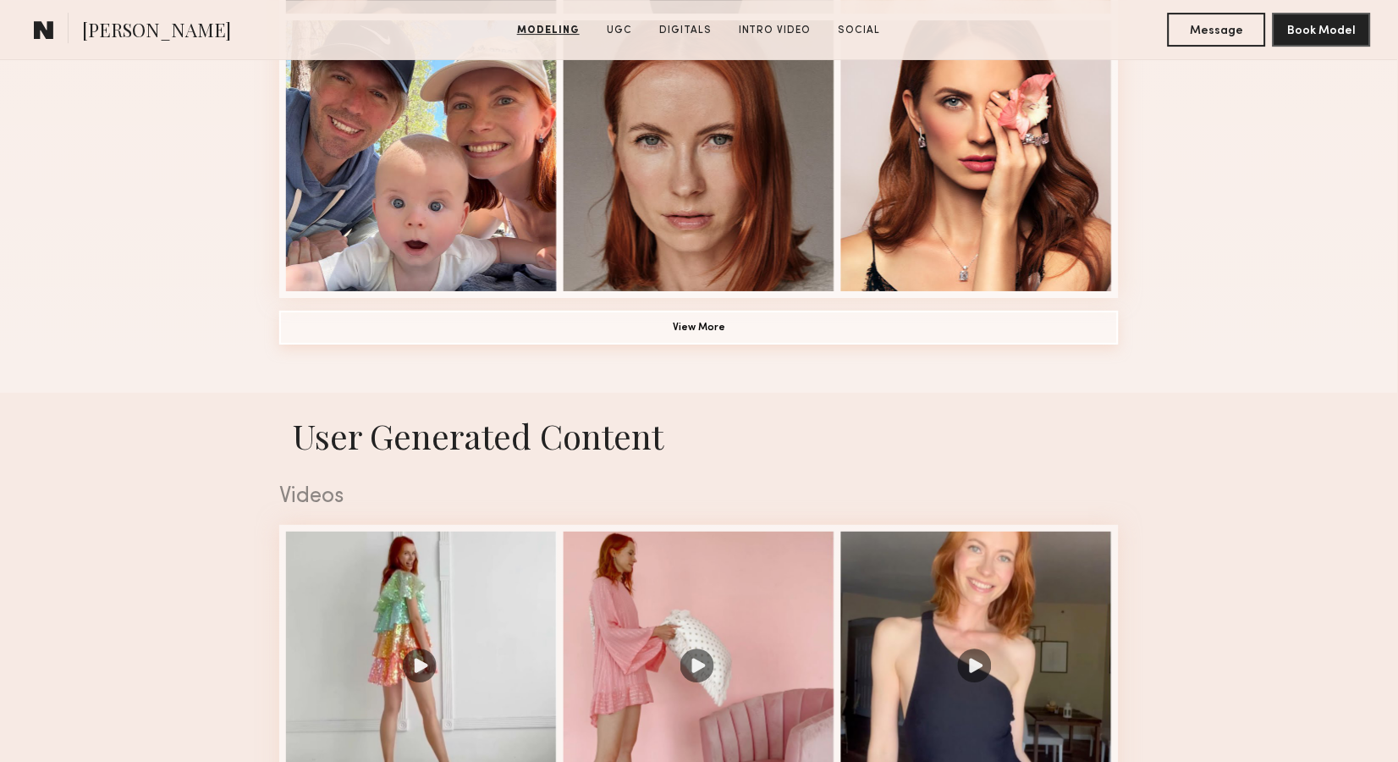
click at [735, 340] on button "View More" at bounding box center [699, 328] width 840 height 34
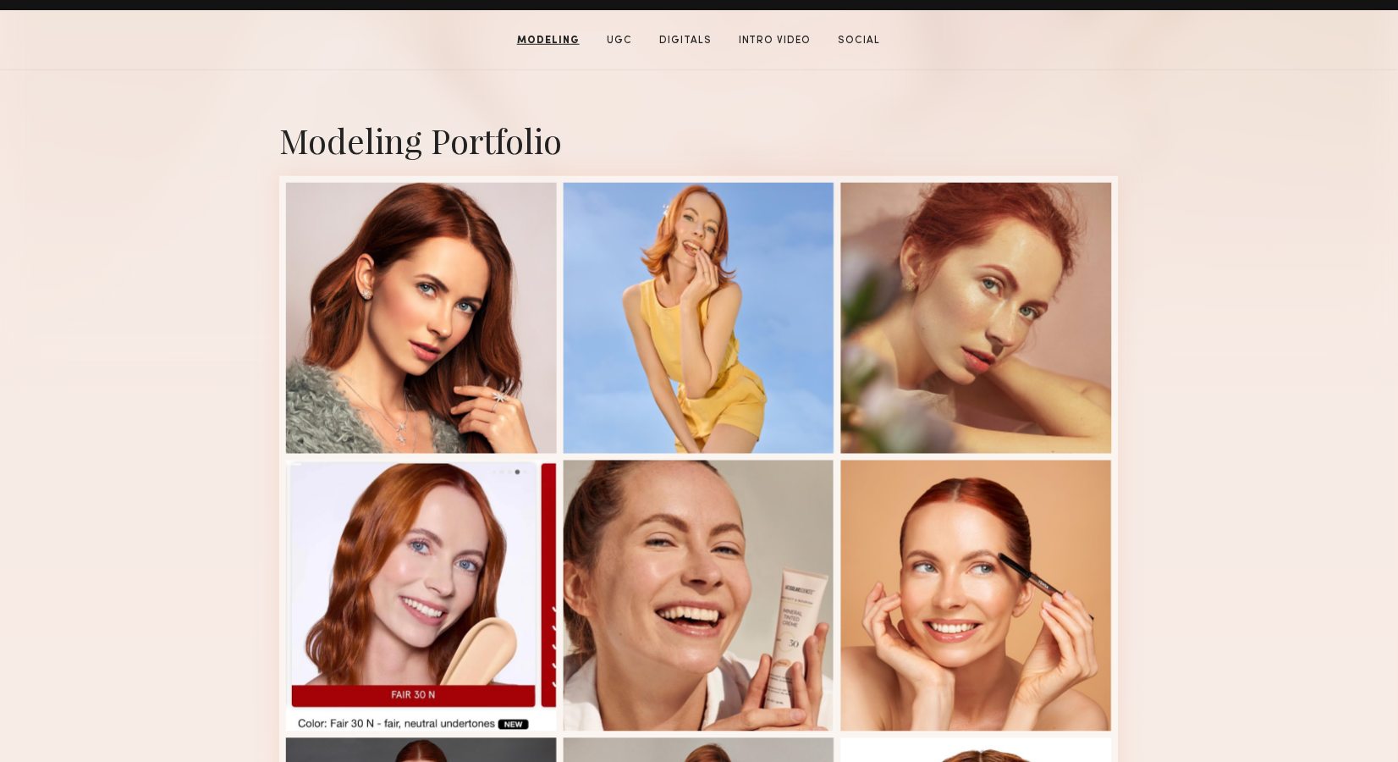
scroll to position [331, 0]
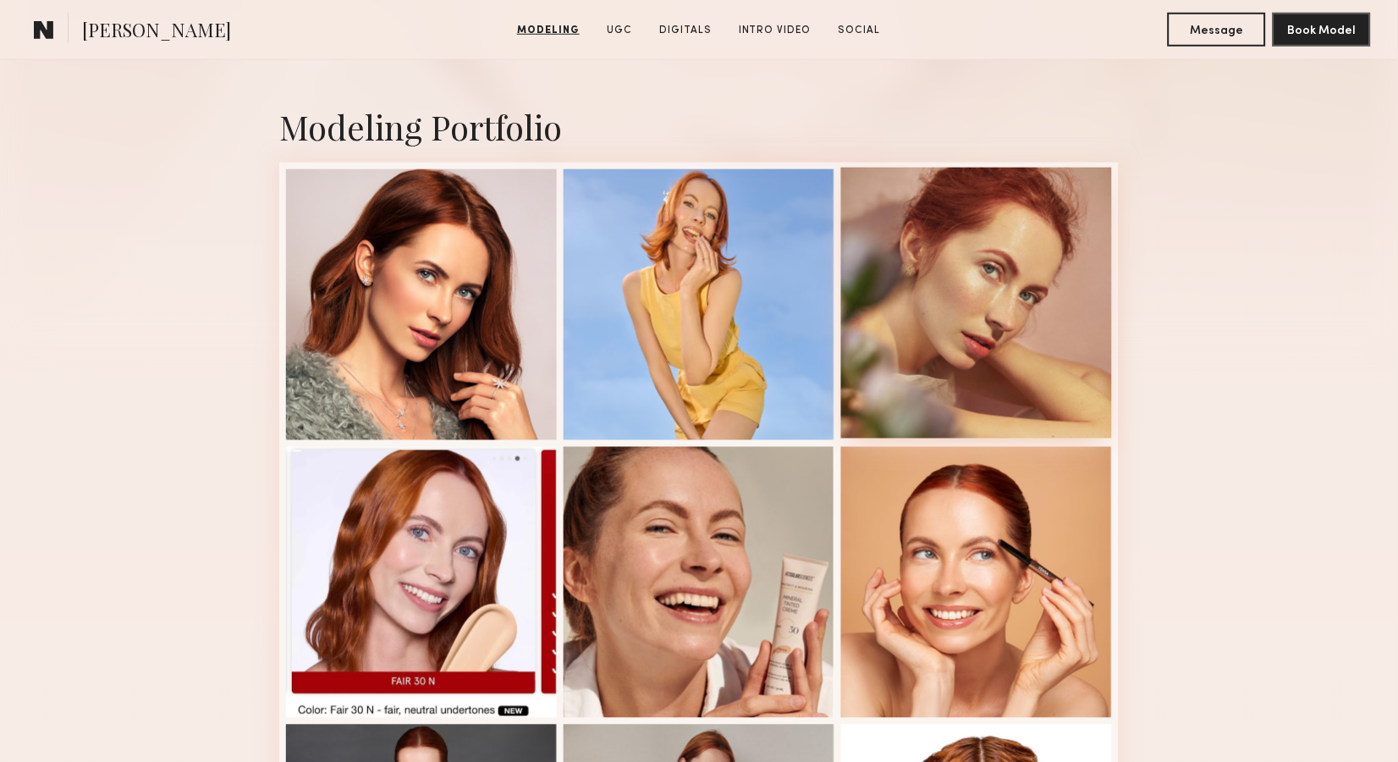
click at [1084, 262] on div at bounding box center [976, 303] width 271 height 271
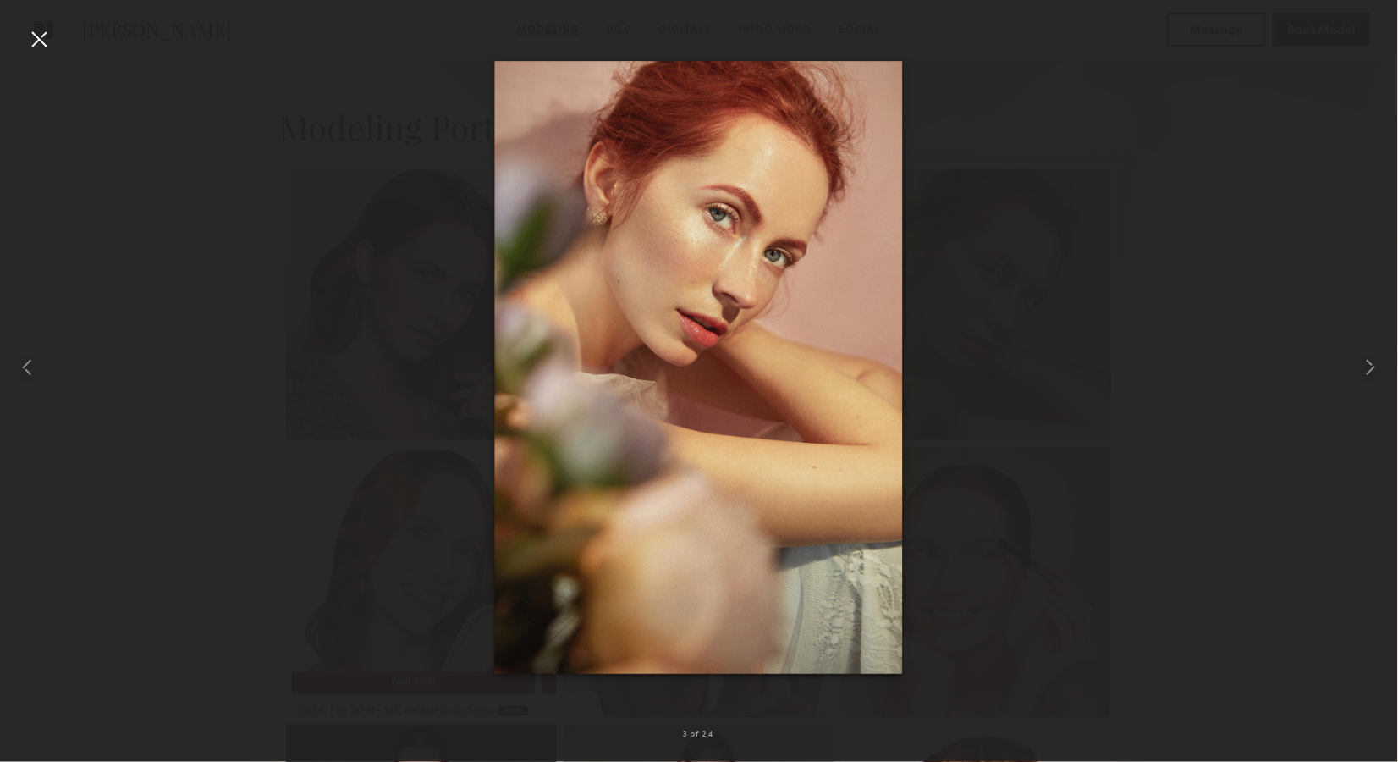
click at [40, 38] on div at bounding box center [38, 38] width 27 height 27
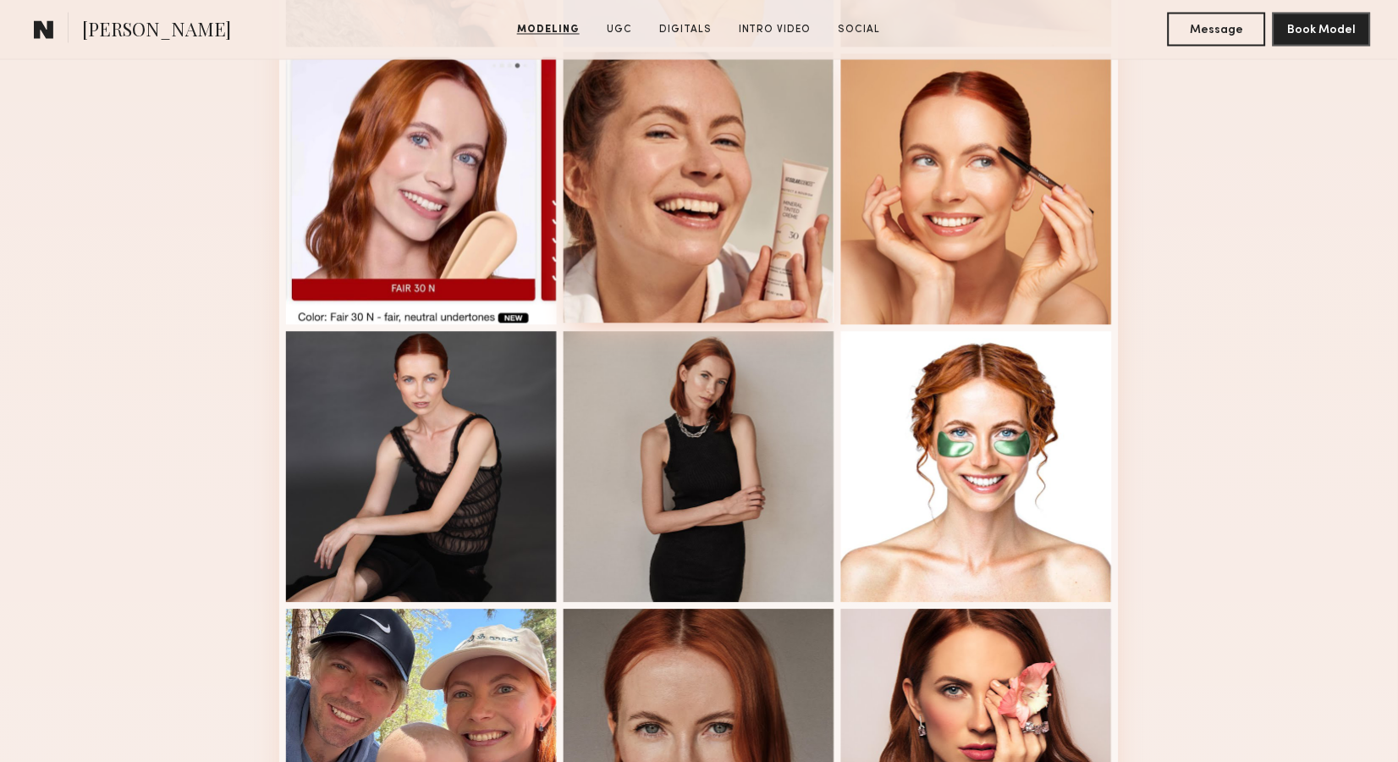
scroll to position [782, 0]
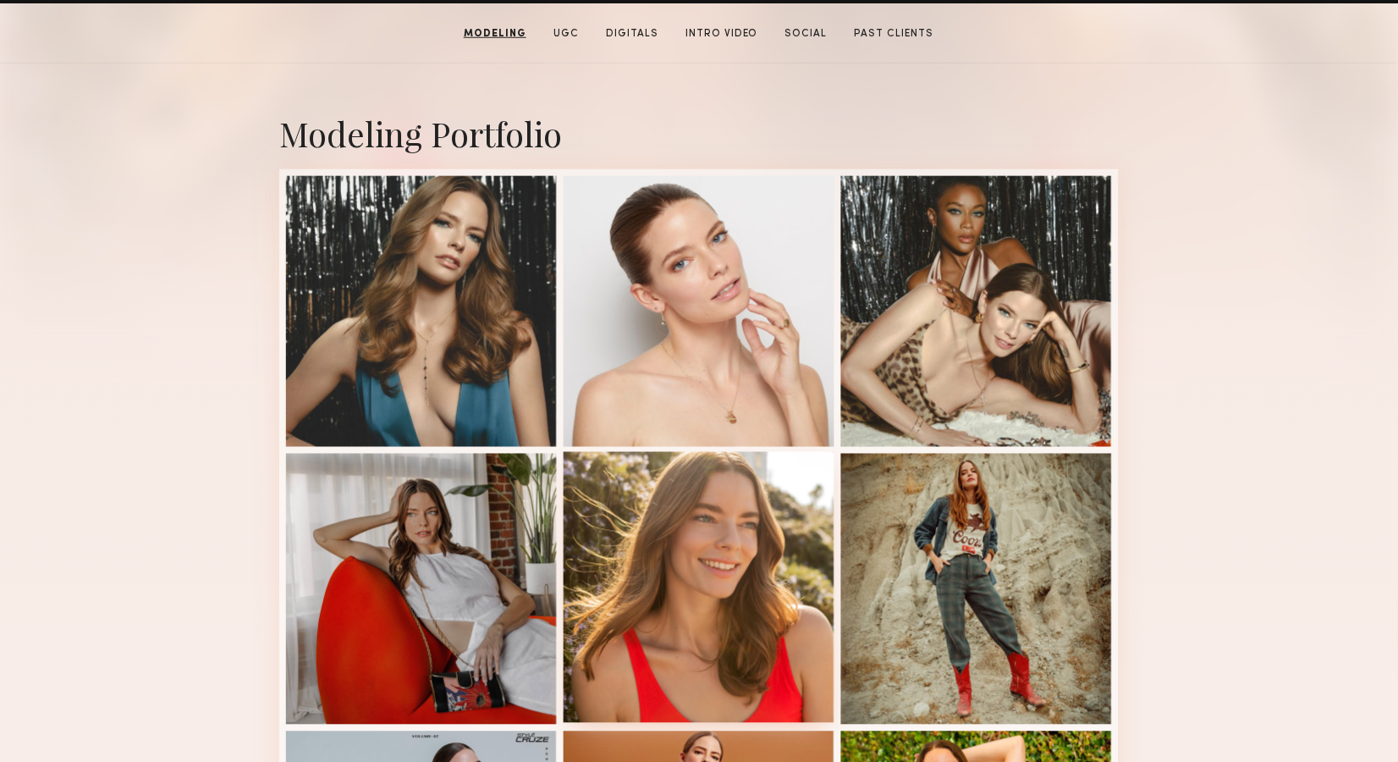
scroll to position [322, 0]
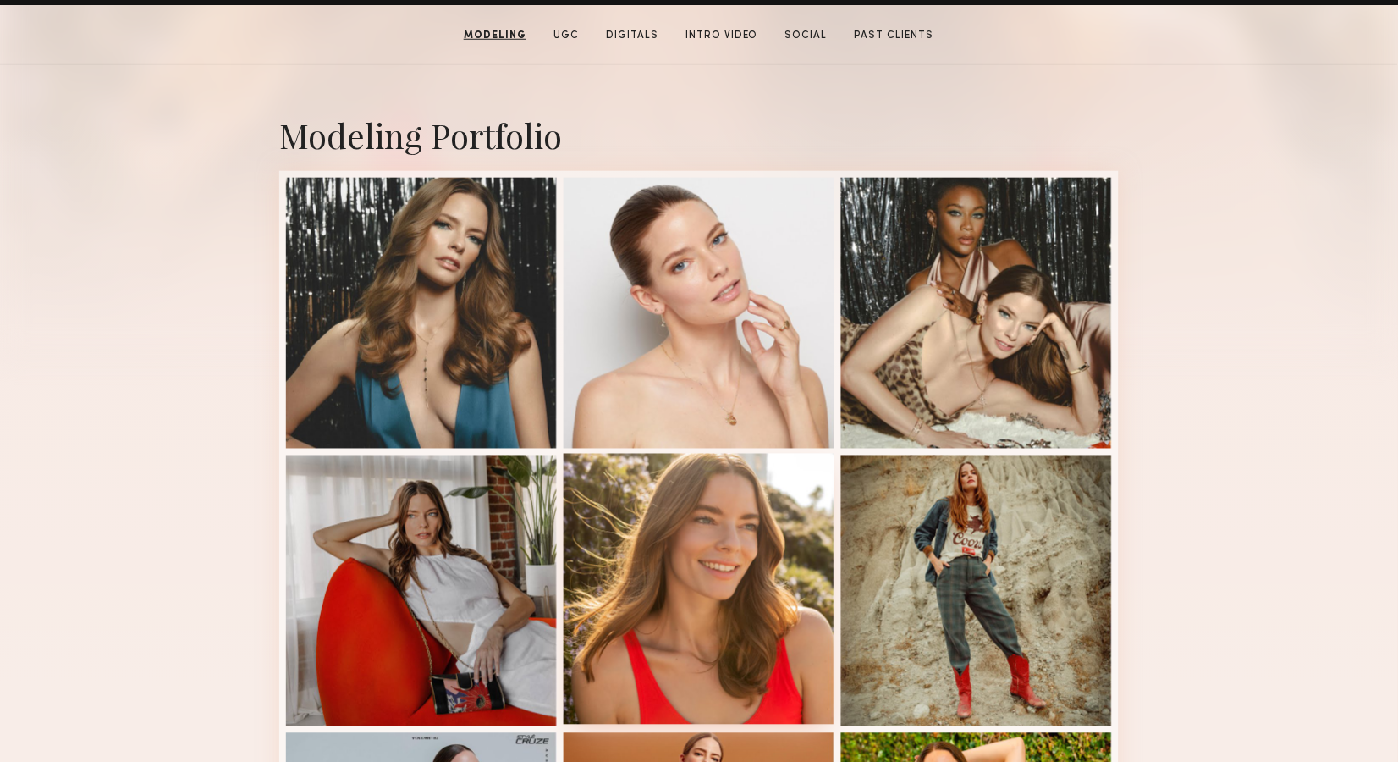
click at [714, 551] on div at bounding box center [699, 589] width 271 height 271
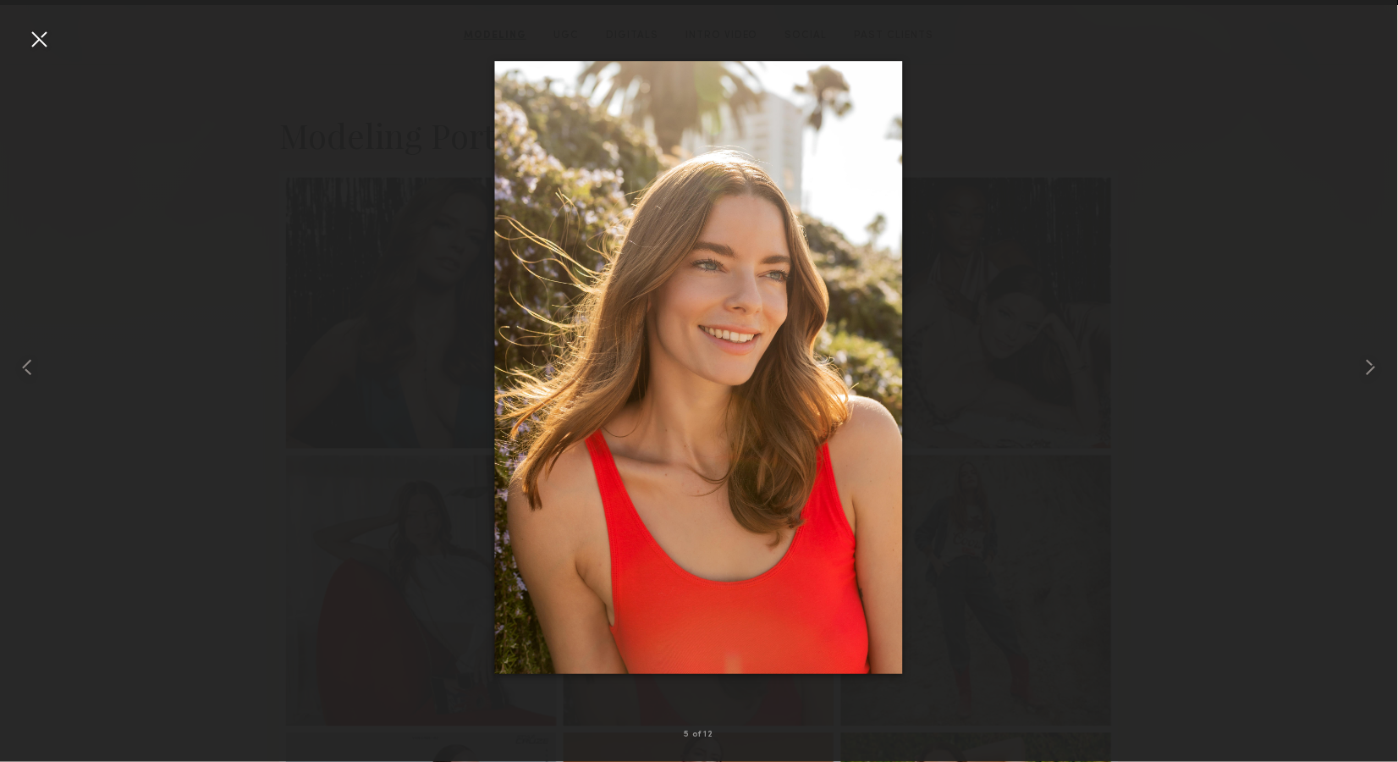
click at [1023, 147] on div at bounding box center [699, 367] width 1398 height 681
click at [41, 43] on div at bounding box center [38, 38] width 27 height 27
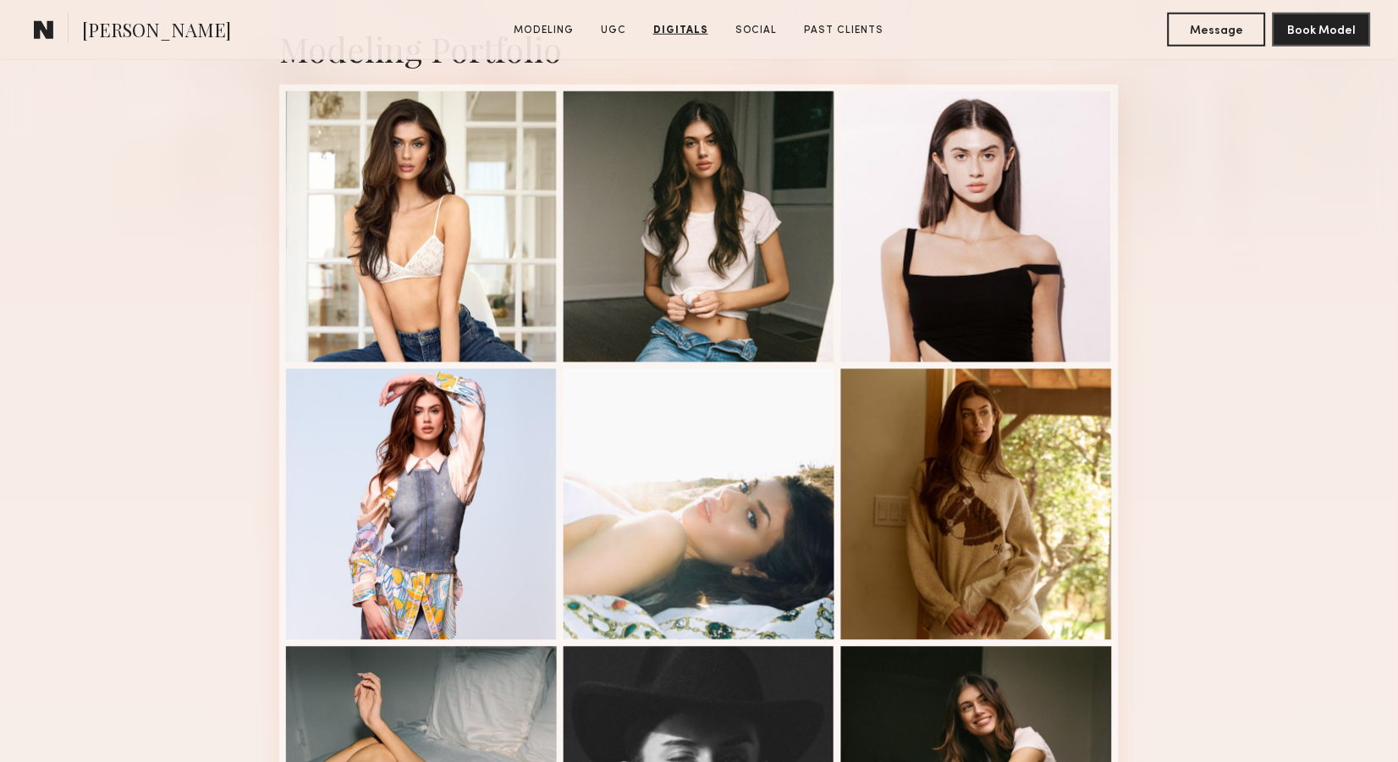
scroll to position [364, 0]
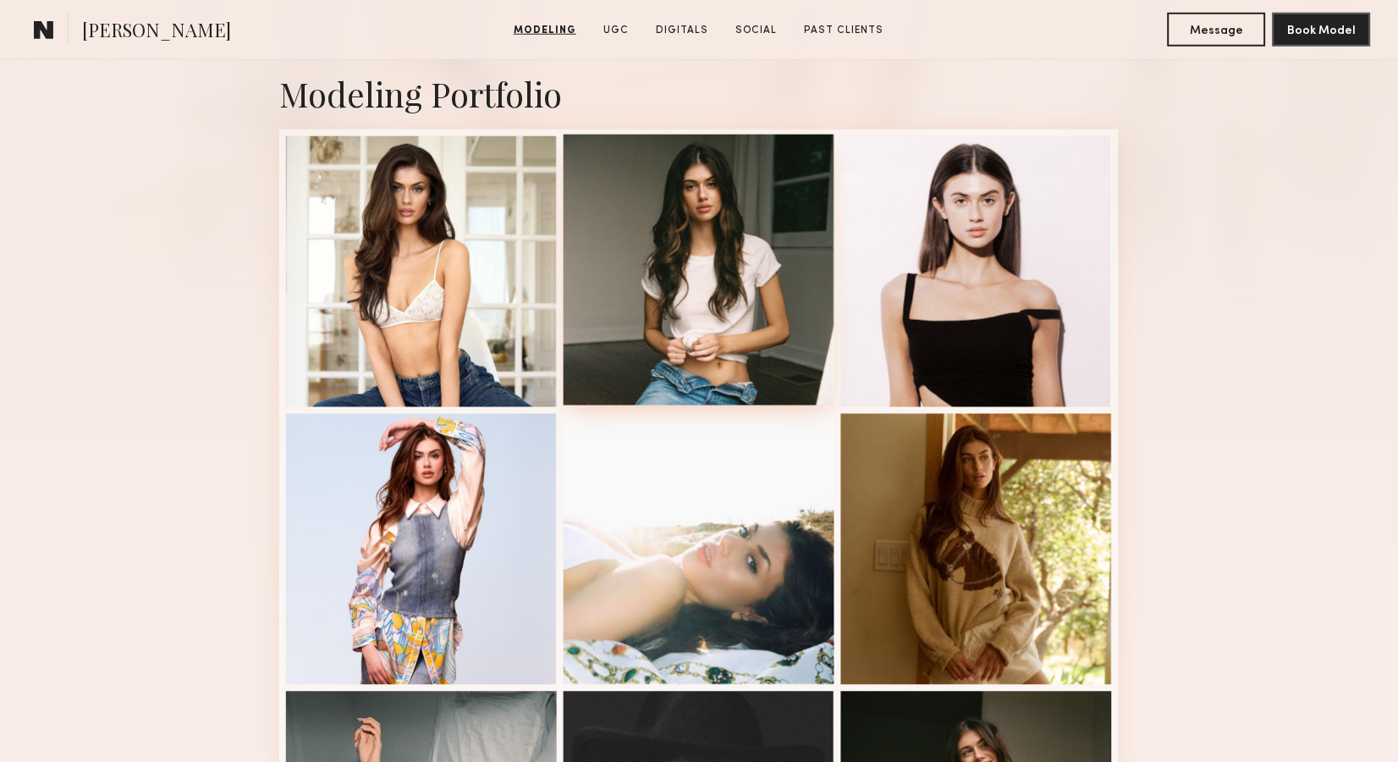
click at [712, 241] on div at bounding box center [699, 270] width 271 height 271
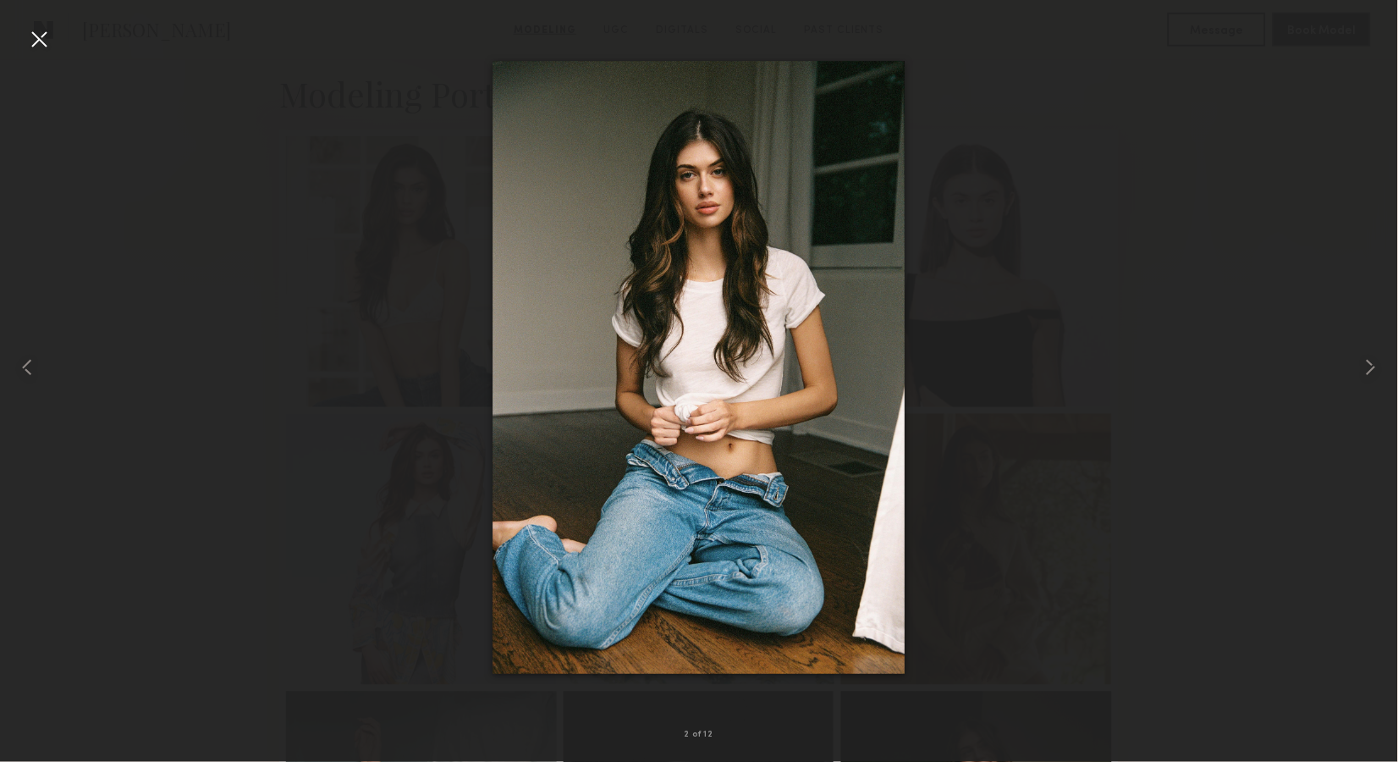
click at [36, 41] on div at bounding box center [38, 38] width 27 height 27
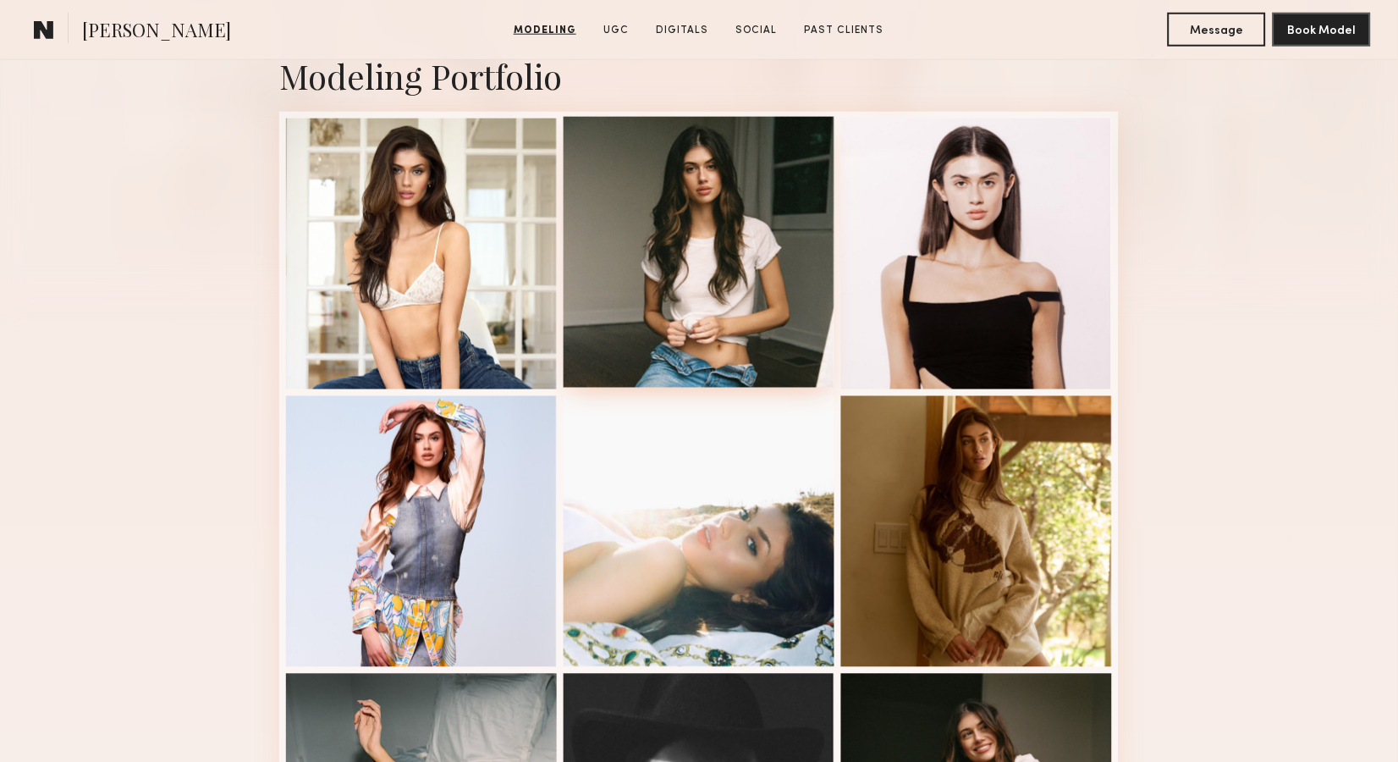
scroll to position [381, 0]
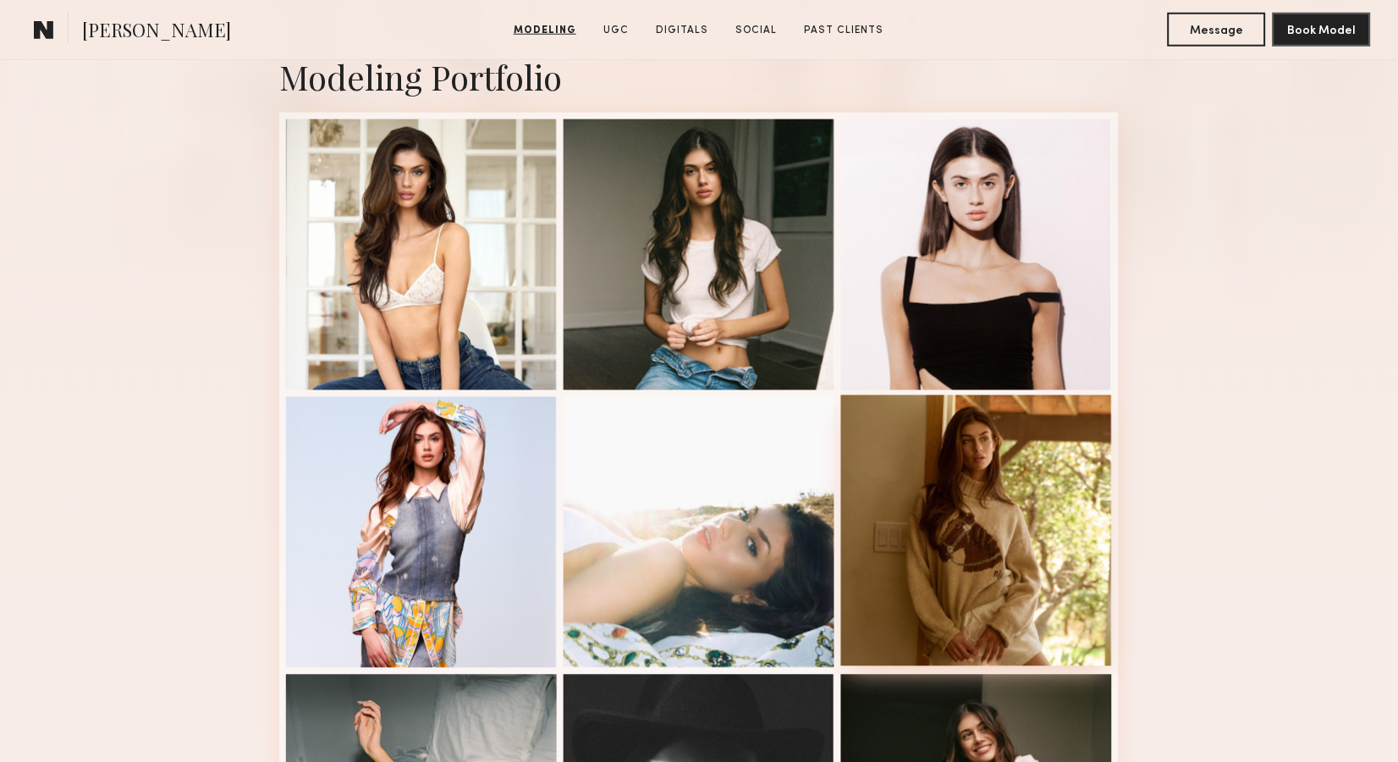
click at [1057, 481] on div at bounding box center [976, 530] width 271 height 271
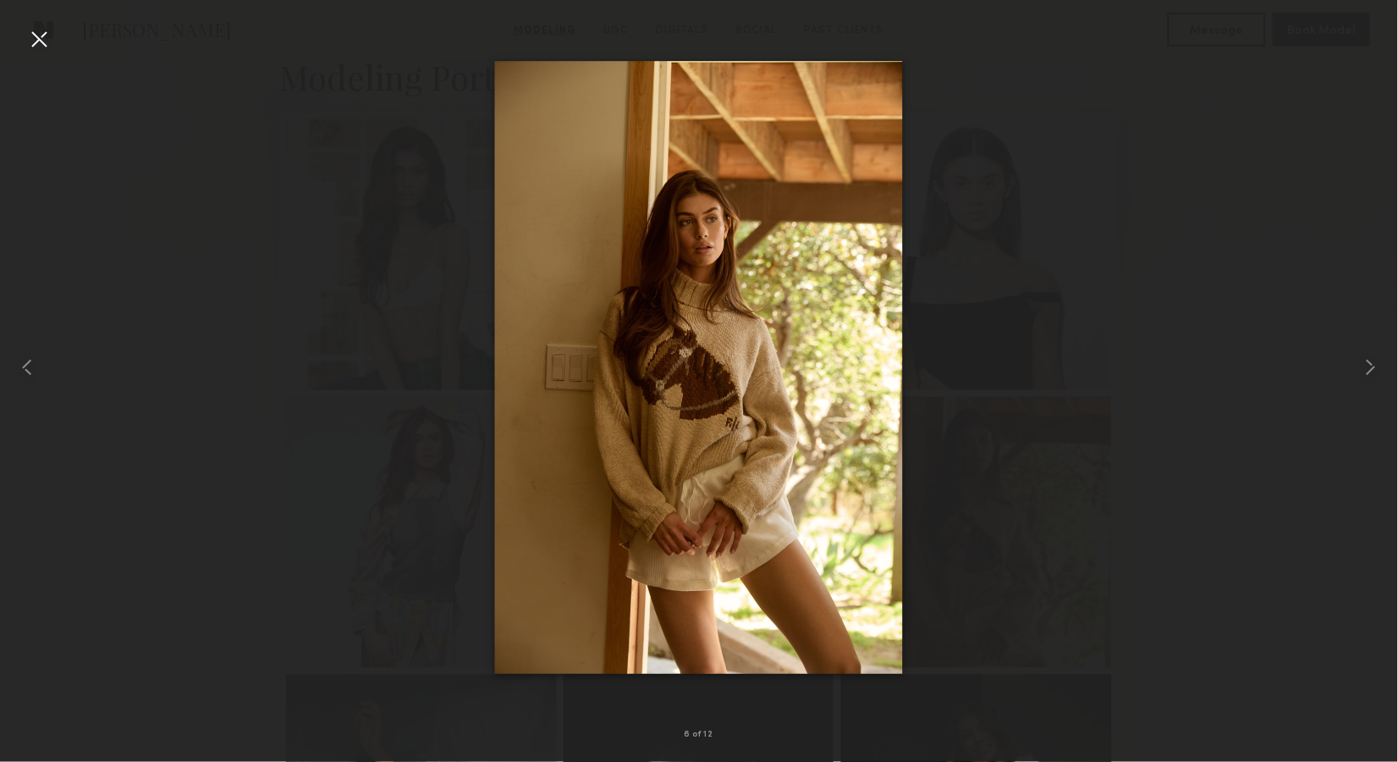
click at [44, 35] on div at bounding box center [38, 38] width 27 height 27
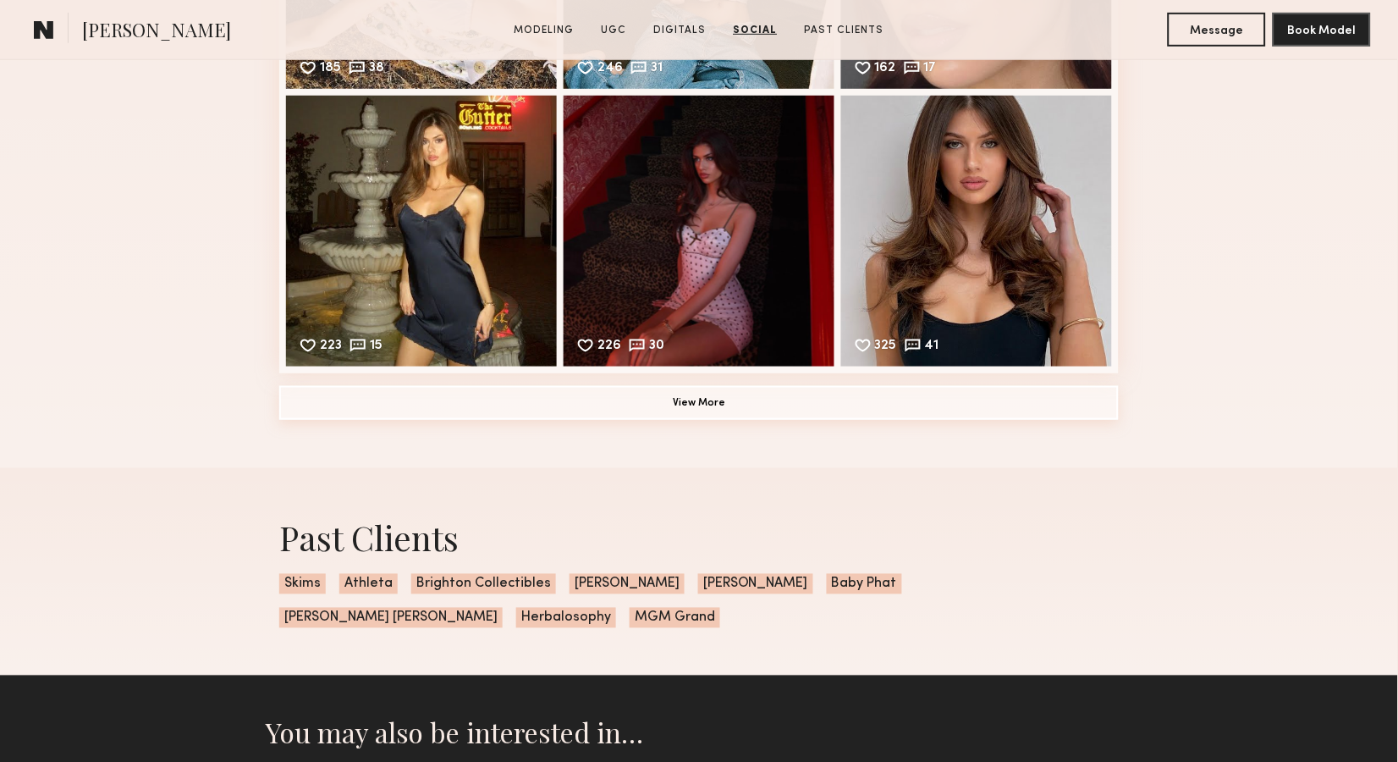
scroll to position [3215, 0]
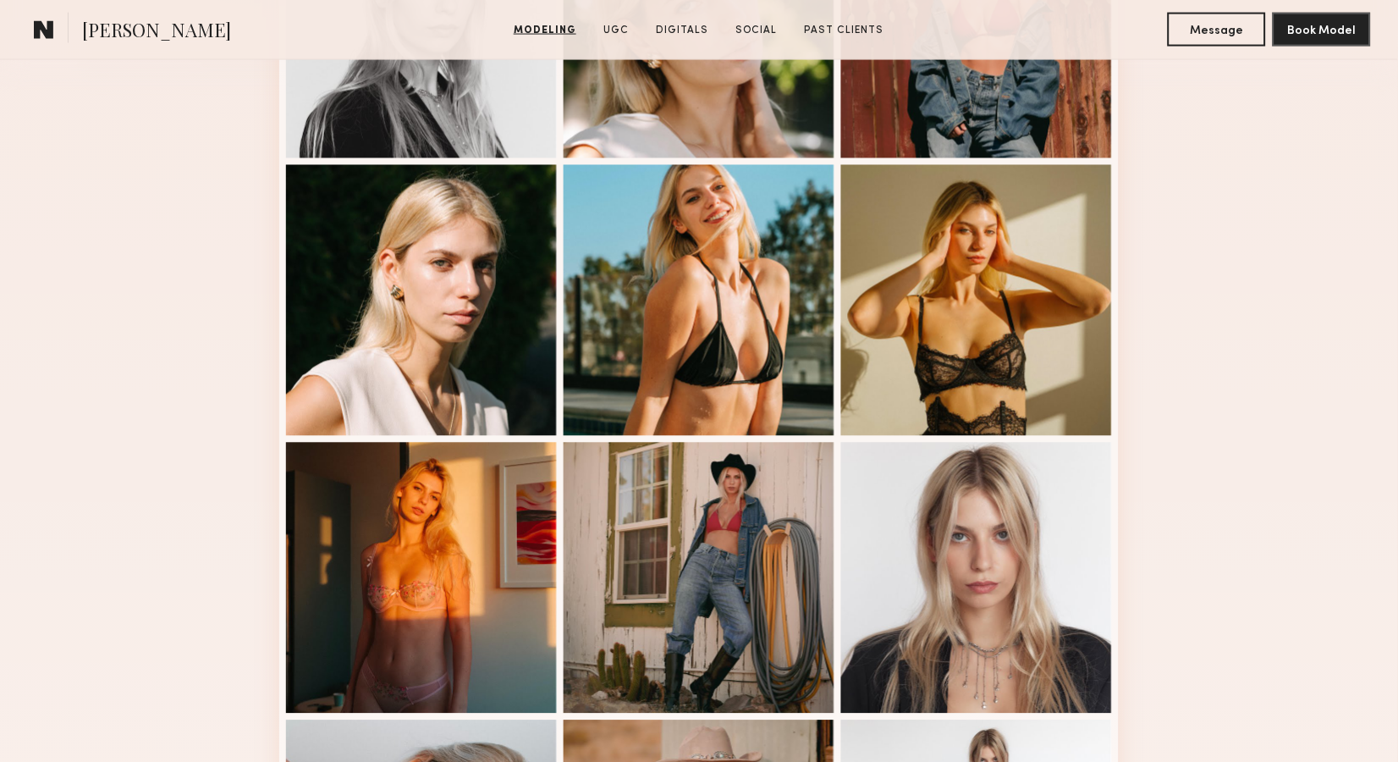
scroll to position [615, 0]
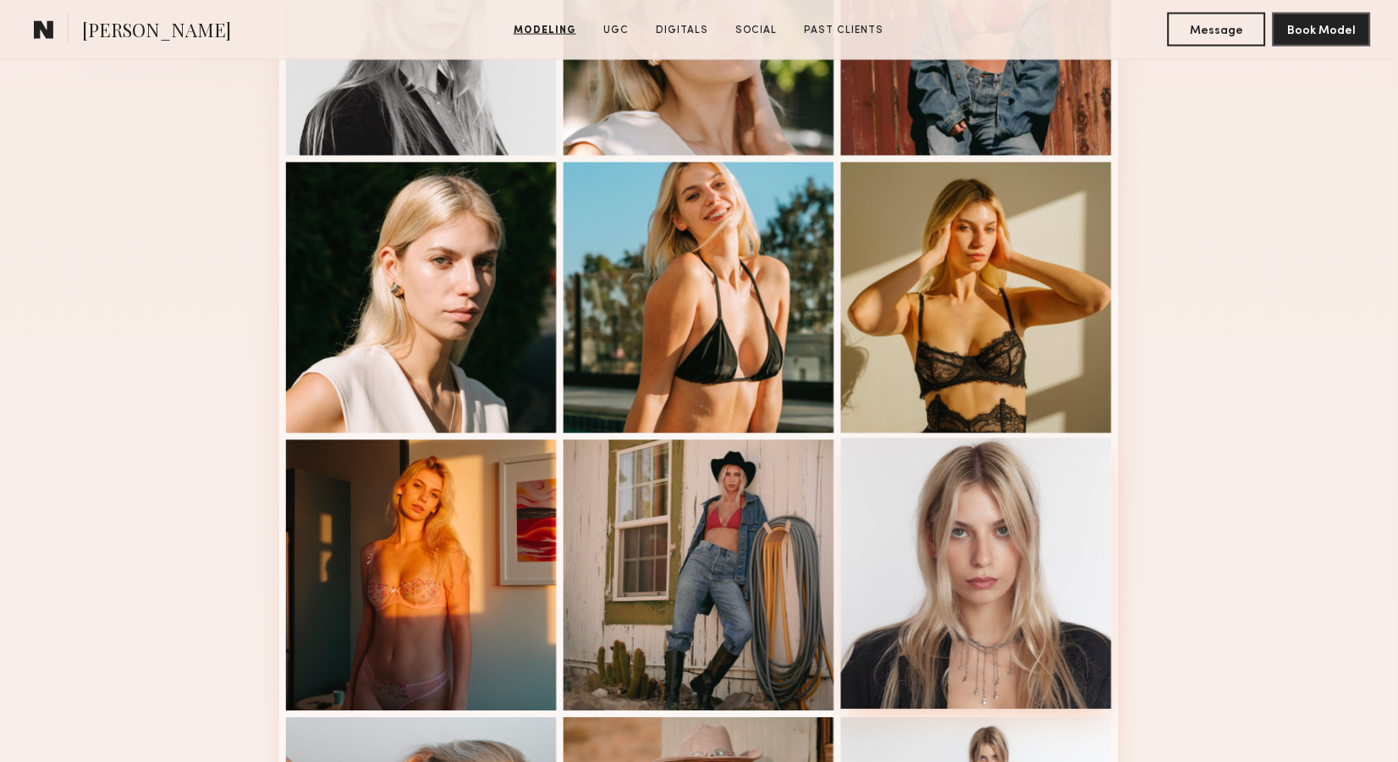
click at [915, 514] on div at bounding box center [976, 573] width 271 height 271
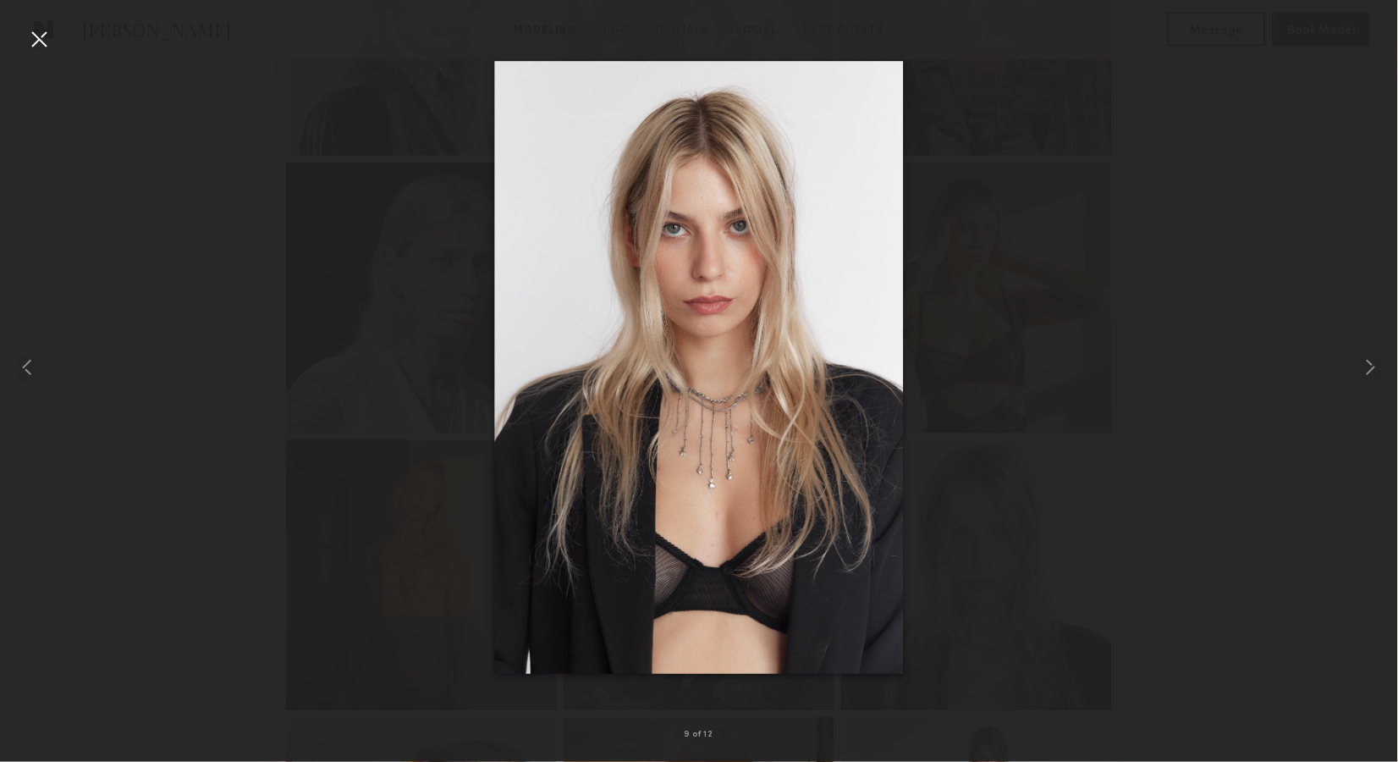
click at [1232, 170] on div at bounding box center [699, 367] width 1398 height 681
click at [1105, 140] on div at bounding box center [699, 367] width 1398 height 681
click at [41, 50] on div at bounding box center [38, 38] width 27 height 27
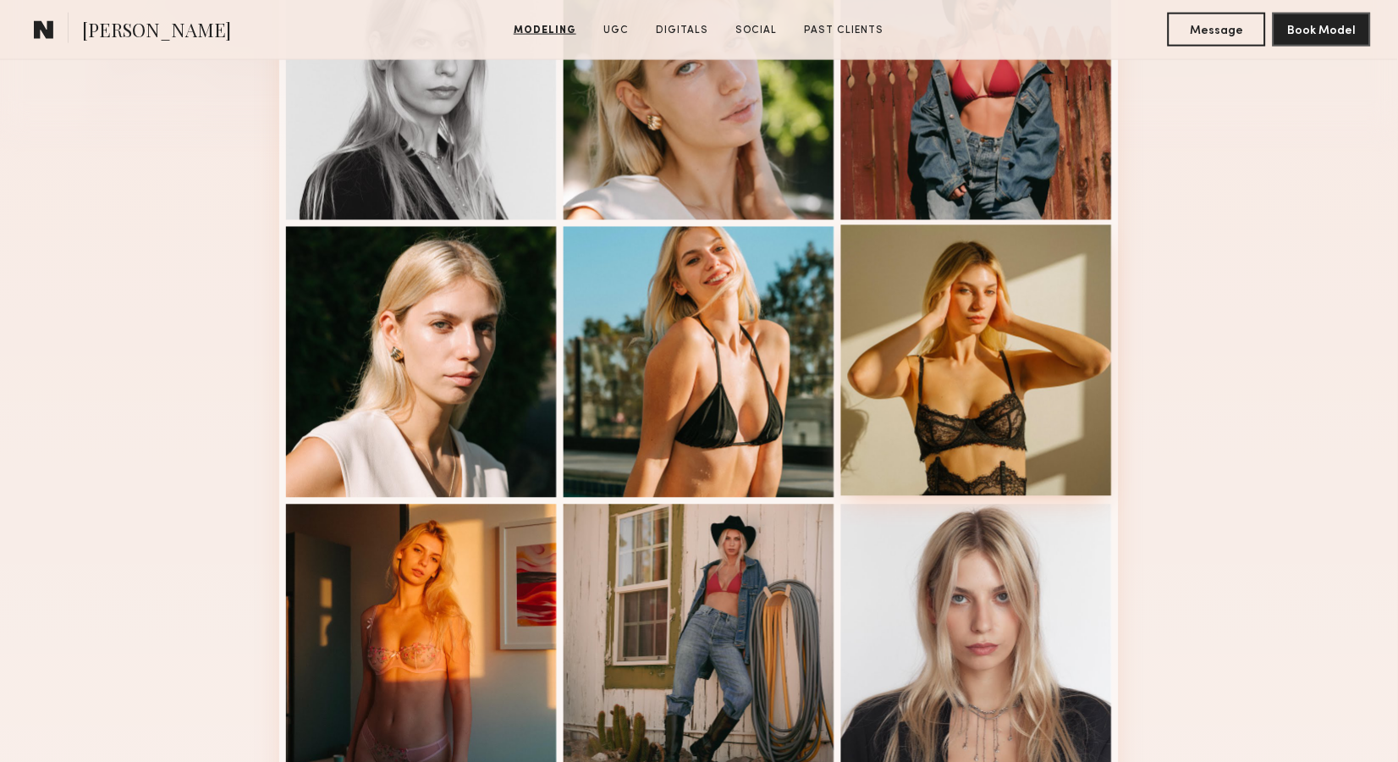
scroll to position [544, 0]
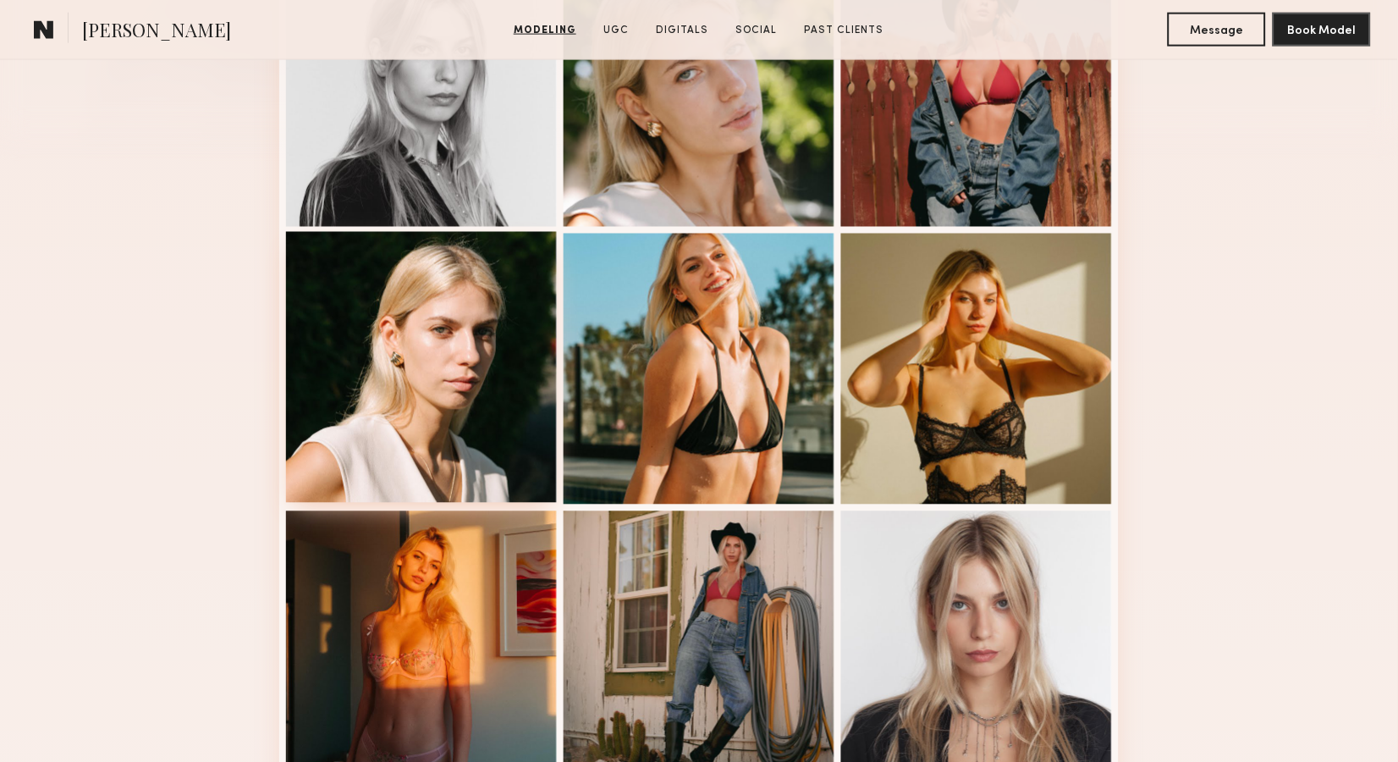
click at [515, 328] on div at bounding box center [421, 367] width 271 height 271
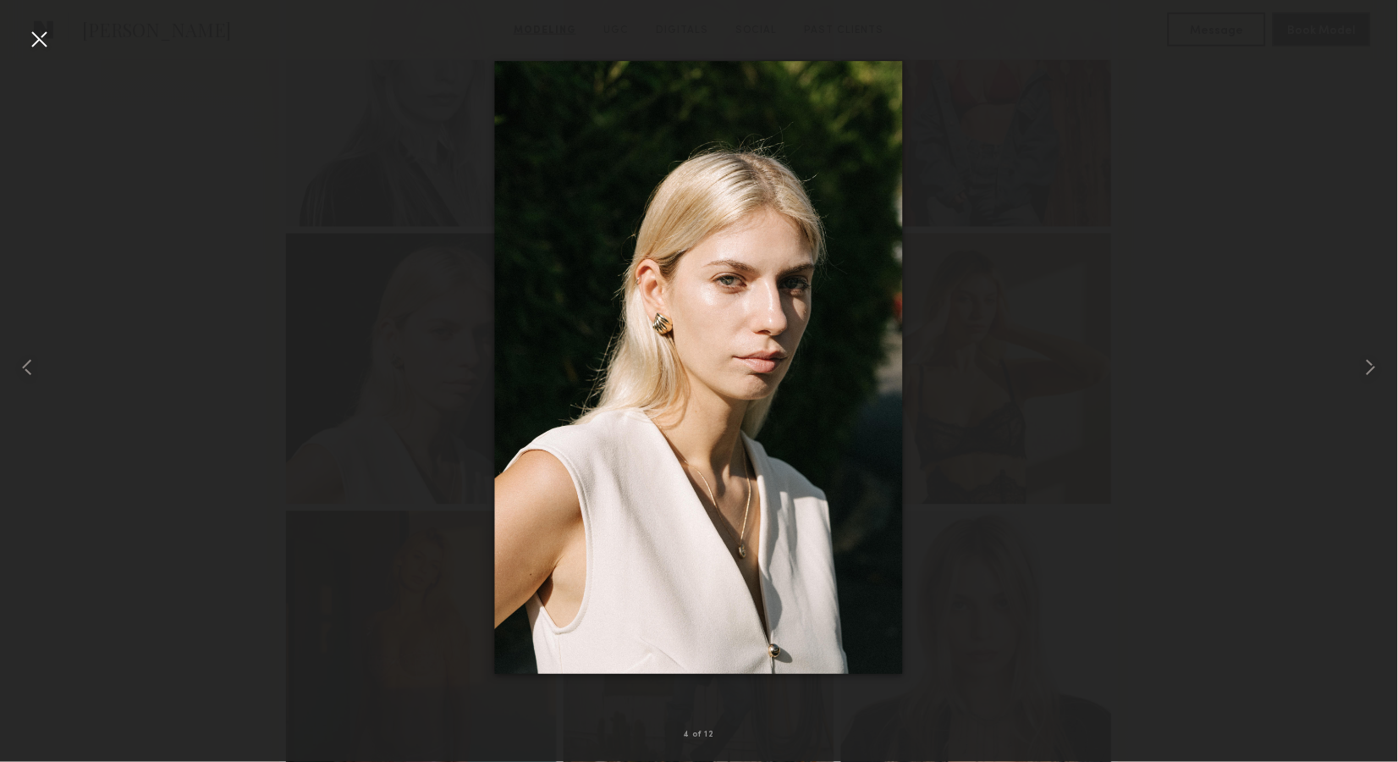
click at [36, 40] on div at bounding box center [38, 38] width 27 height 27
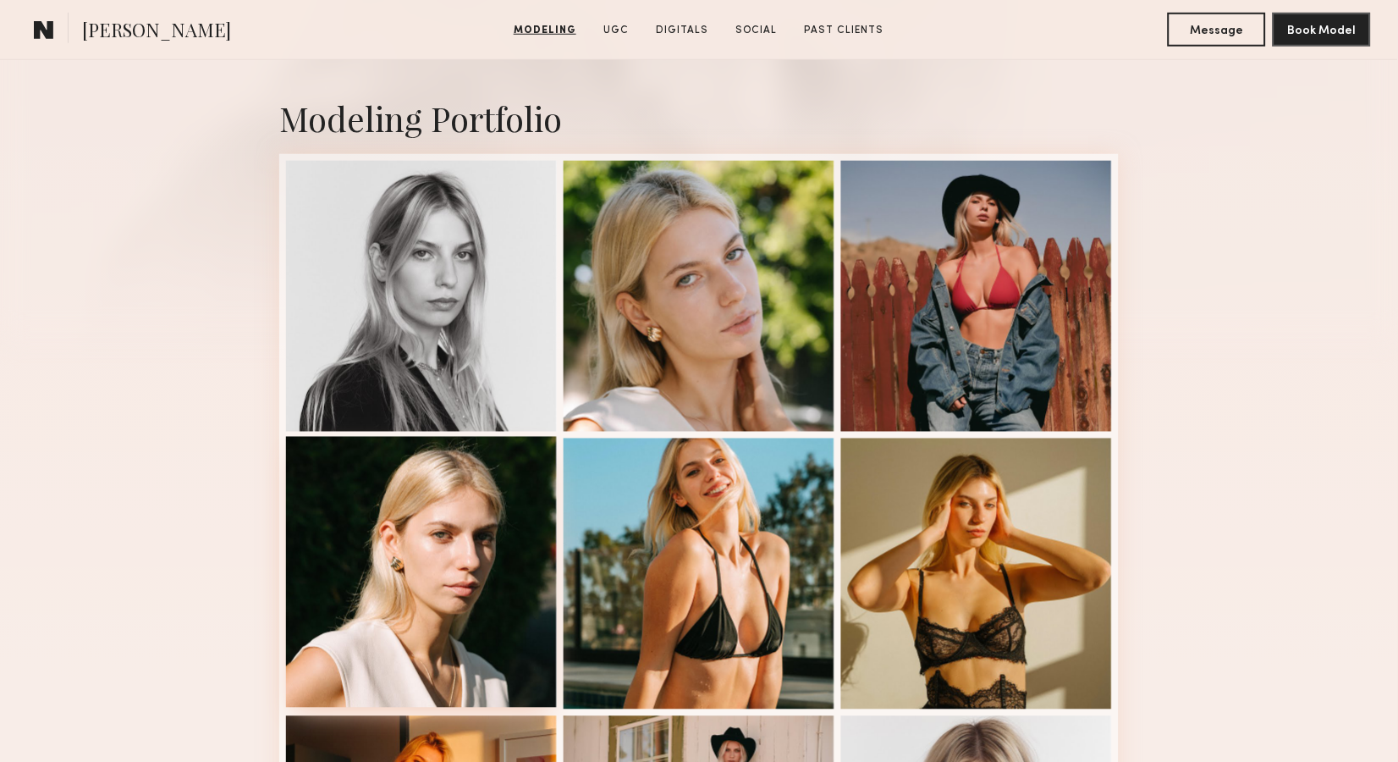
scroll to position [337, 0]
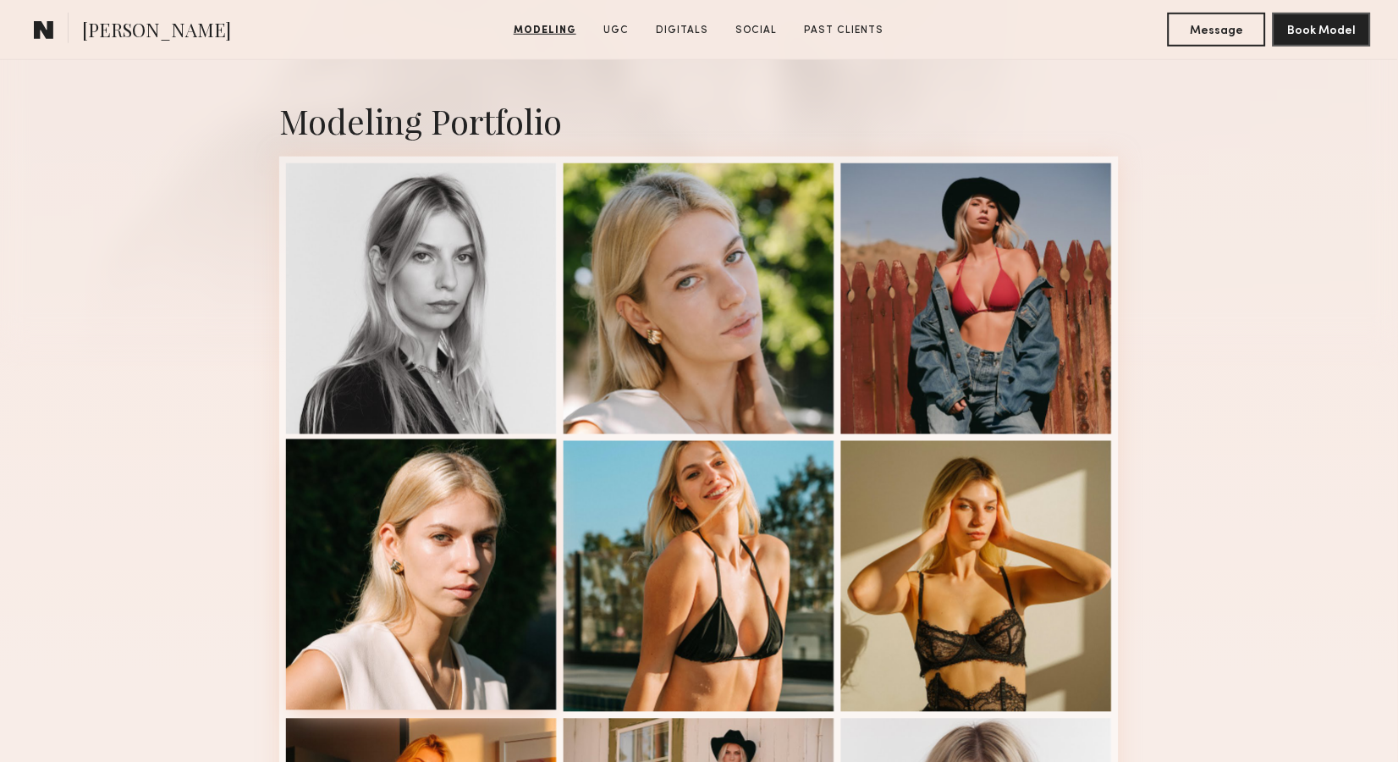
click at [453, 487] on div at bounding box center [421, 574] width 271 height 271
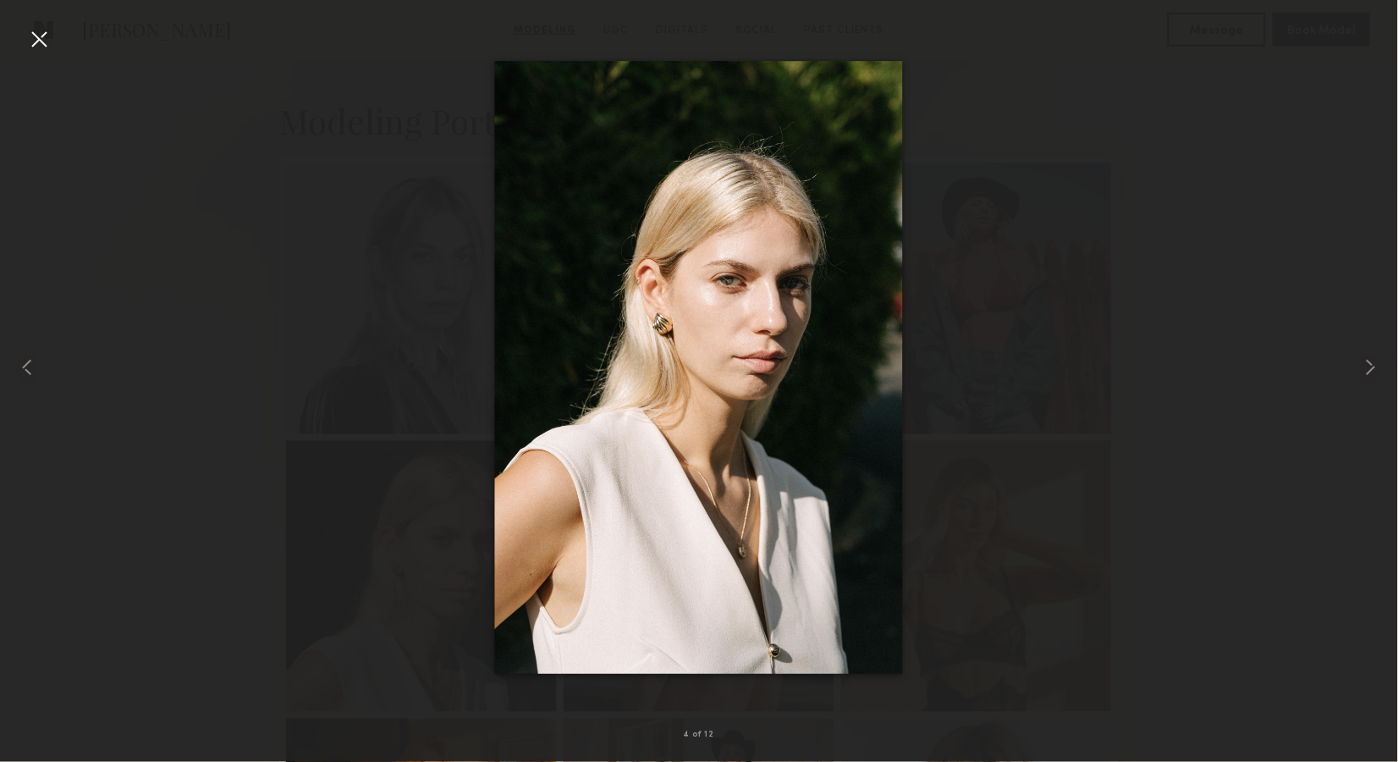
click at [1116, 304] on div at bounding box center [699, 367] width 1398 height 681
click at [31, 27] on div at bounding box center [38, 38] width 27 height 27
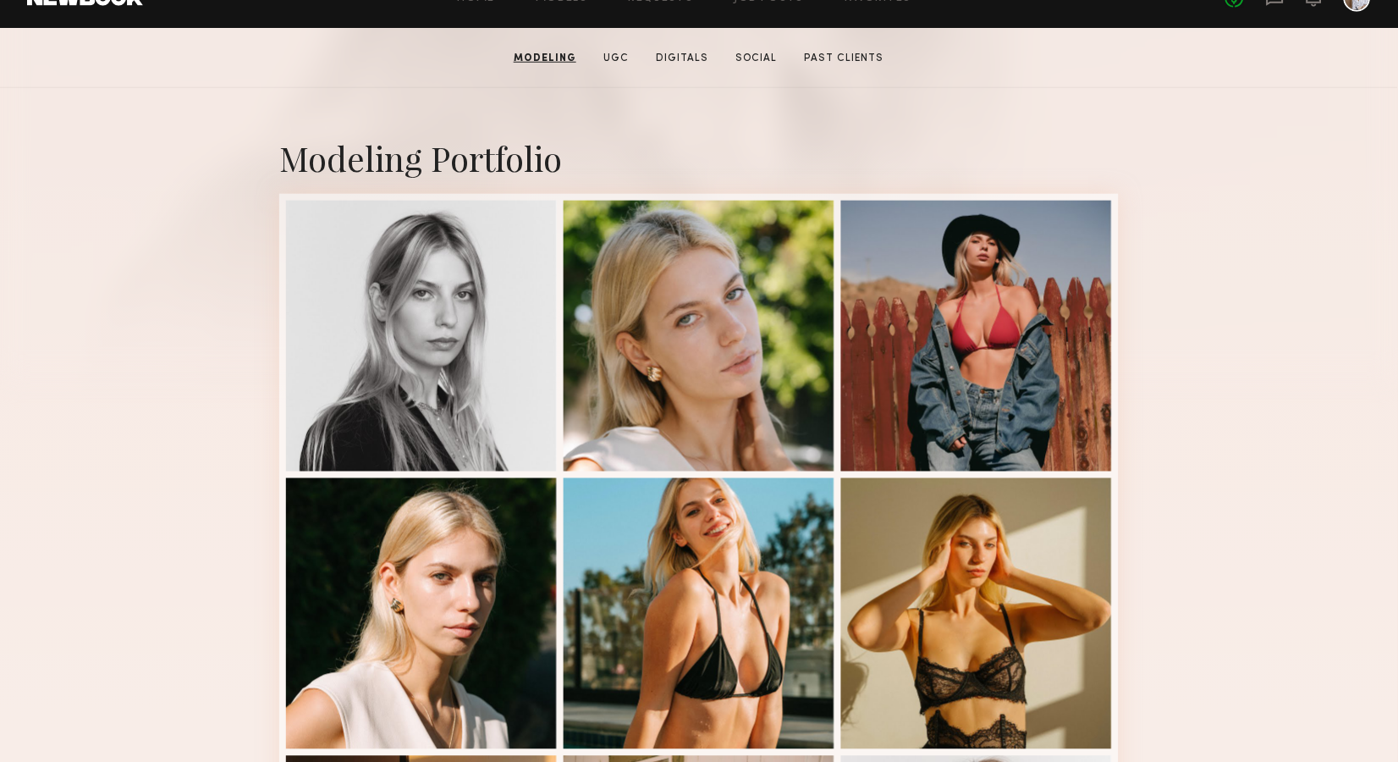
scroll to position [188, 0]
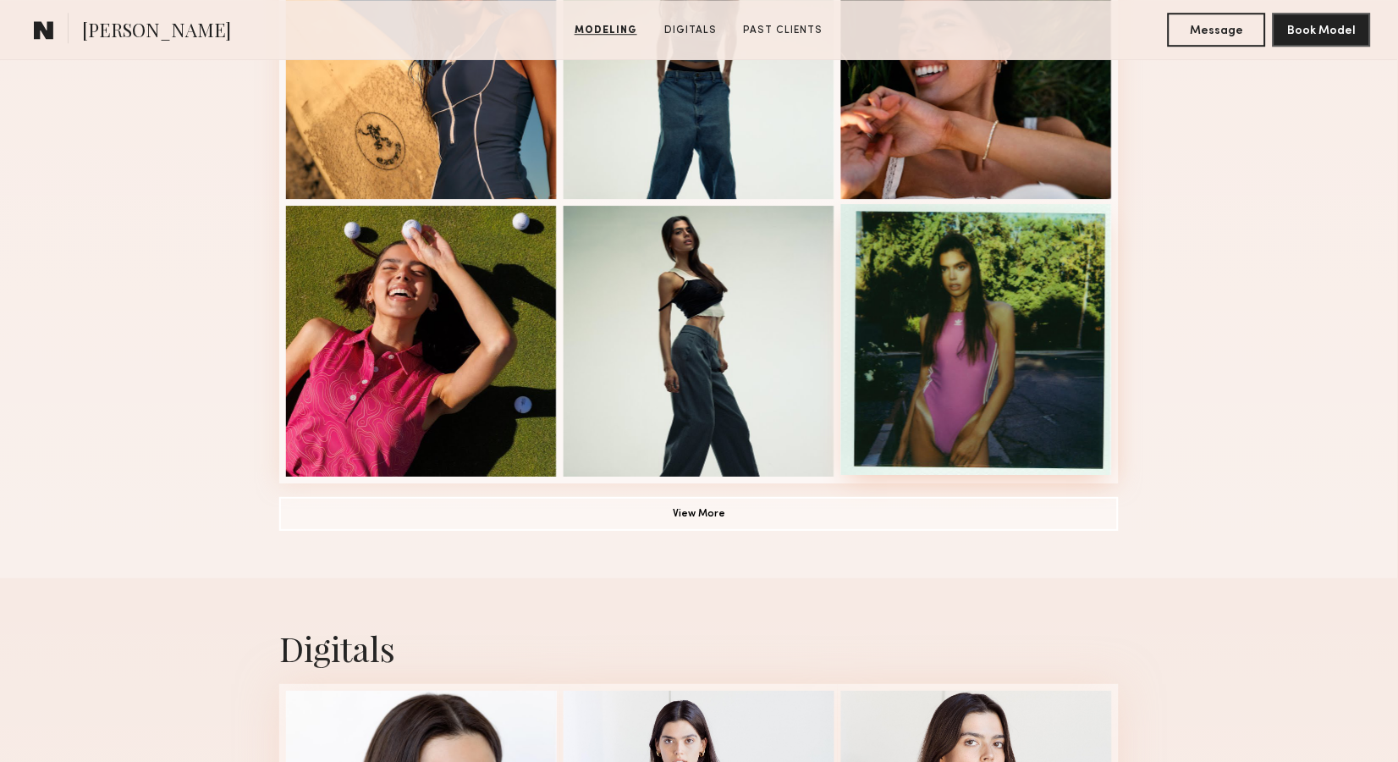
scroll to position [1140, 0]
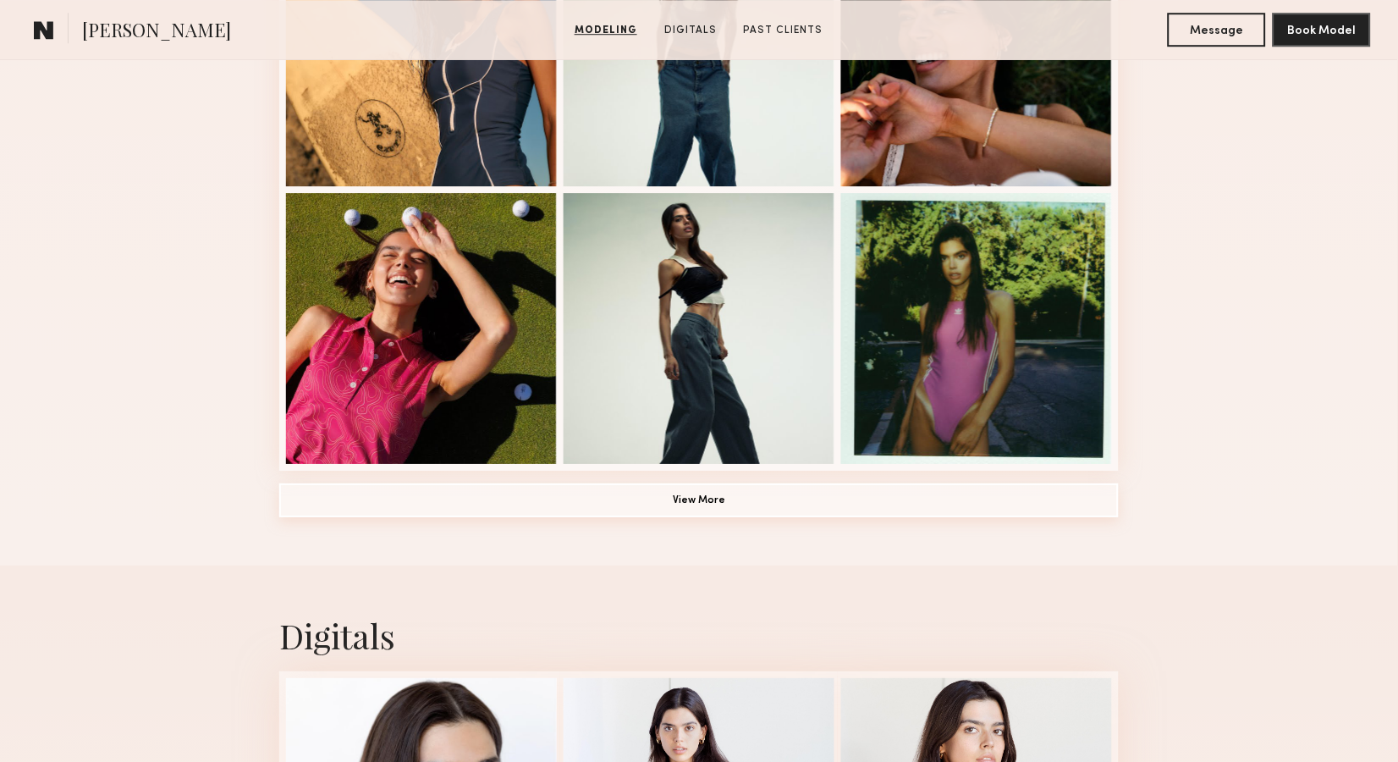
click at [710, 494] on button "View More" at bounding box center [699, 500] width 840 height 34
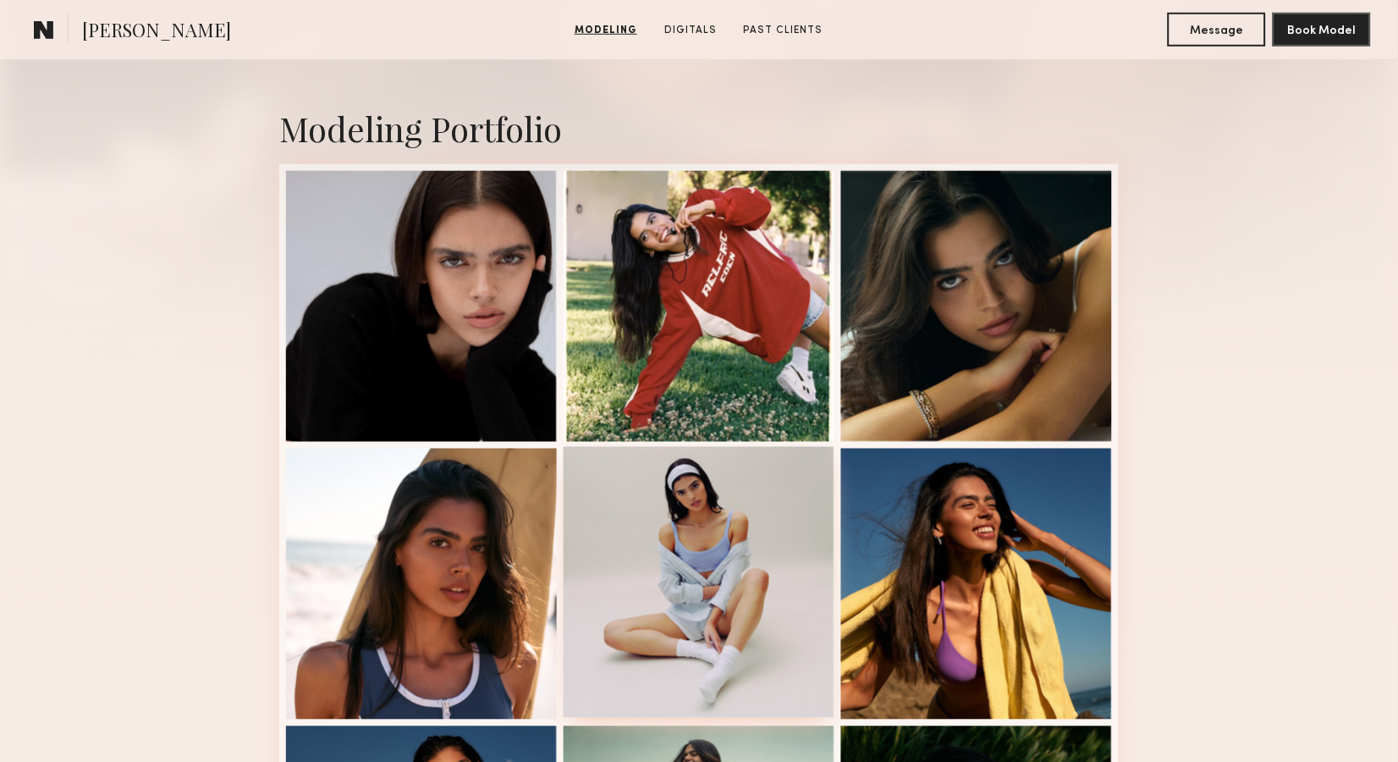
scroll to position [295, 0]
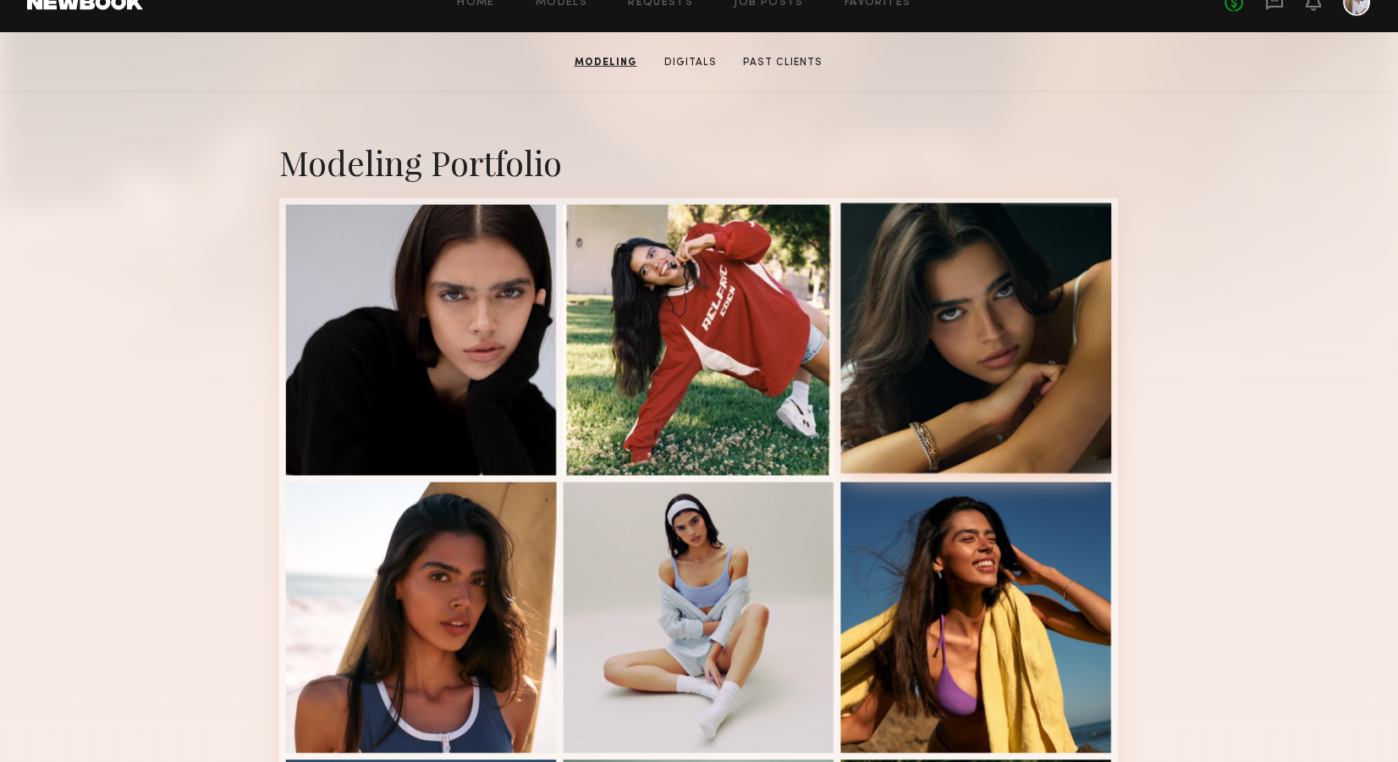
click at [966, 351] on div at bounding box center [976, 338] width 271 height 271
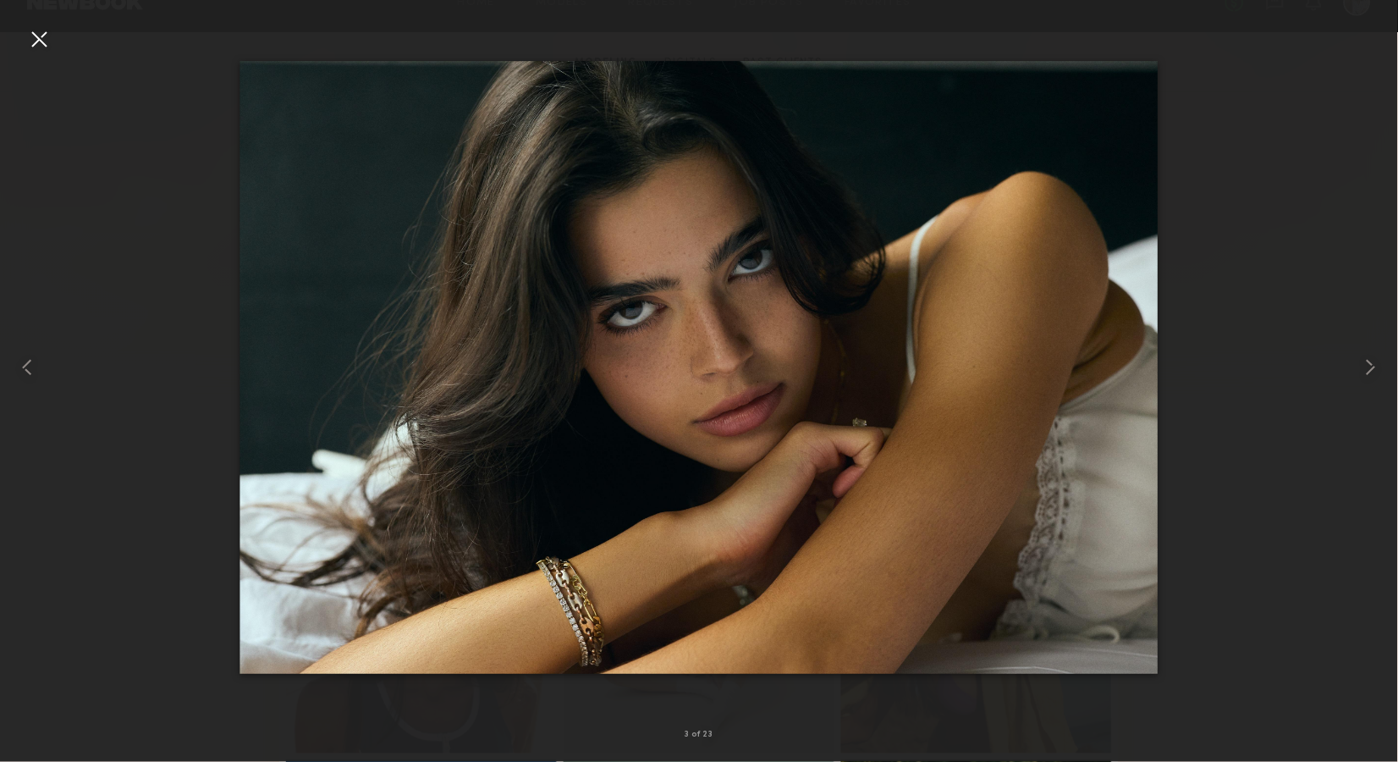
click at [178, 449] on div at bounding box center [699, 367] width 1398 height 681
click at [37, 36] on div at bounding box center [38, 38] width 27 height 27
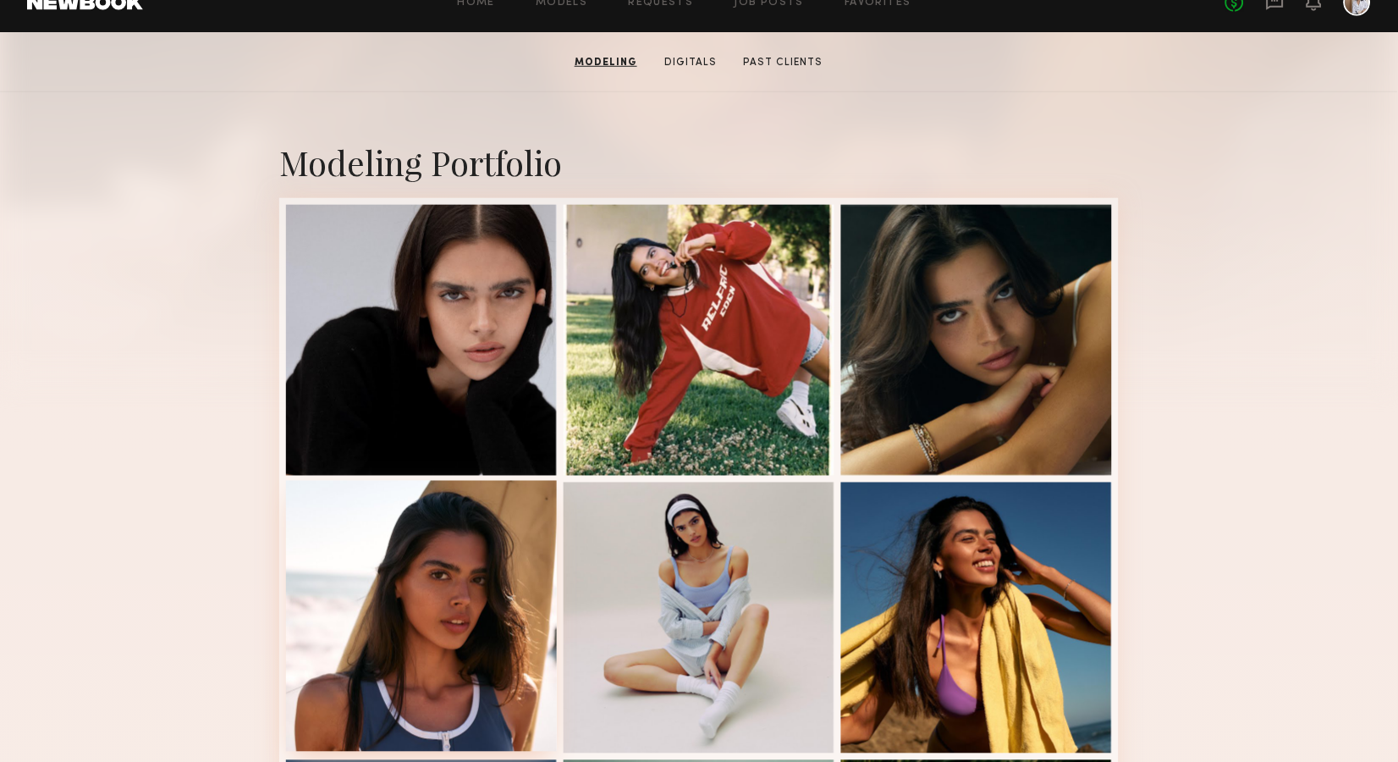
click at [471, 575] on div at bounding box center [421, 616] width 271 height 271
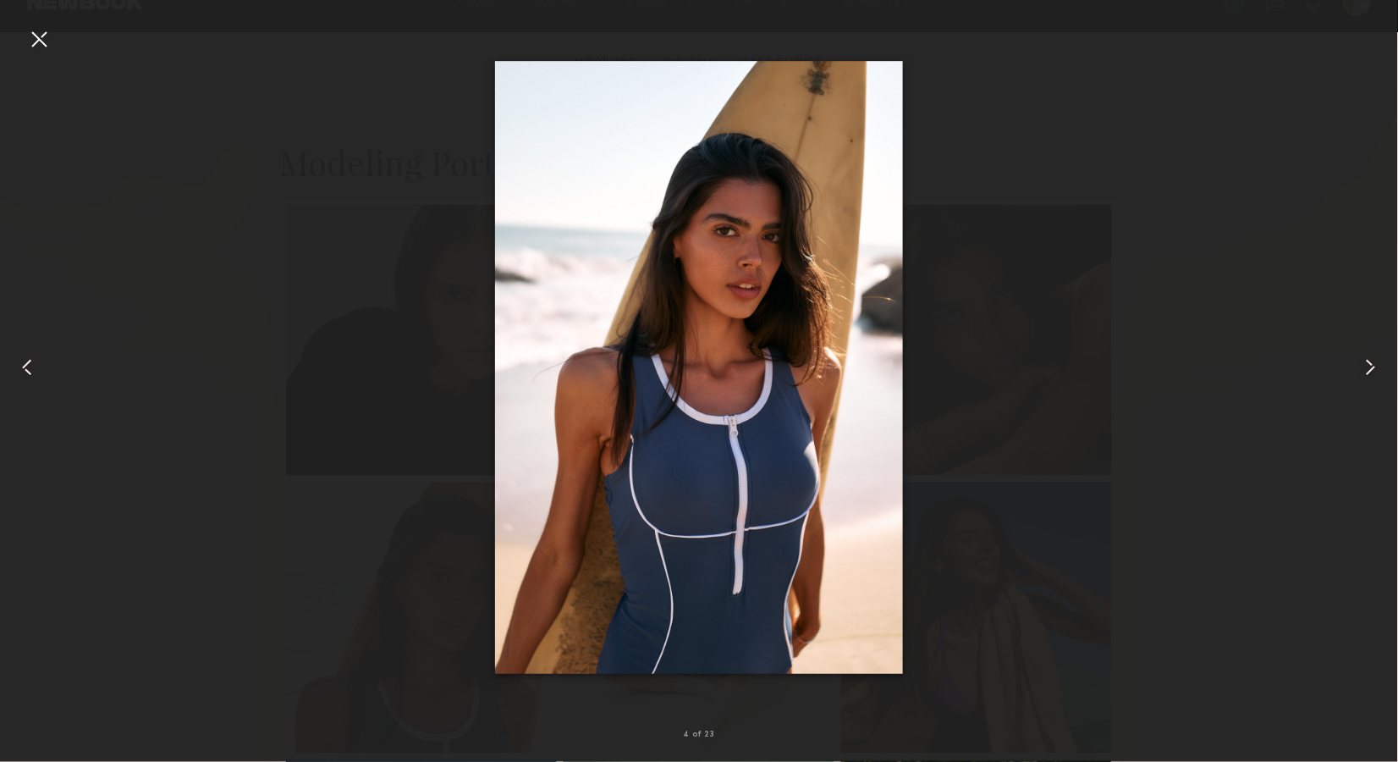
click at [973, 273] on div at bounding box center [699, 367] width 1398 height 681
click at [41, 36] on div at bounding box center [38, 38] width 27 height 27
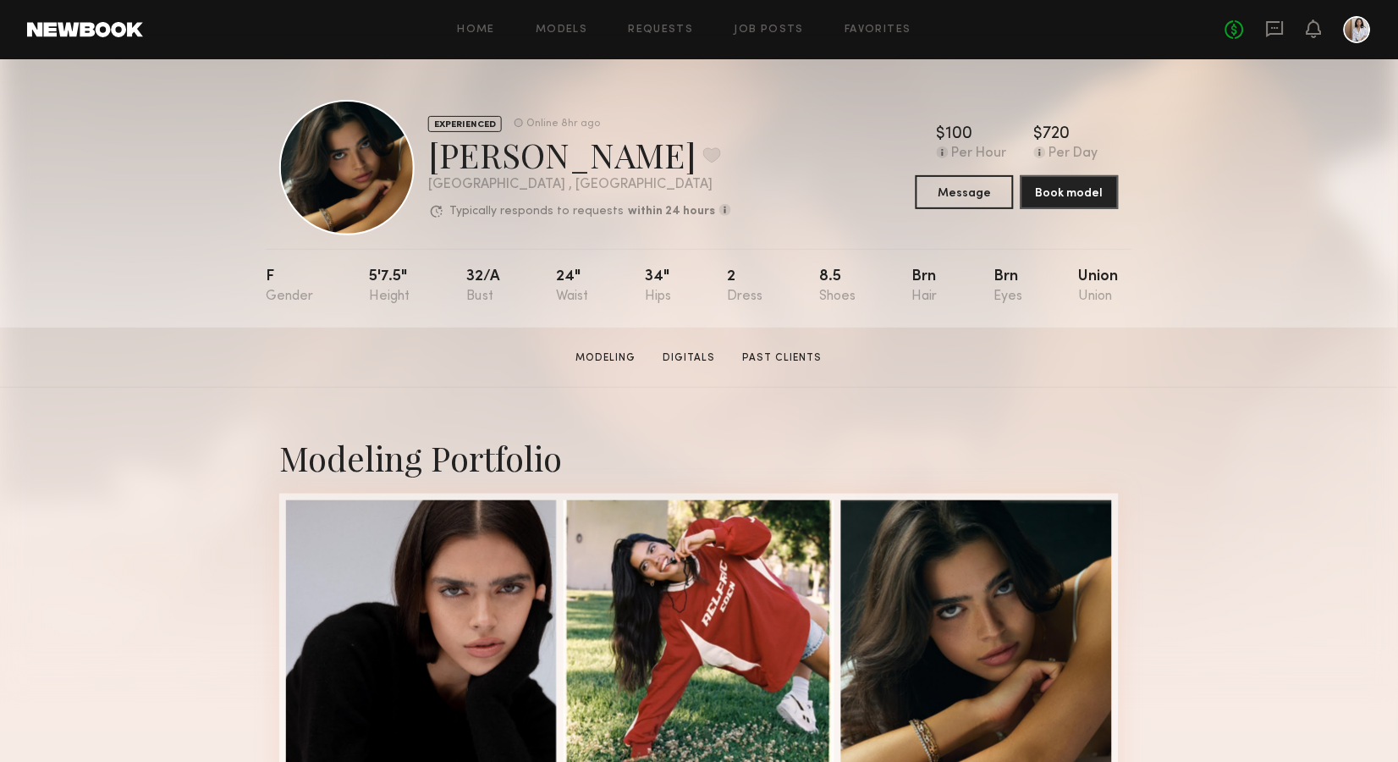
scroll to position [0, 0]
